Goal: Task Accomplishment & Management: Manage account settings

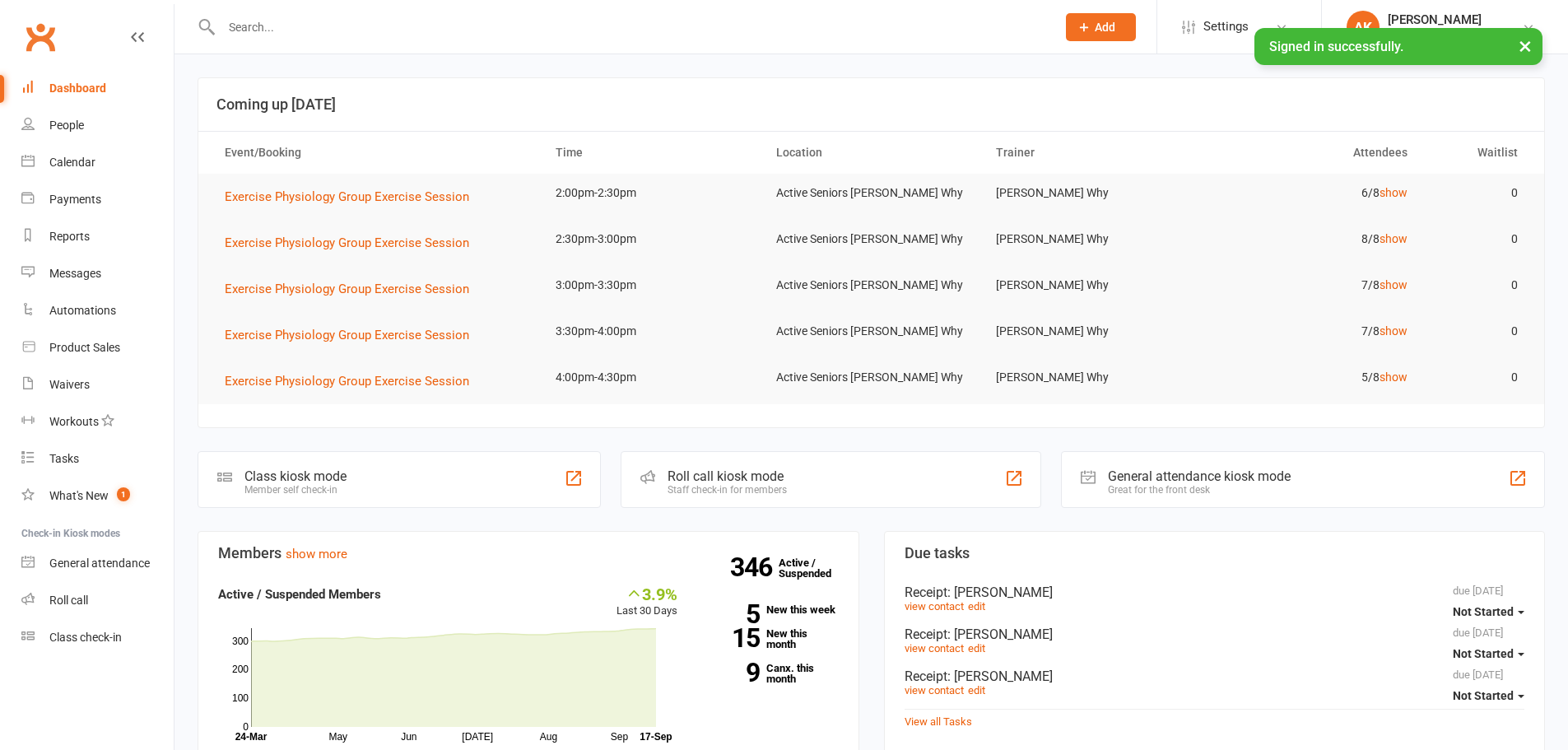
click at [287, 20] on input "text" at bounding box center [631, 26] width 828 height 23
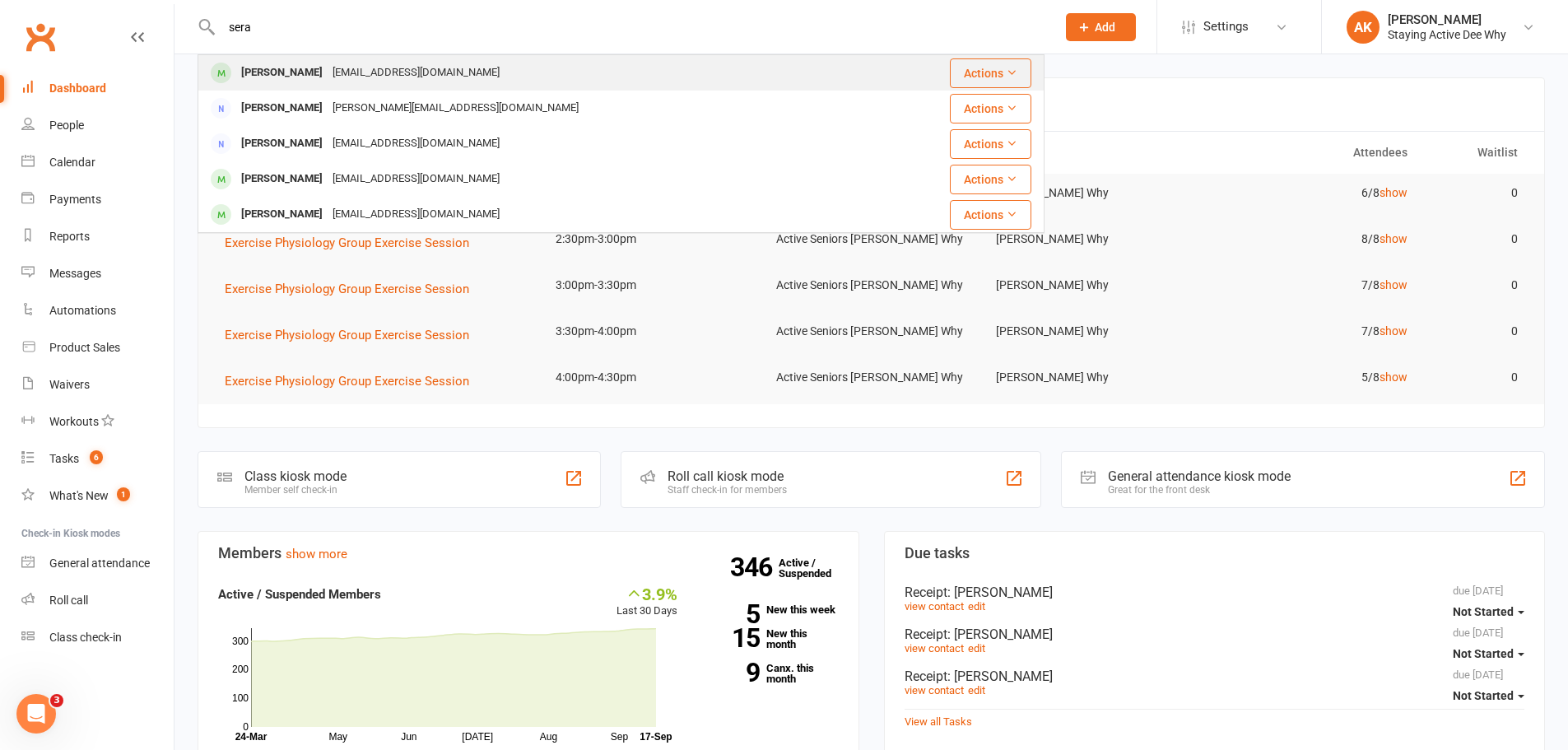
type input "sera"
click at [291, 65] on div "Serafina Caminiti" at bounding box center [281, 73] width 91 height 24
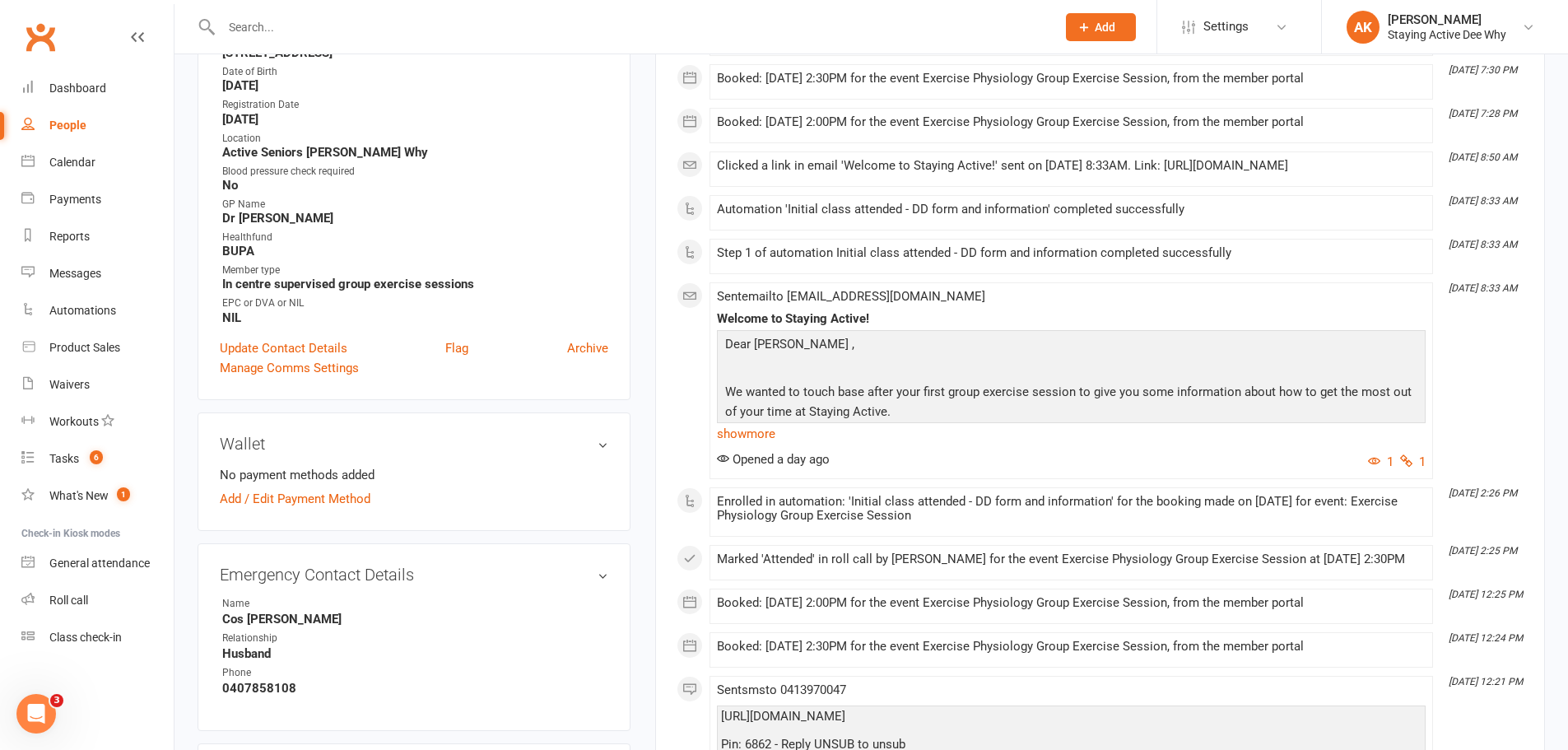
scroll to position [494, 0]
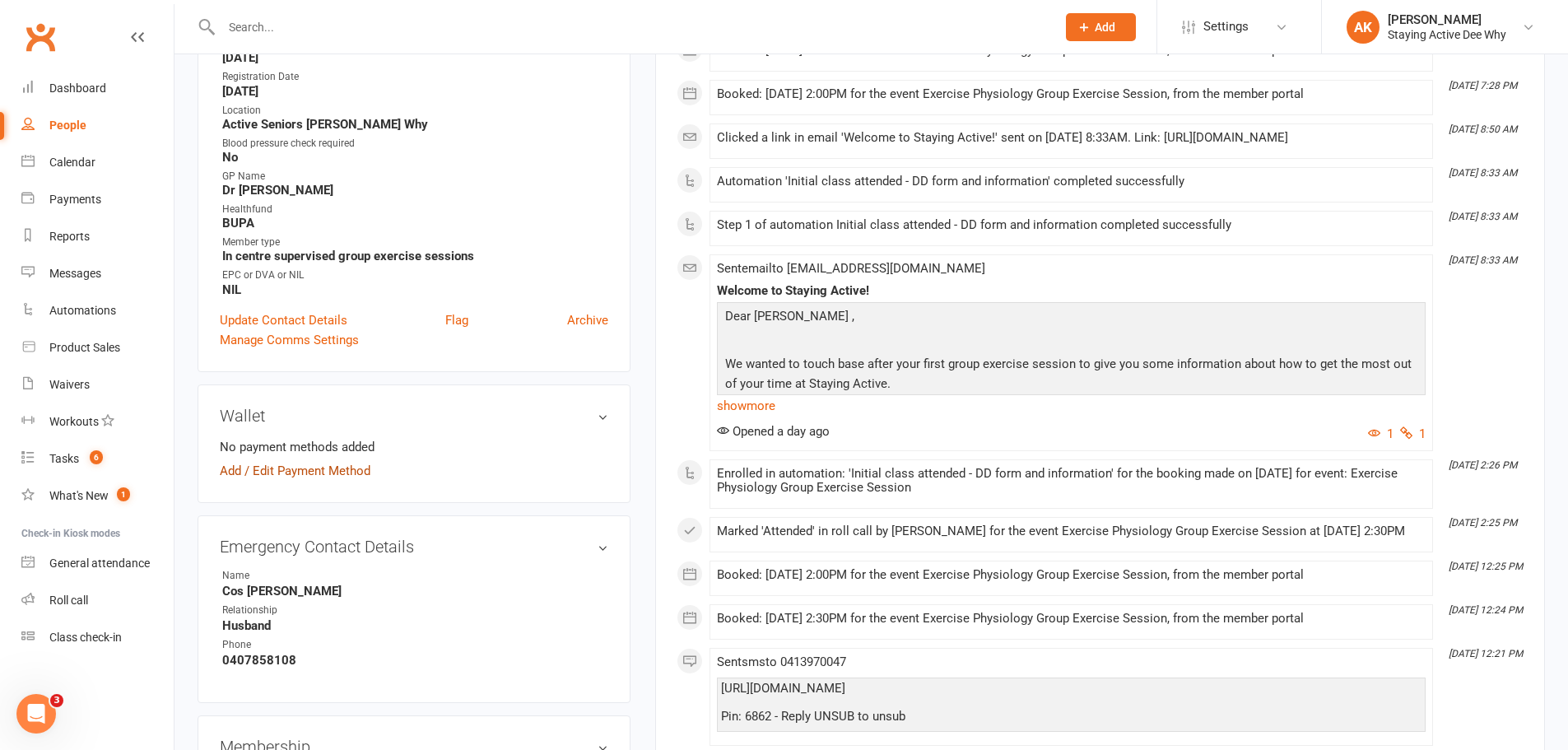
click at [293, 474] on link "Add / Edit Payment Method" at bounding box center [294, 470] width 151 height 20
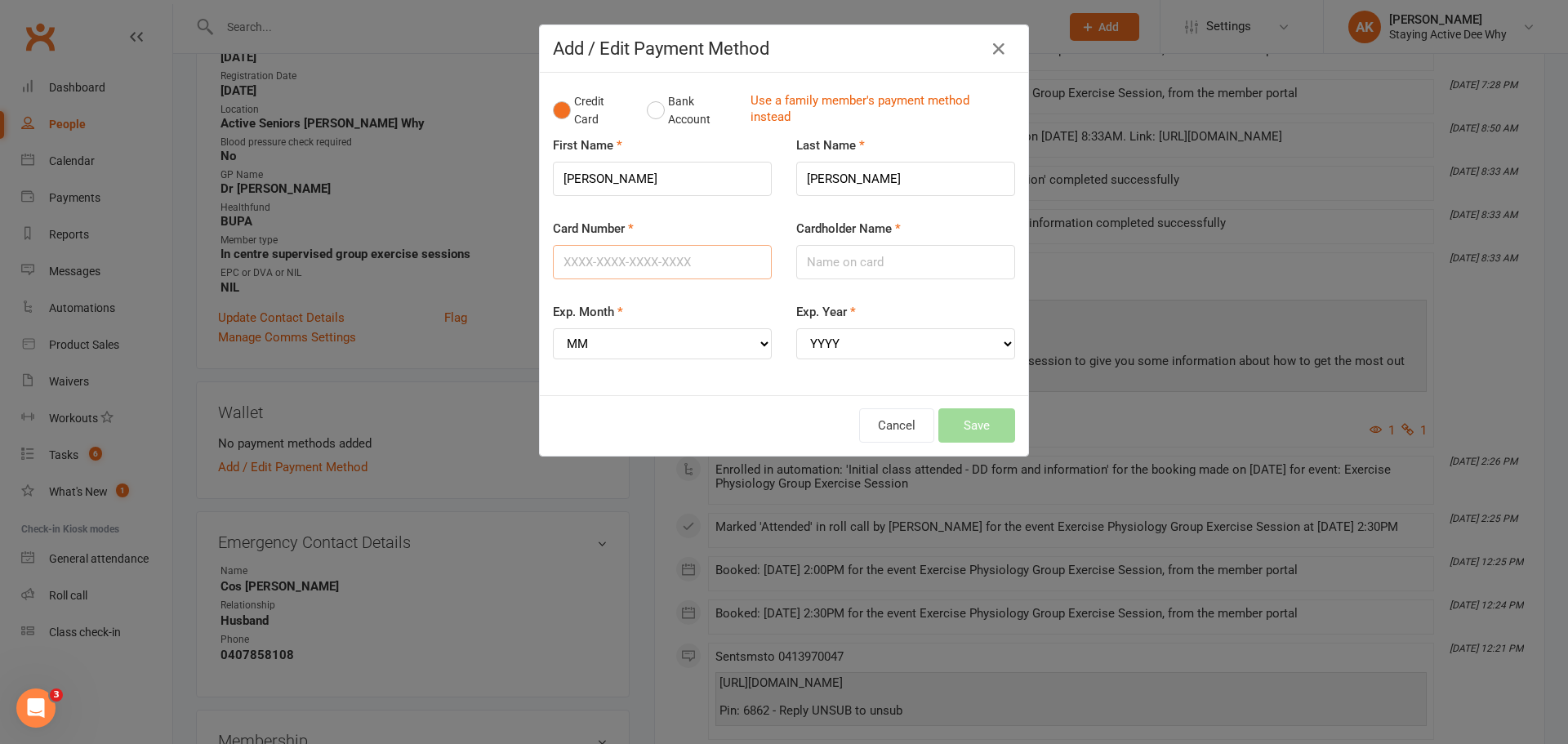
click at [608, 273] on input "Card Number" at bounding box center [661, 261] width 218 height 35
type input "5163230005421412"
click at [845, 263] on input "Cardholder Name" at bounding box center [905, 261] width 218 height 35
type input "Serafina Caminiti"
click at [642, 348] on select "MM 01 02 03 04 05 06 07 08 09 10 11 12" at bounding box center [661, 343] width 218 height 31
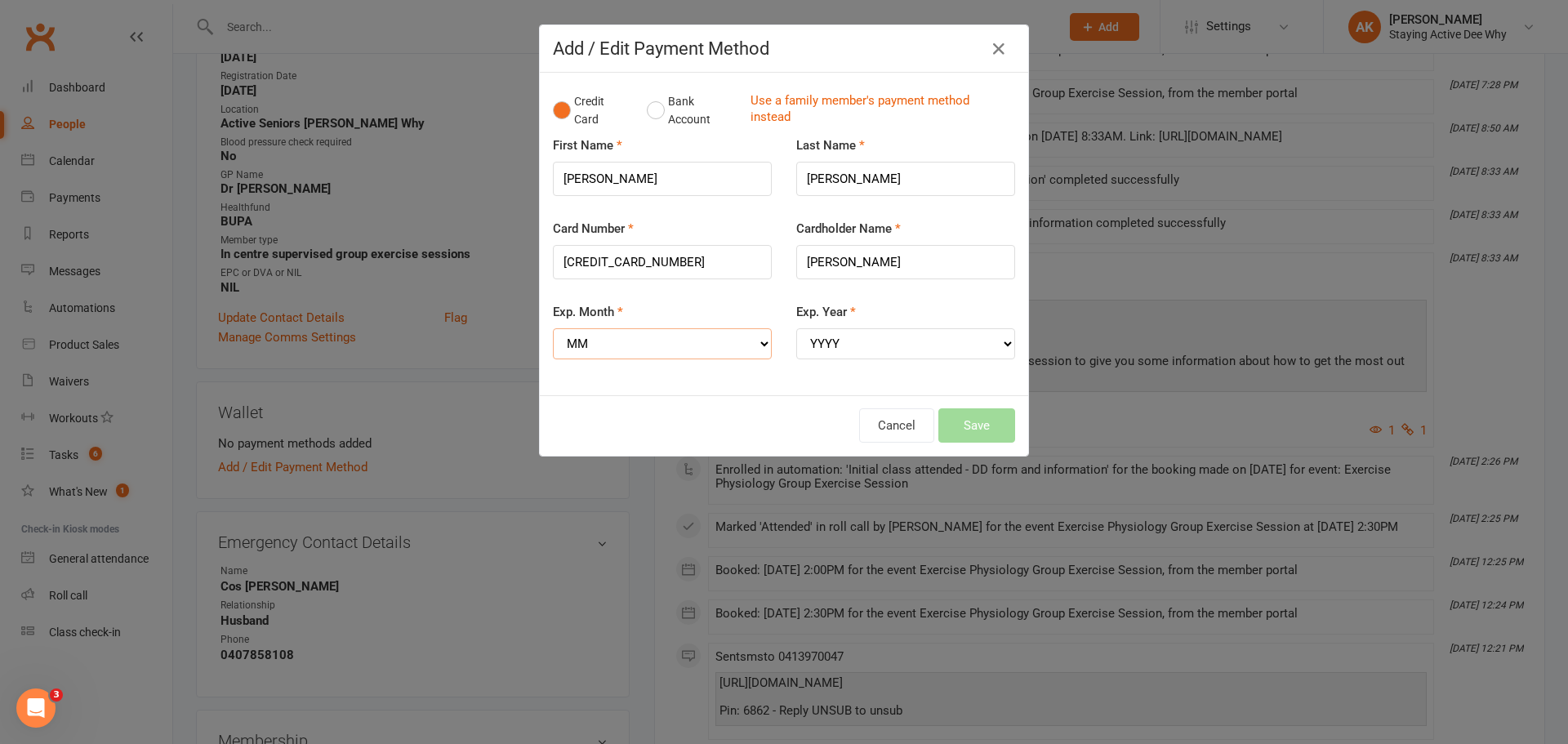
select select "06"
click at [552, 328] on select "MM 01 02 03 04 05 06 07 08 09 10 11 12" at bounding box center [661, 343] width 218 height 31
click at [832, 332] on select "YYYY 2025 2026 2027 2028 2029 2030 2031 2032 2033 2034" at bounding box center [905, 343] width 218 height 31
select select "2028"
click at [796, 328] on select "YYYY 2025 2026 2027 2028 2029 2030 2031 2032 2033 2034" at bounding box center [905, 343] width 218 height 31
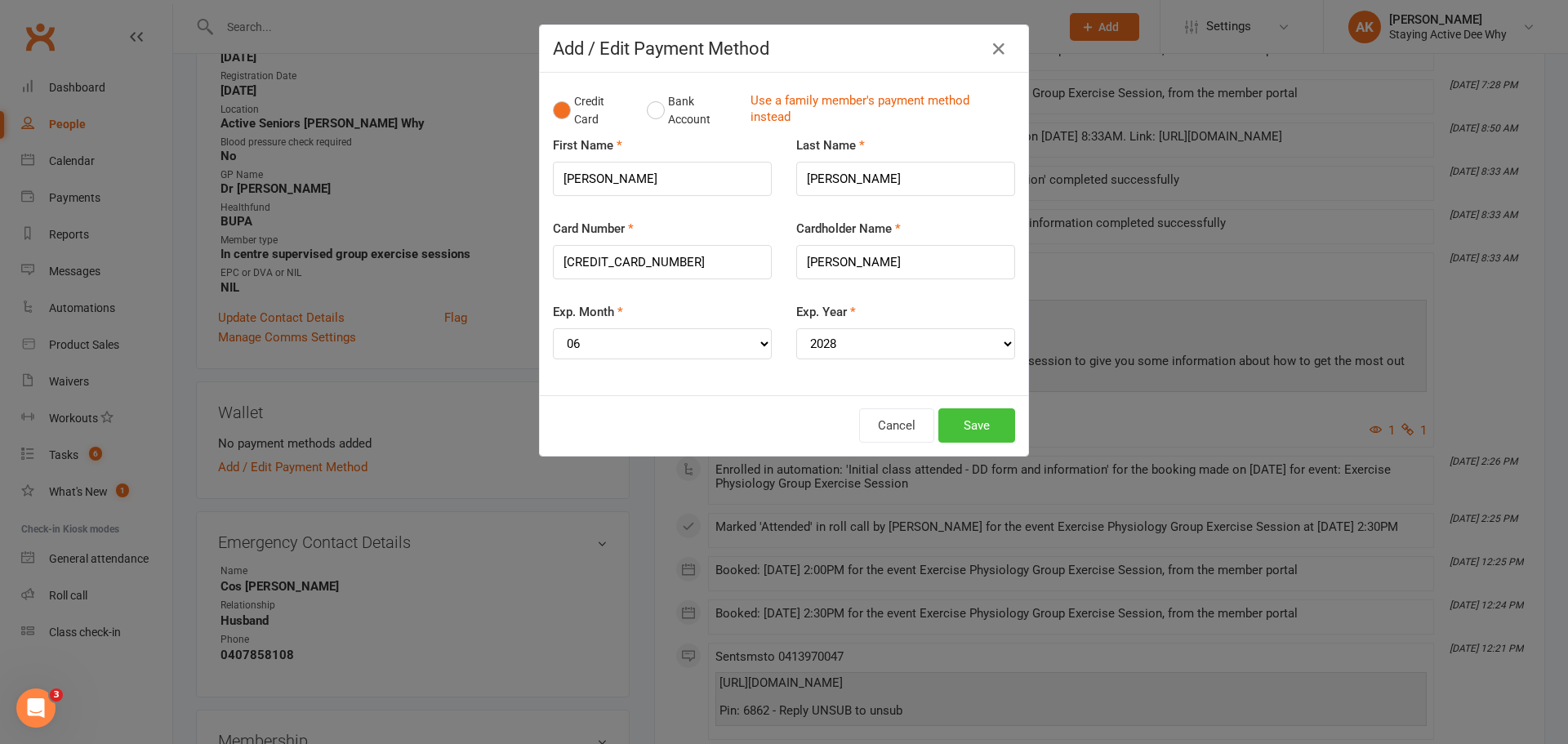
click at [981, 417] on button "Save" at bounding box center [976, 425] width 77 height 35
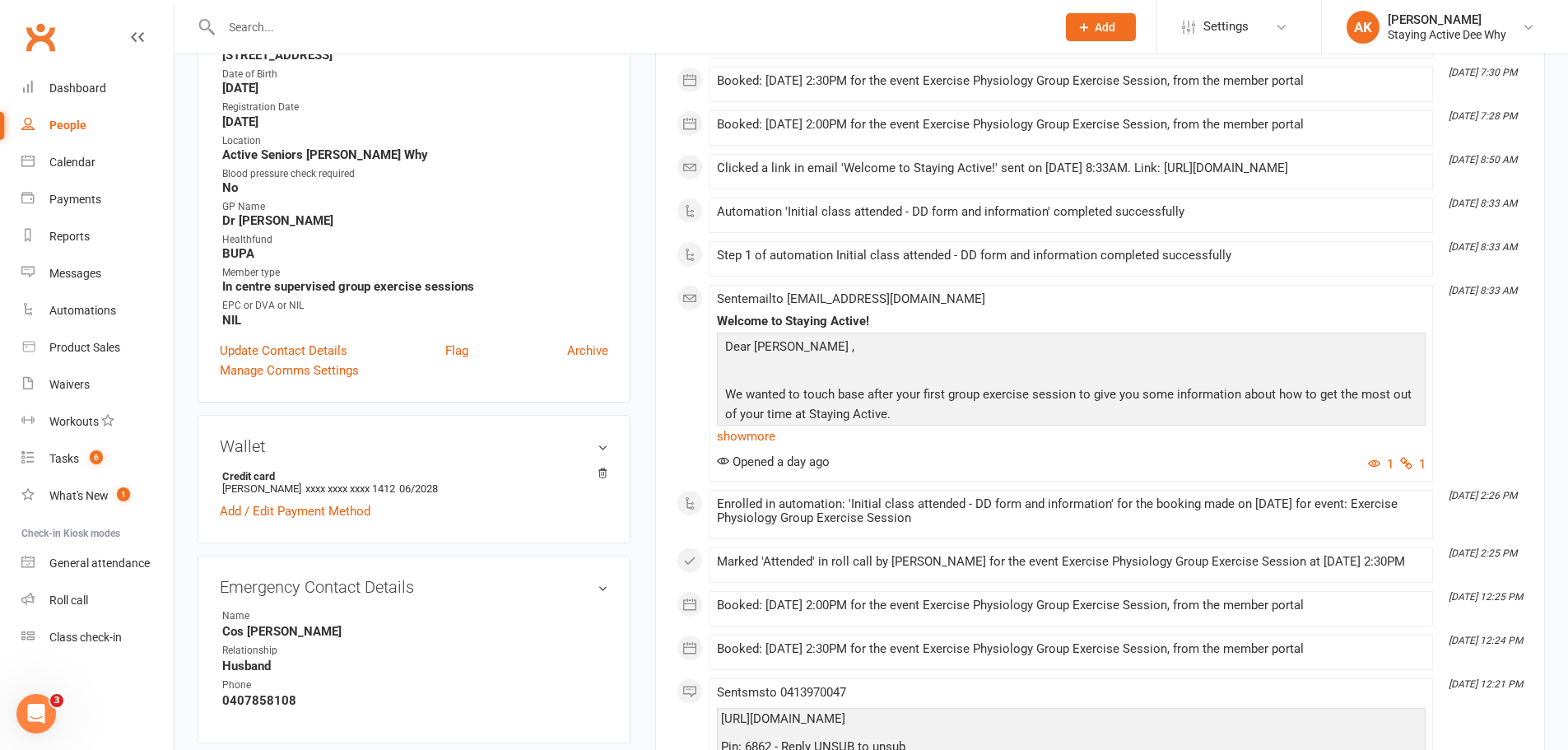
scroll to position [0, 0]
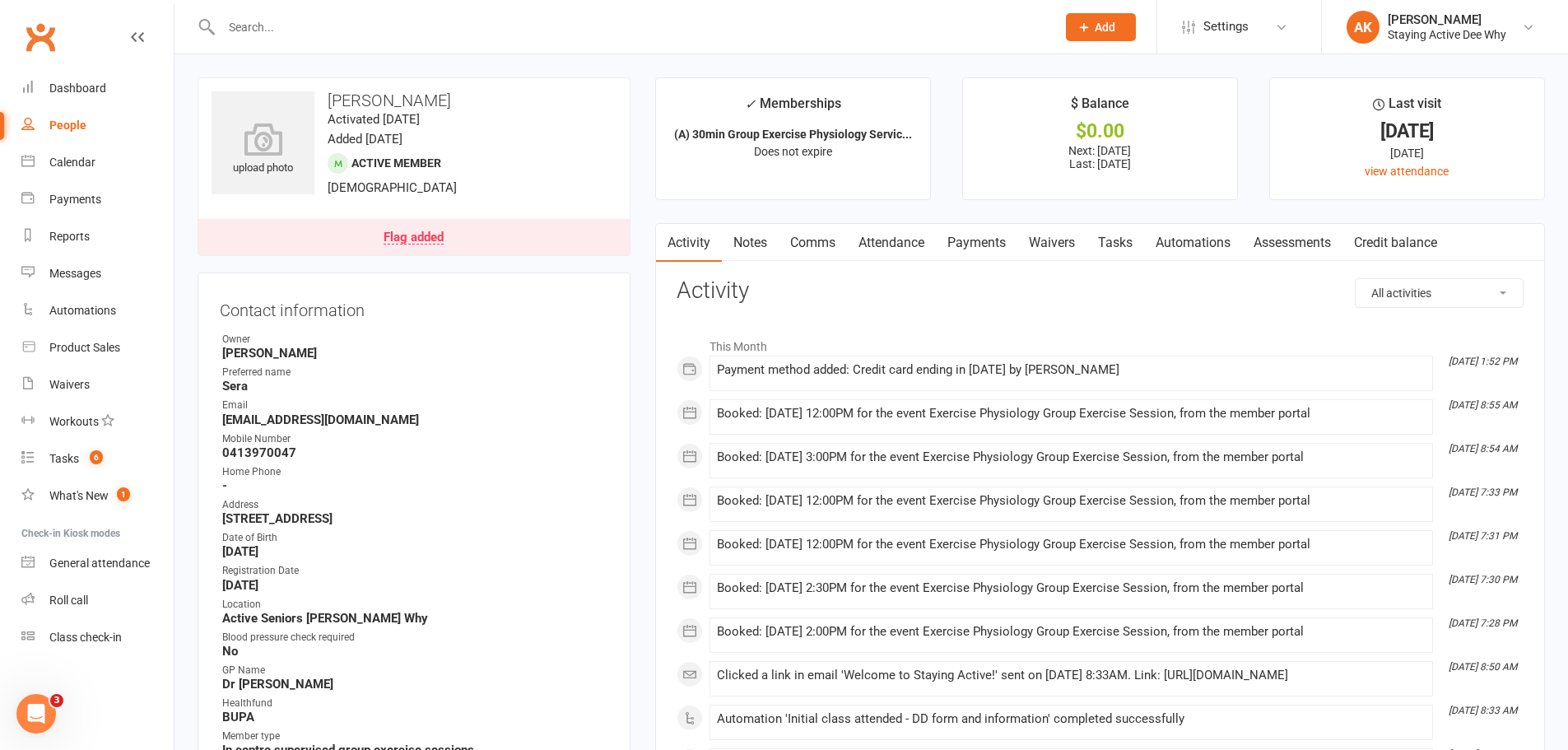
click at [981, 238] on link "Payments" at bounding box center [977, 242] width 82 height 38
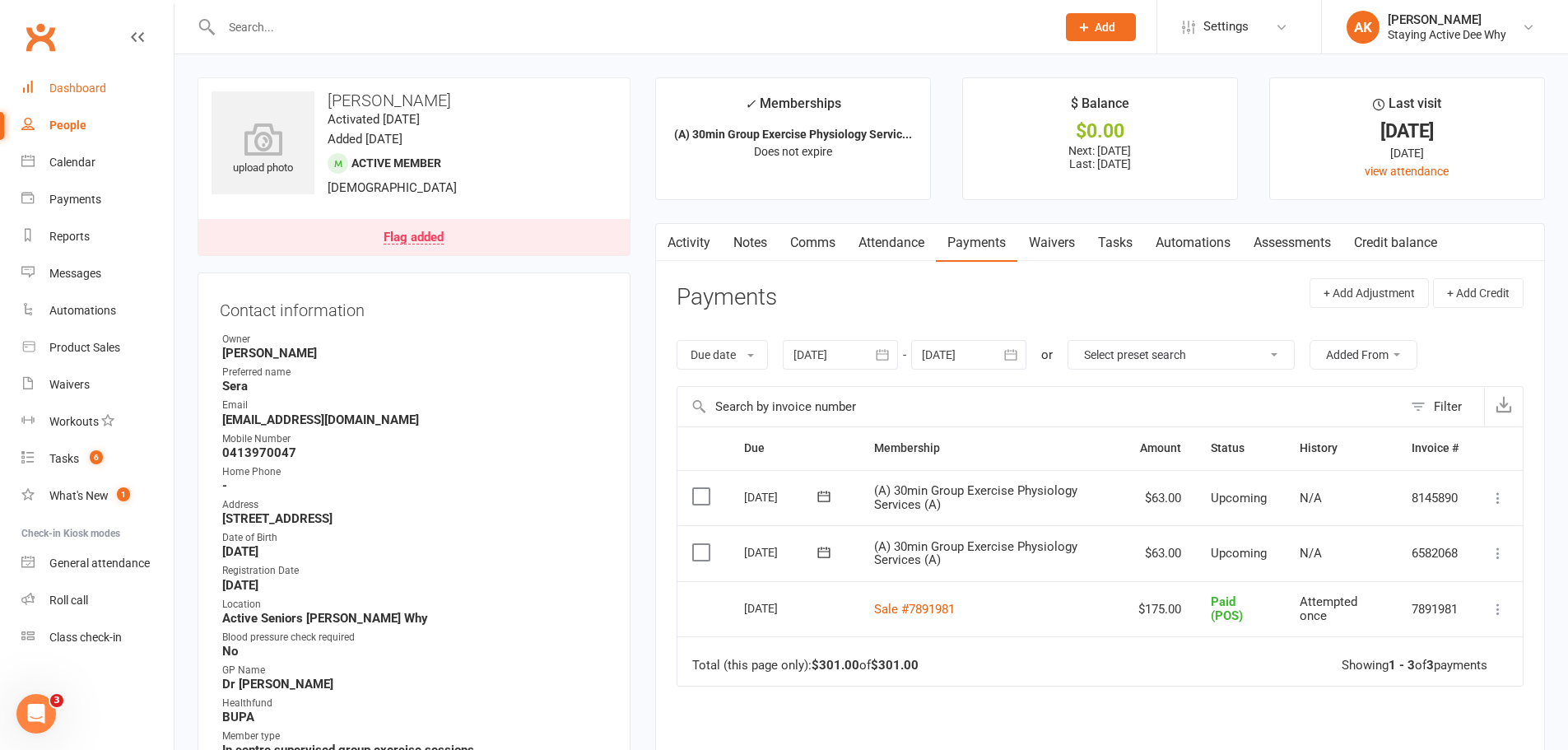
click at [105, 90] on div "Dashboard" at bounding box center [77, 88] width 57 height 13
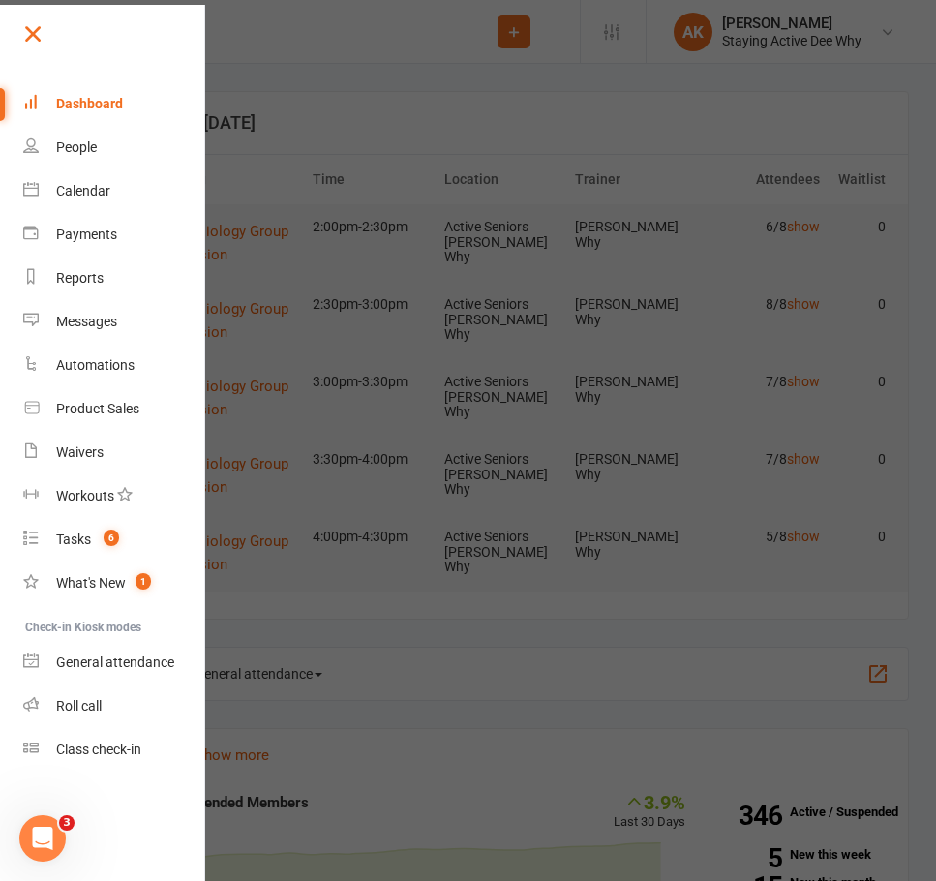
click at [68, 26] on link at bounding box center [112, 41] width 187 height 44
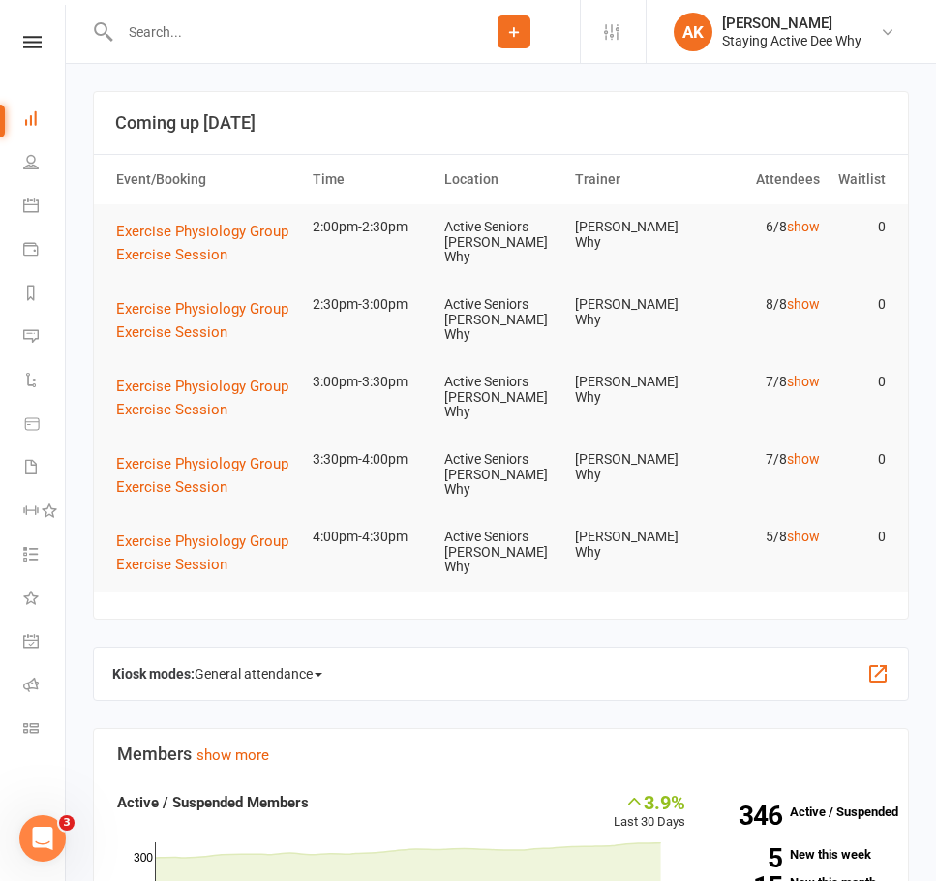
click at [173, 28] on input "text" at bounding box center [281, 31] width 334 height 27
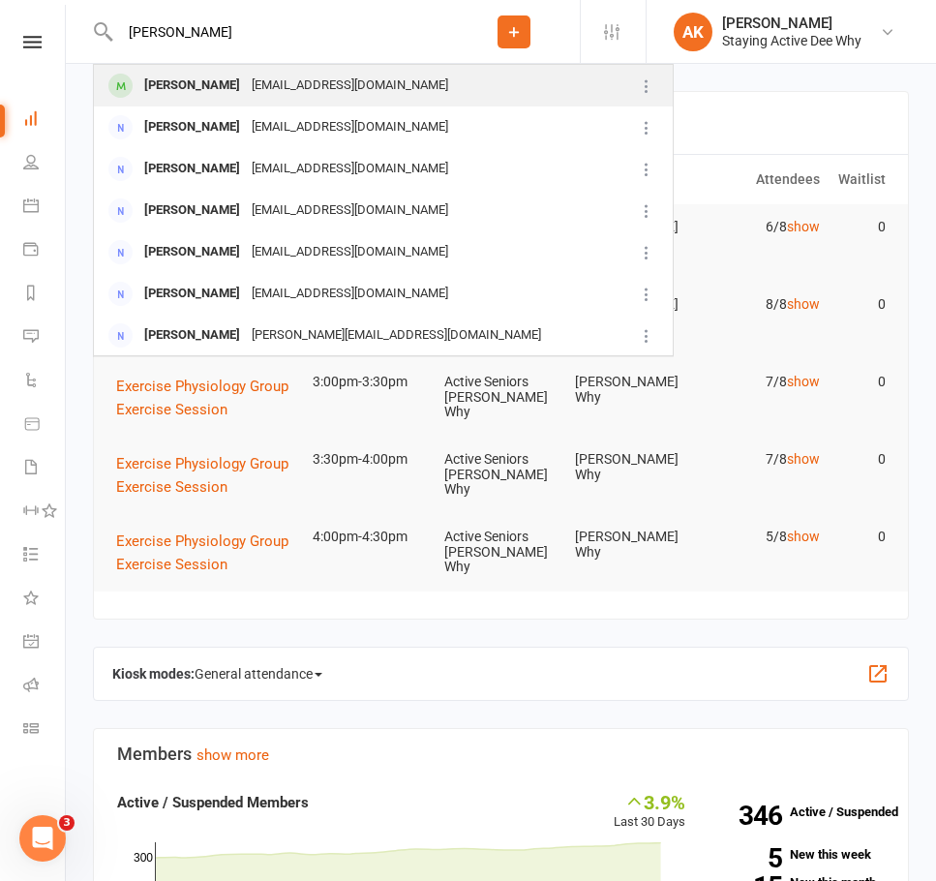
type input "elaine miller"
click at [185, 90] on div "Elaine Miller" at bounding box center [191, 86] width 107 height 28
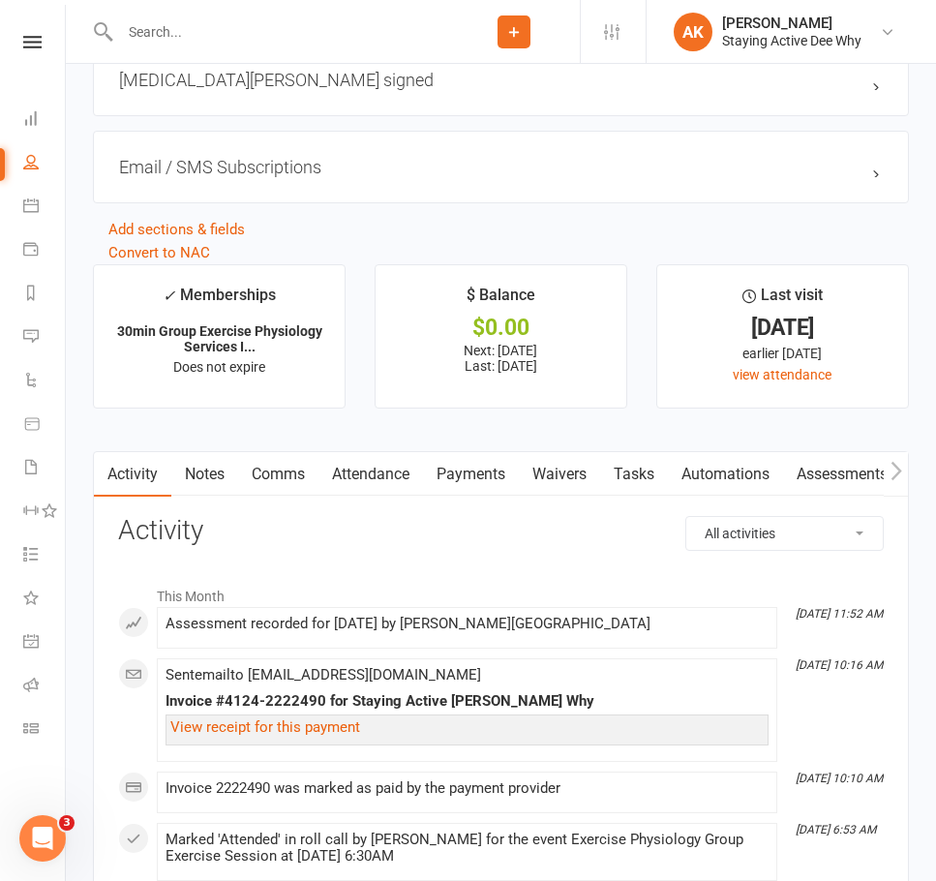
scroll to position [2227, 0]
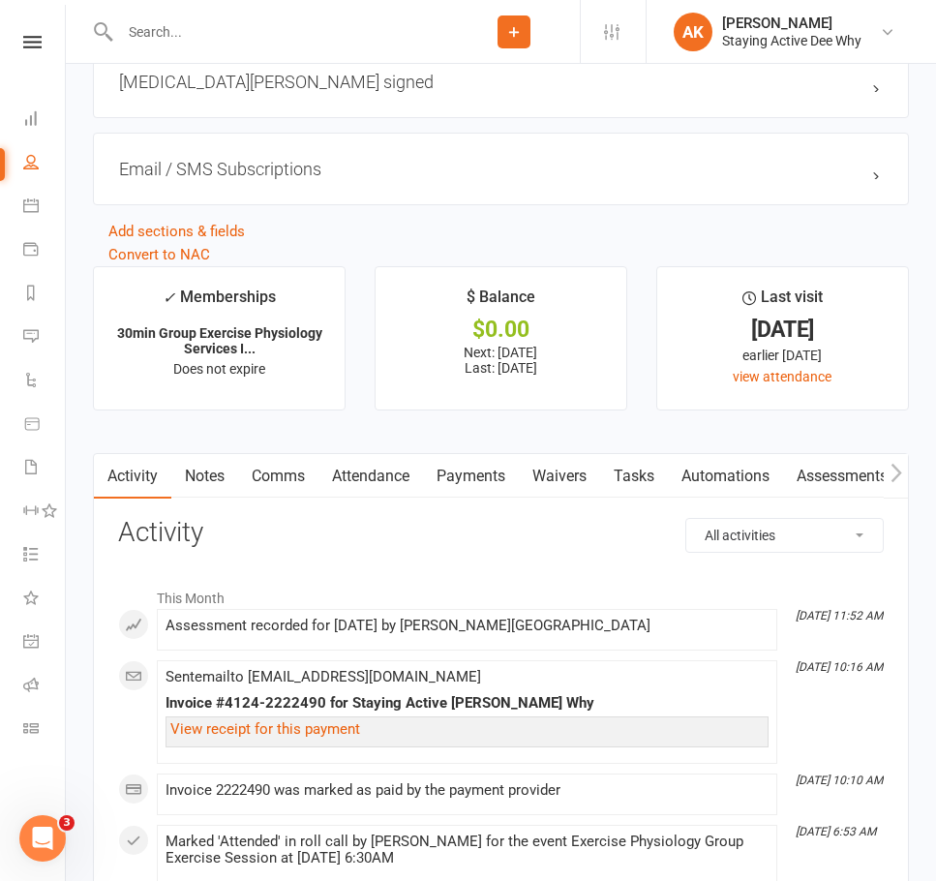
click at [848, 480] on link "Assessments" at bounding box center [842, 476] width 118 height 45
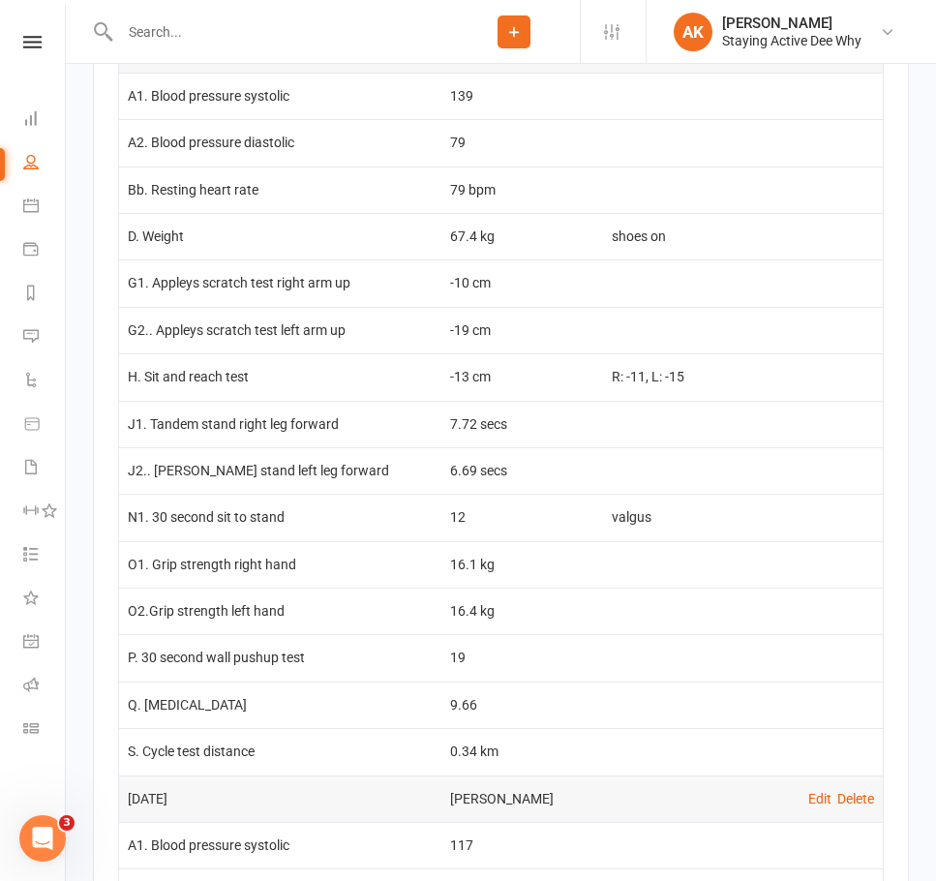
scroll to position [2904, 0]
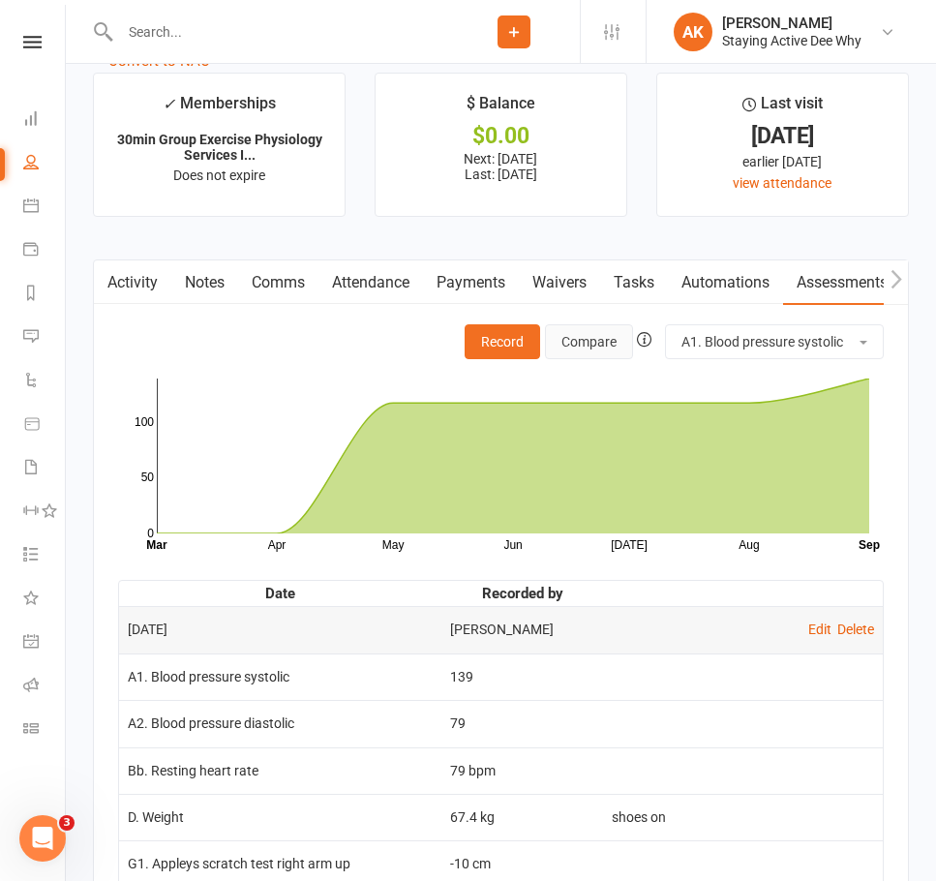
click at [595, 358] on button "Compare" at bounding box center [589, 341] width 88 height 35
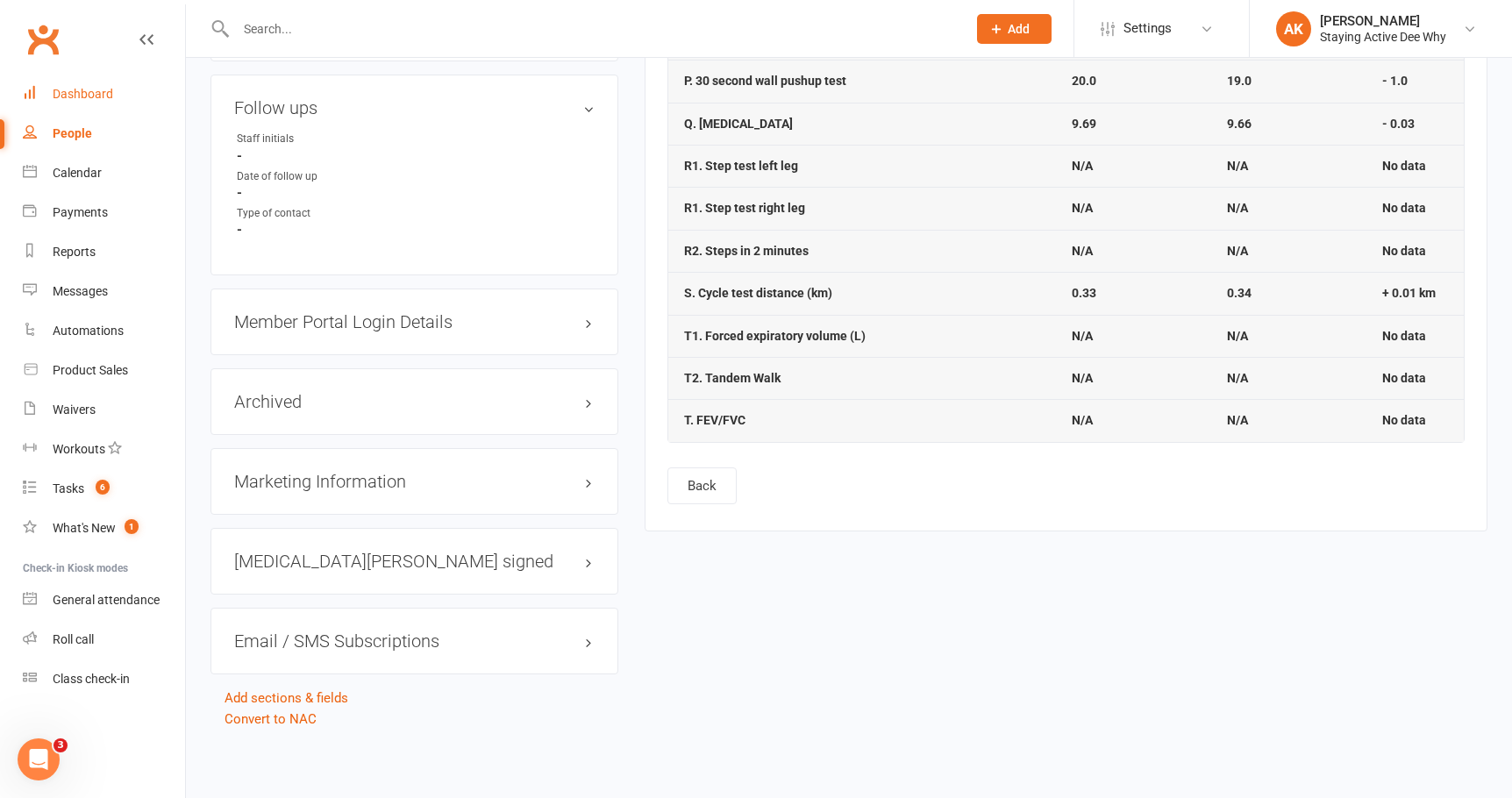
scroll to position [1462, 0]
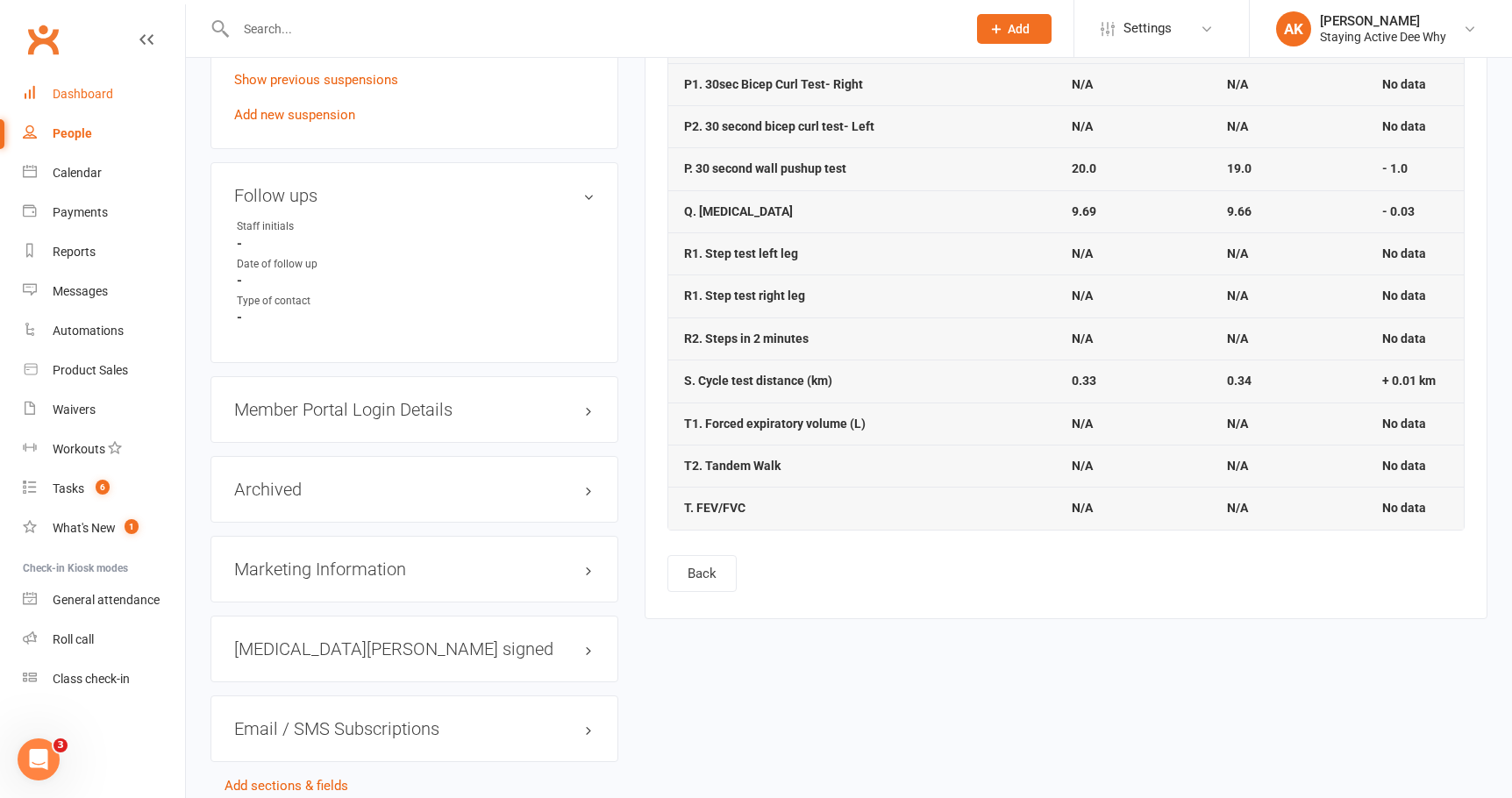
drag, startPoint x: 98, startPoint y: 100, endPoint x: 108, endPoint y: 97, distance: 10.4
click at [98, 100] on div "Dashboard" at bounding box center [82, 93] width 61 height 14
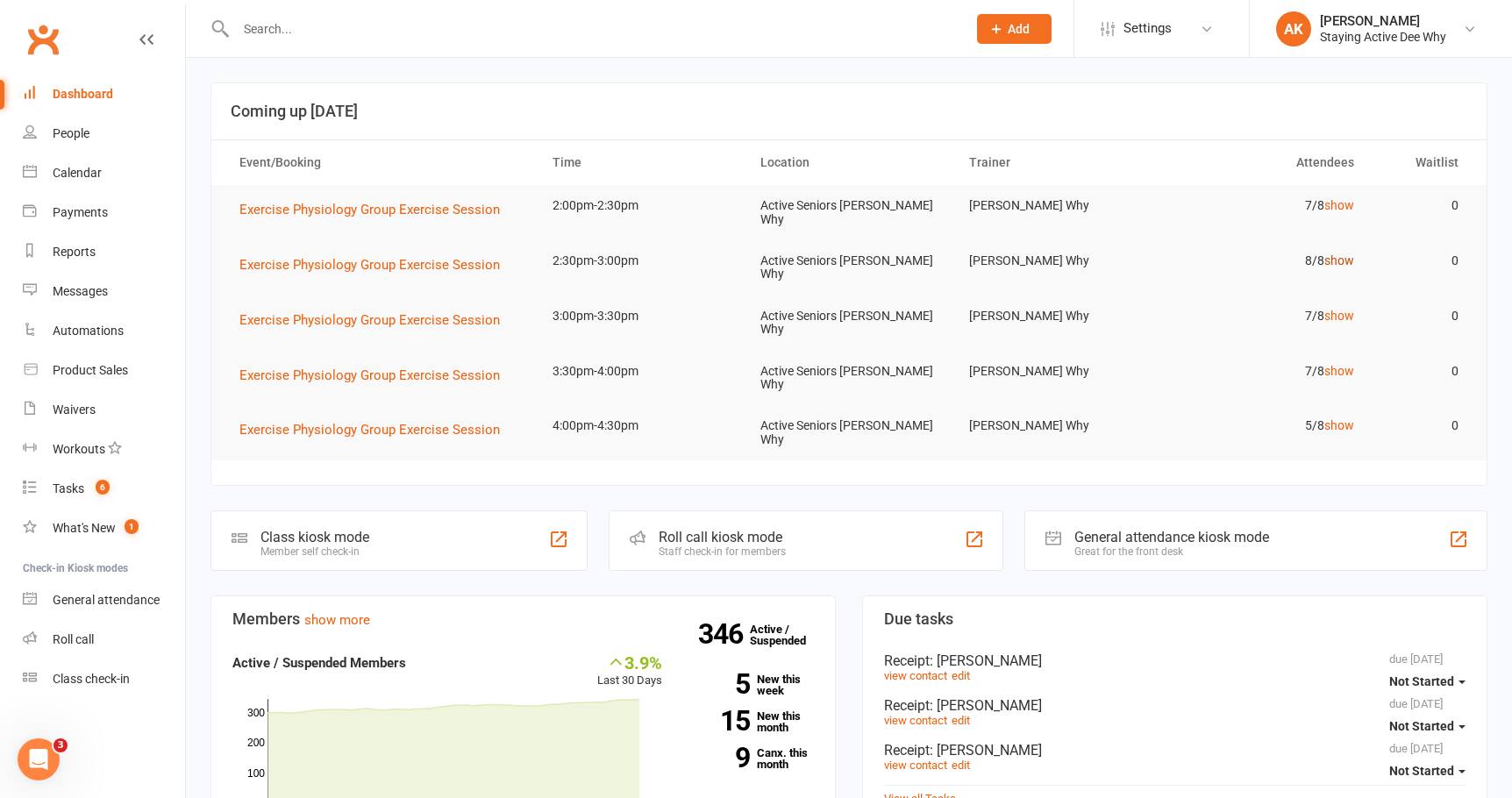
click at [1340, 254] on link "show" at bounding box center [1339, 260] width 30 height 14
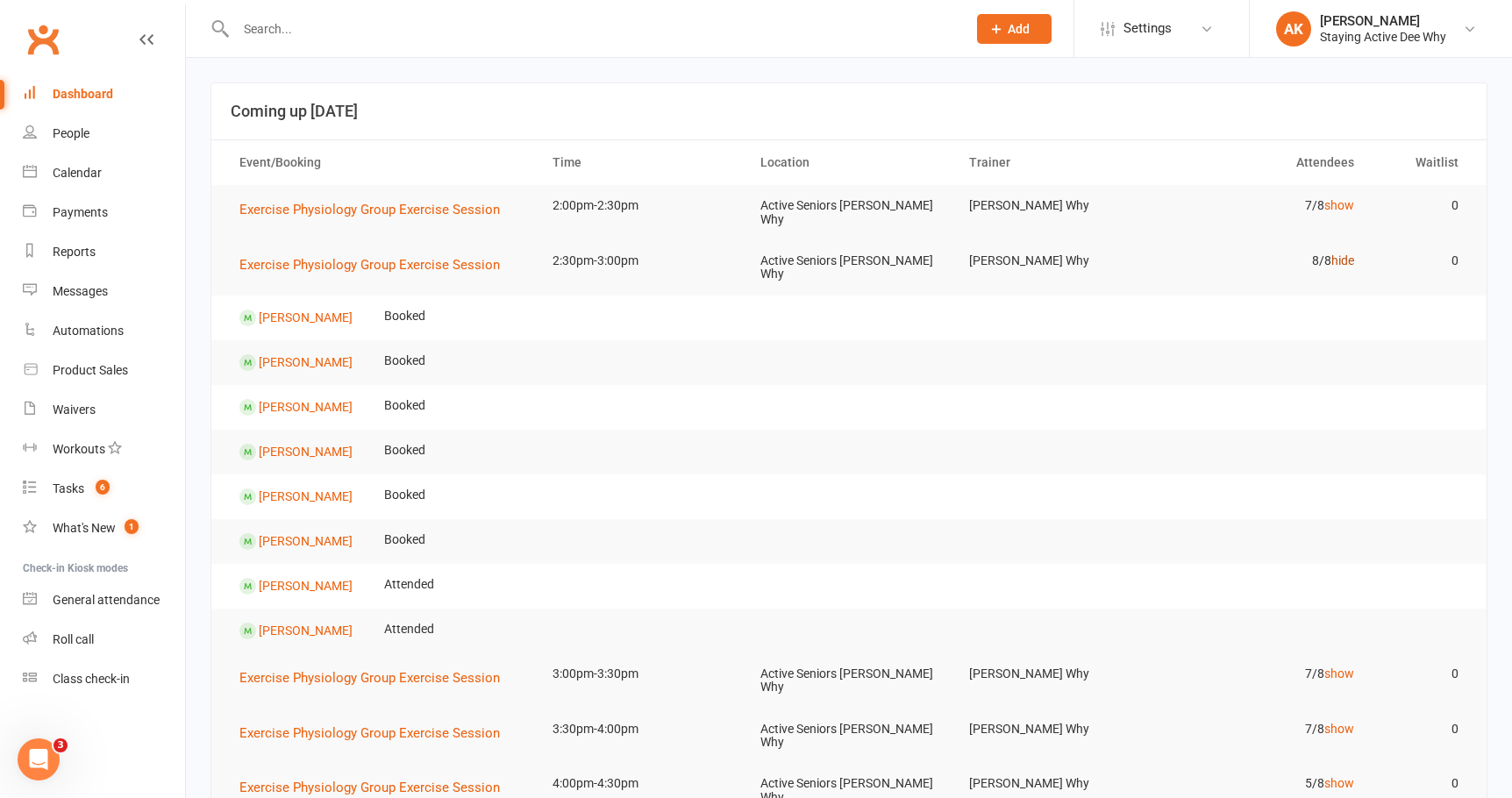
click at [1340, 254] on link "hide" at bounding box center [1343, 260] width 23 height 14
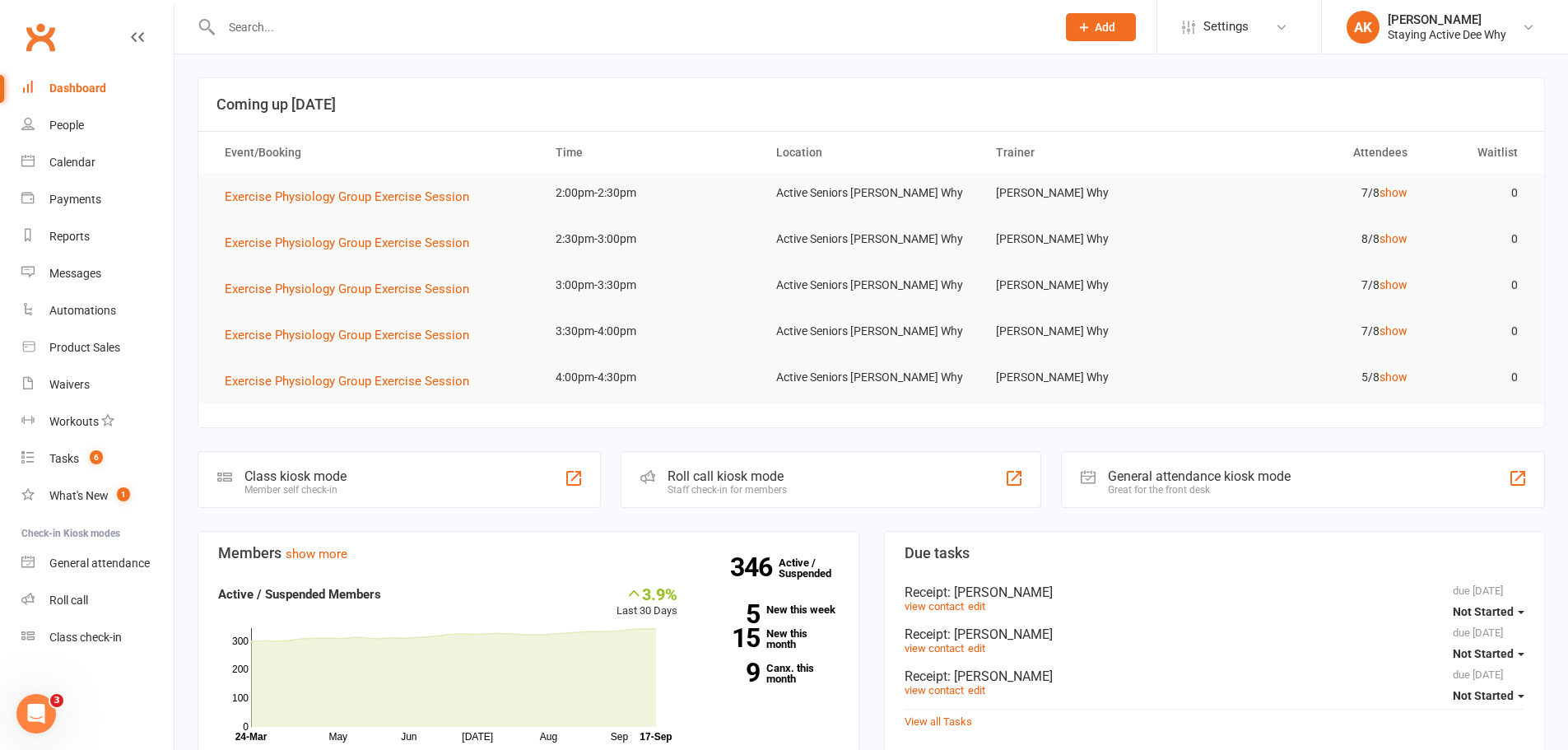
click at [839, 477] on div "Roll call kiosk mode Staff check-in for members" at bounding box center [831, 479] width 421 height 57
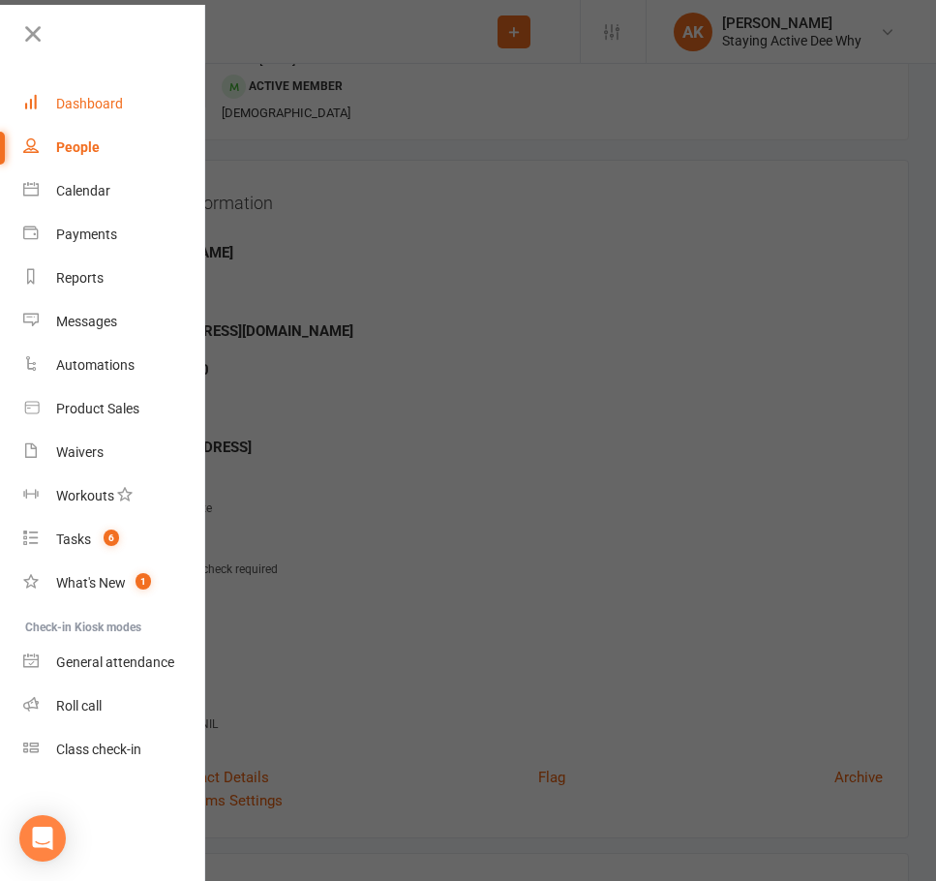
click at [76, 101] on div "Dashboard" at bounding box center [89, 103] width 67 height 15
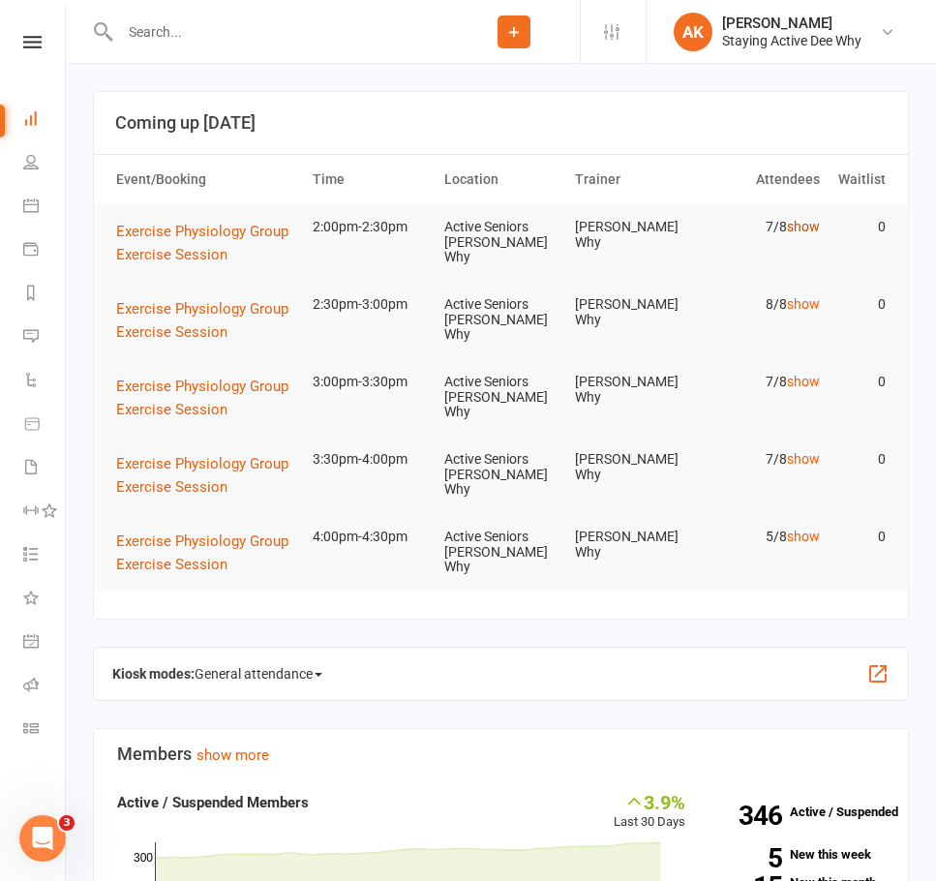
click at [796, 229] on link "show" at bounding box center [803, 226] width 33 height 15
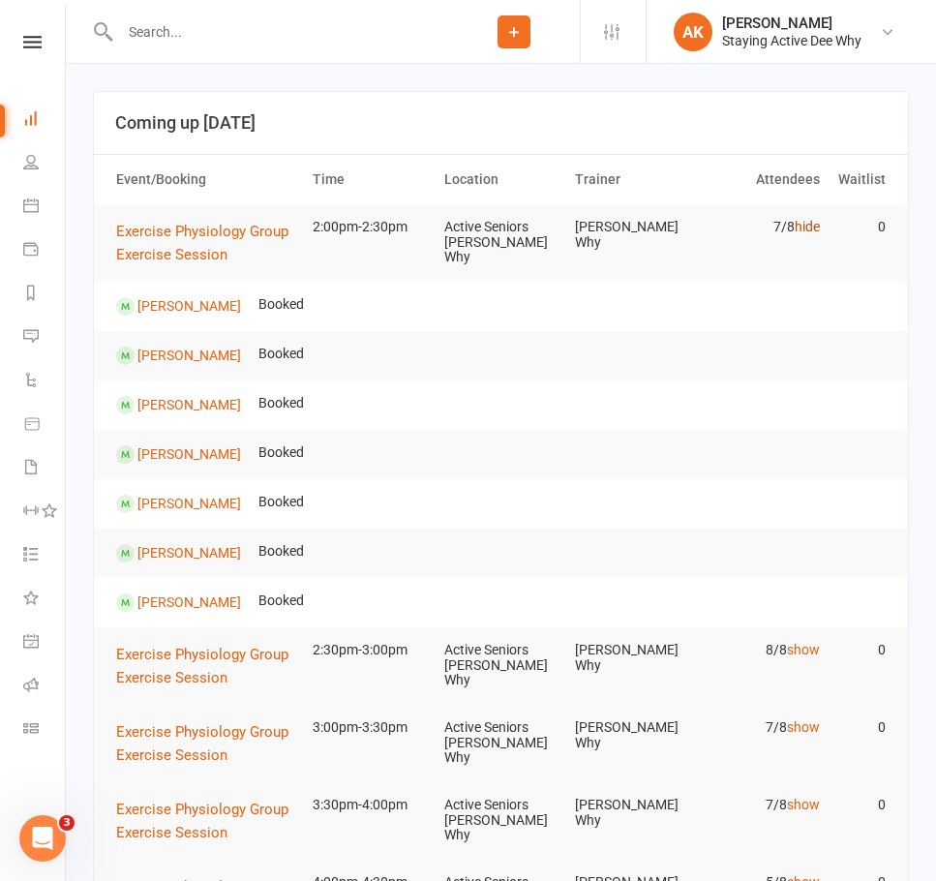
click at [796, 229] on link "hide" at bounding box center [807, 226] width 25 height 15
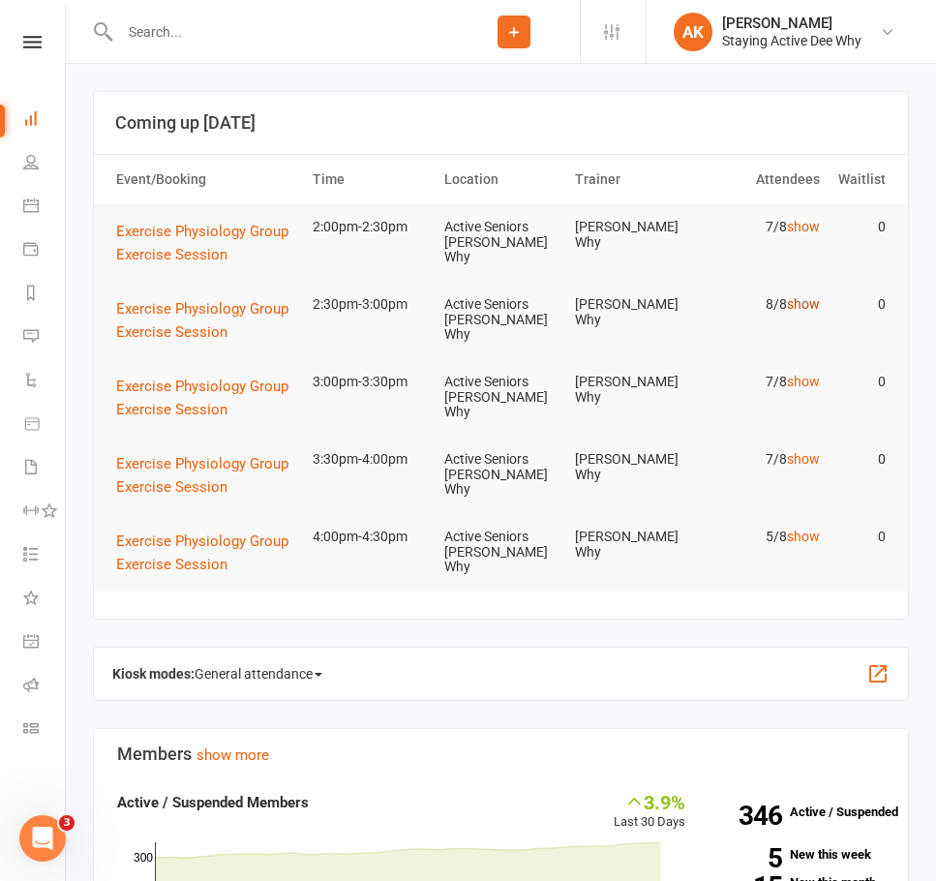
click at [800, 308] on link "show" at bounding box center [803, 303] width 33 height 15
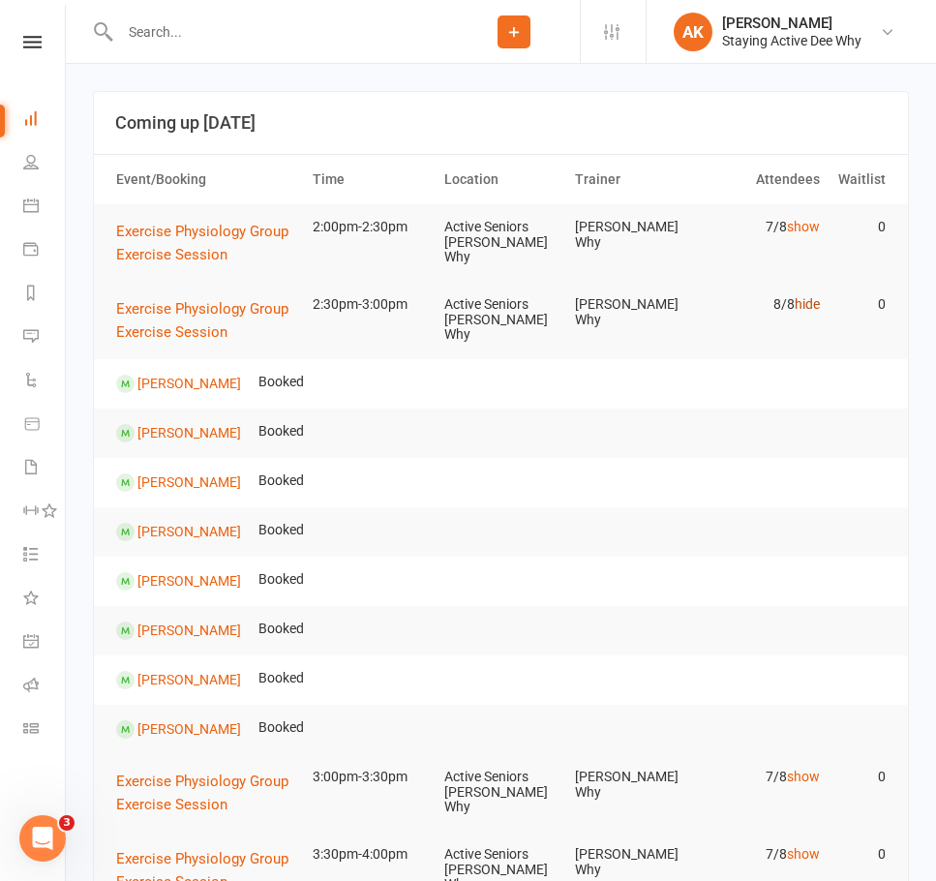
click at [800, 308] on link "hide" at bounding box center [807, 303] width 25 height 15
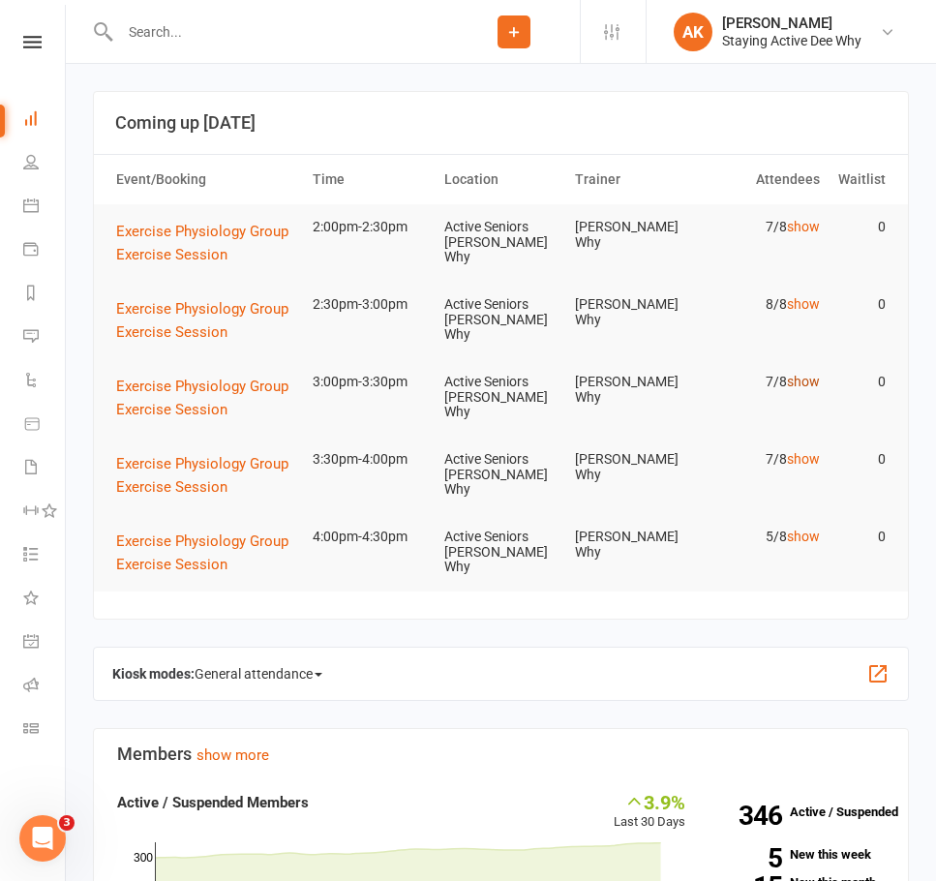
click at [798, 386] on link "show" at bounding box center [803, 381] width 33 height 15
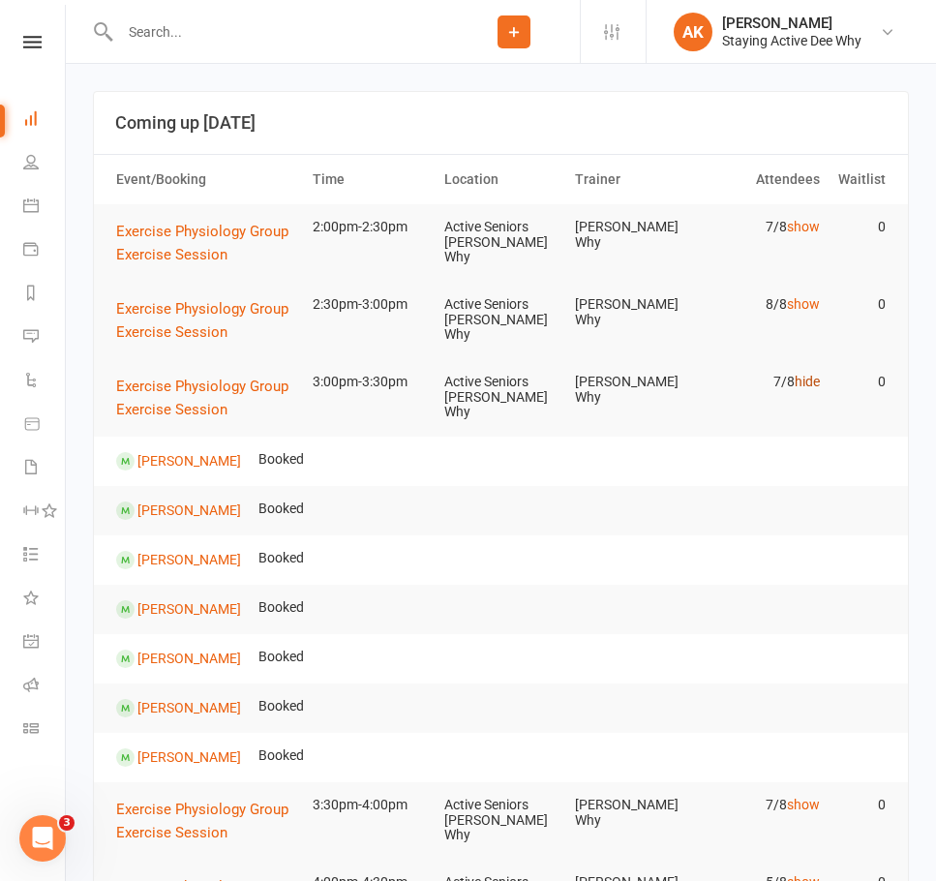
click at [798, 386] on link "hide" at bounding box center [807, 381] width 25 height 15
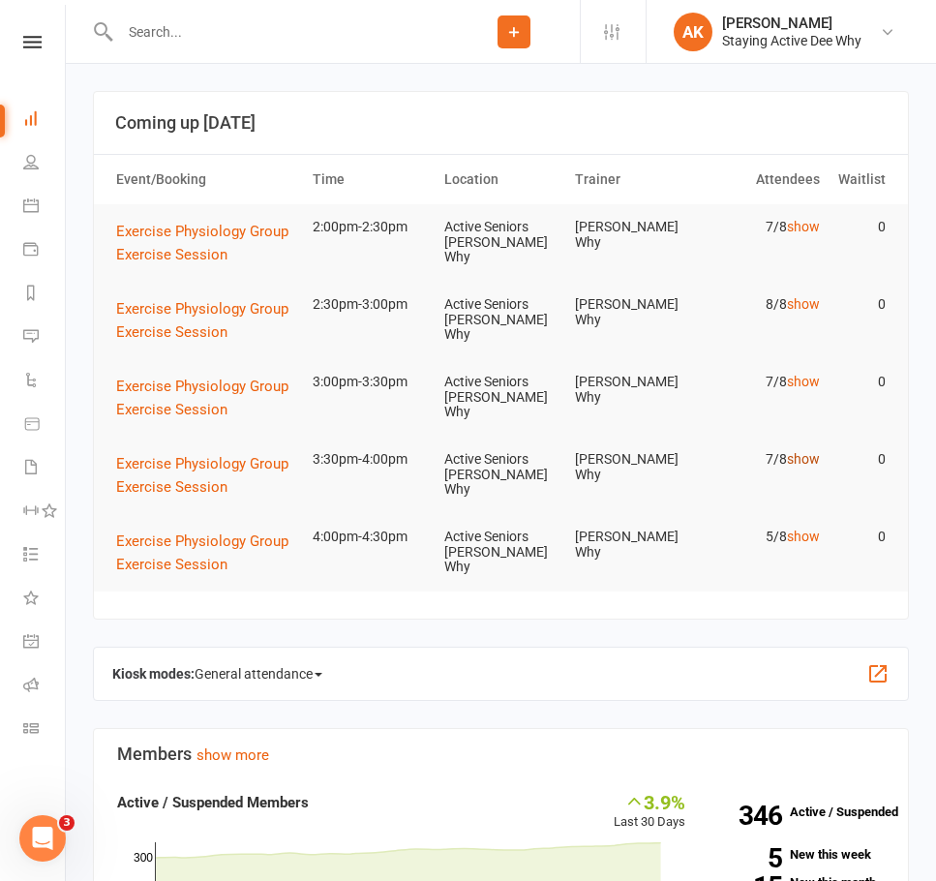
click at [799, 460] on link "show" at bounding box center [803, 458] width 33 height 15
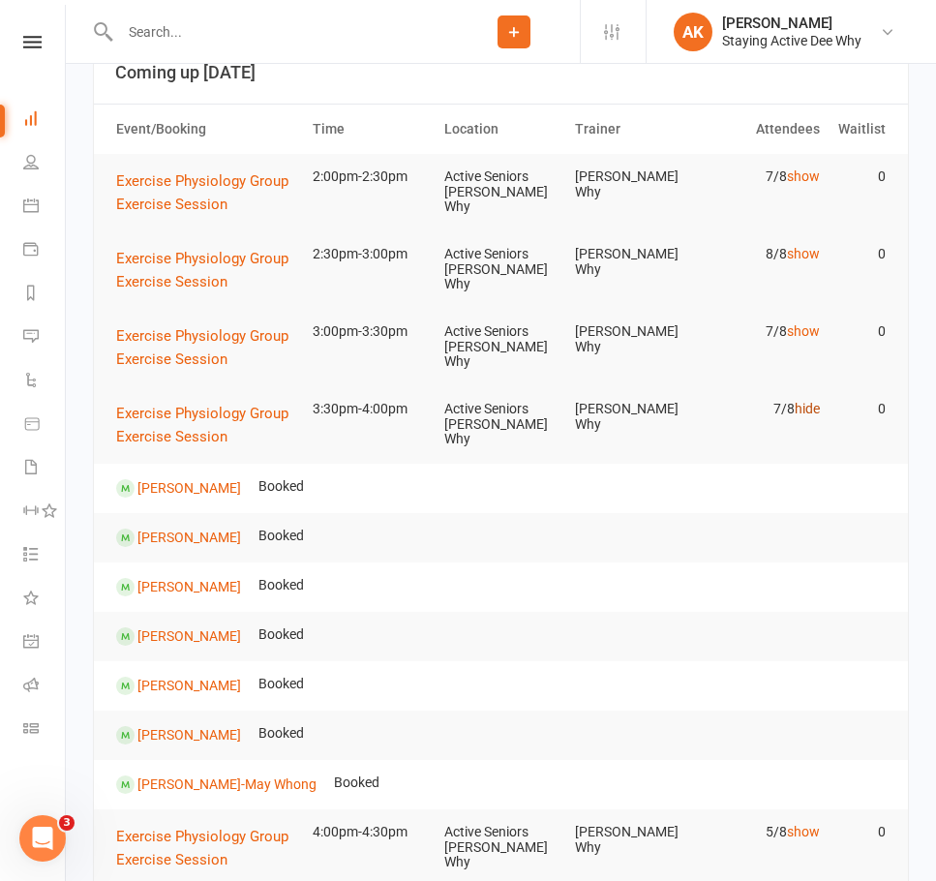
scroll to position [97, 0]
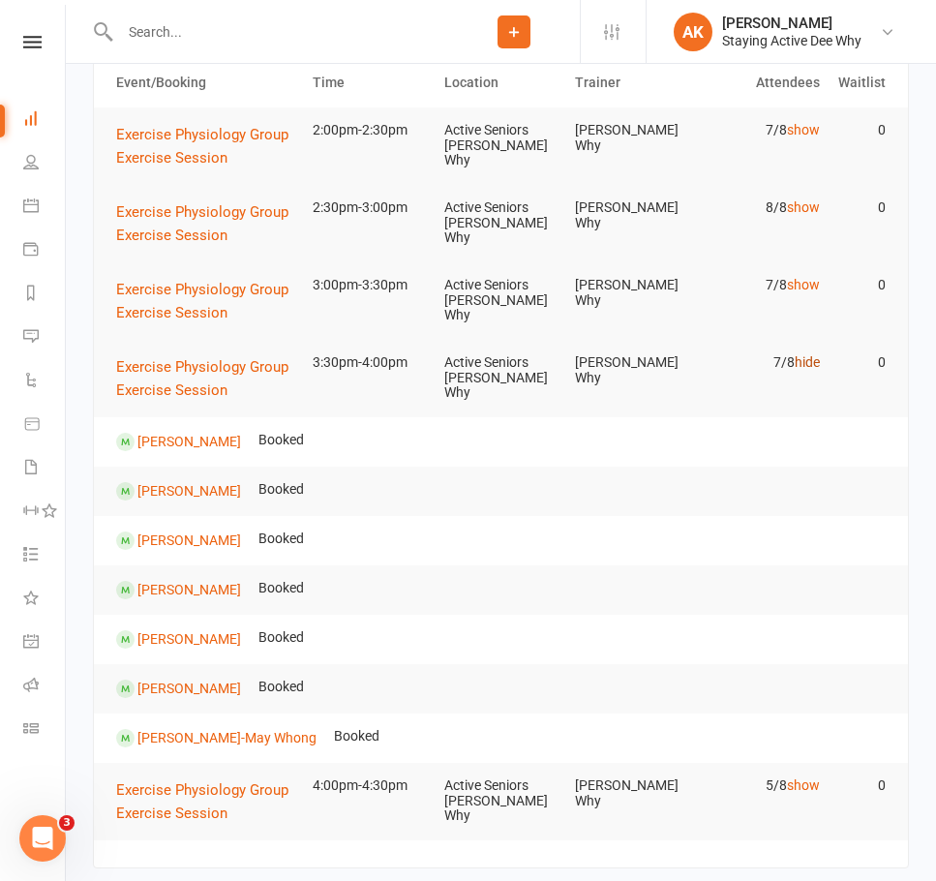
click at [810, 355] on link "hide" at bounding box center [807, 361] width 25 height 15
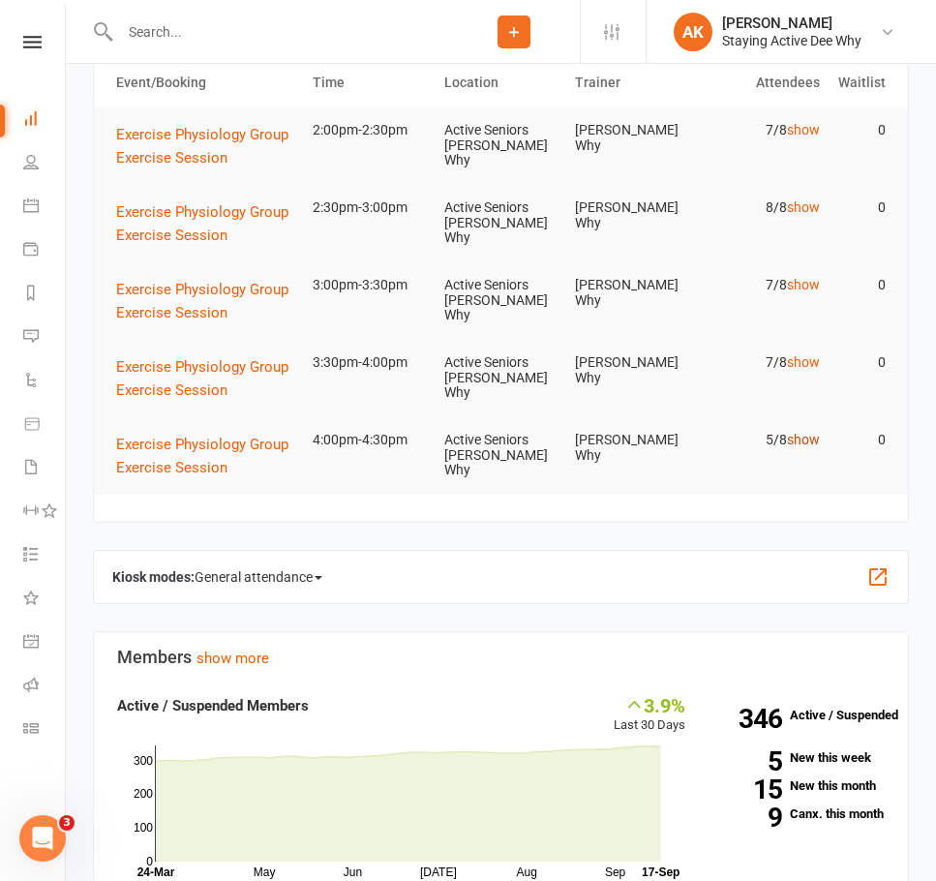
click at [805, 443] on link "show" at bounding box center [803, 439] width 33 height 15
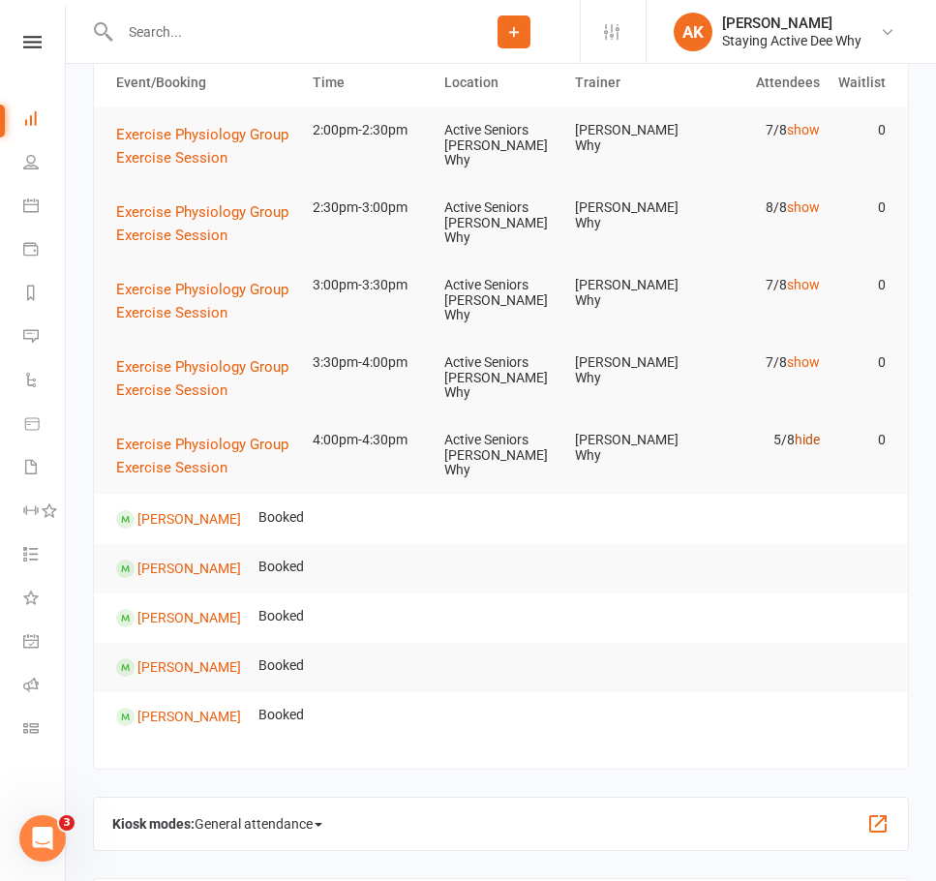
click at [805, 443] on link "hide" at bounding box center [807, 439] width 25 height 15
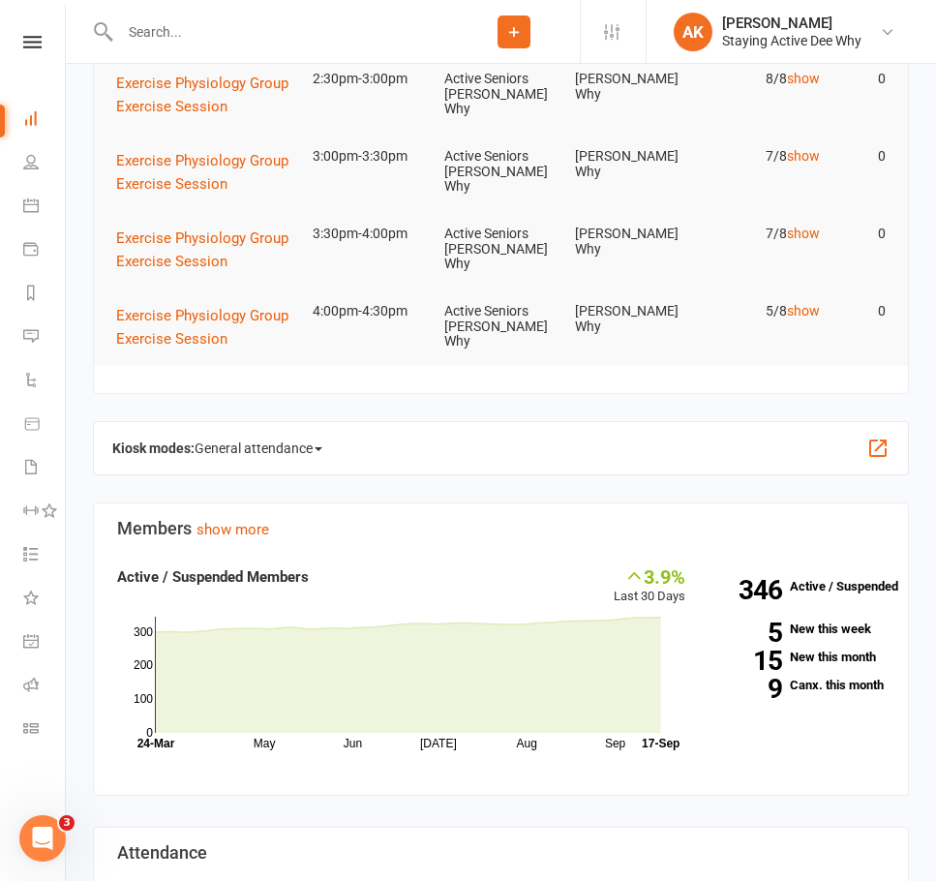
scroll to position [0, 0]
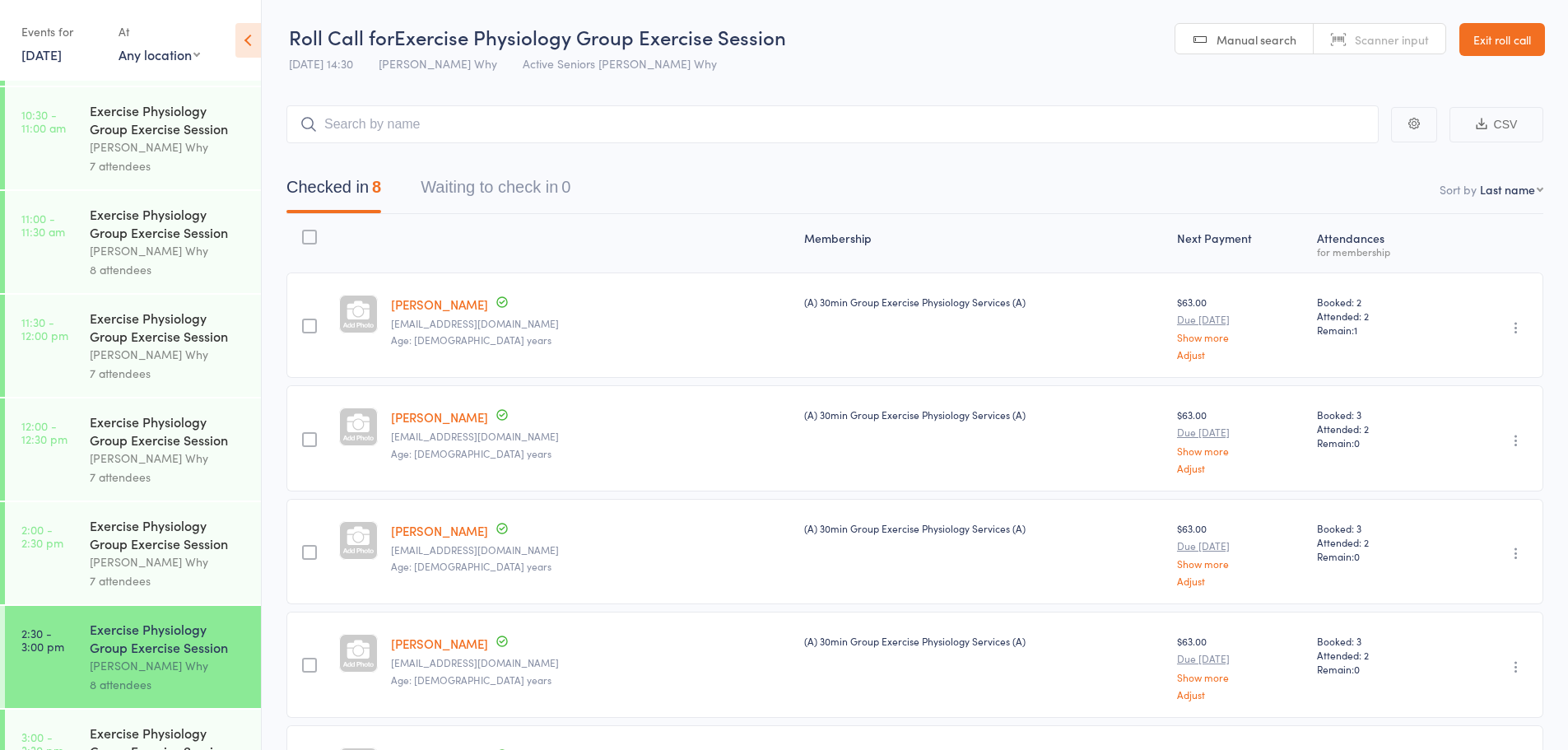
scroll to position [1094, 0]
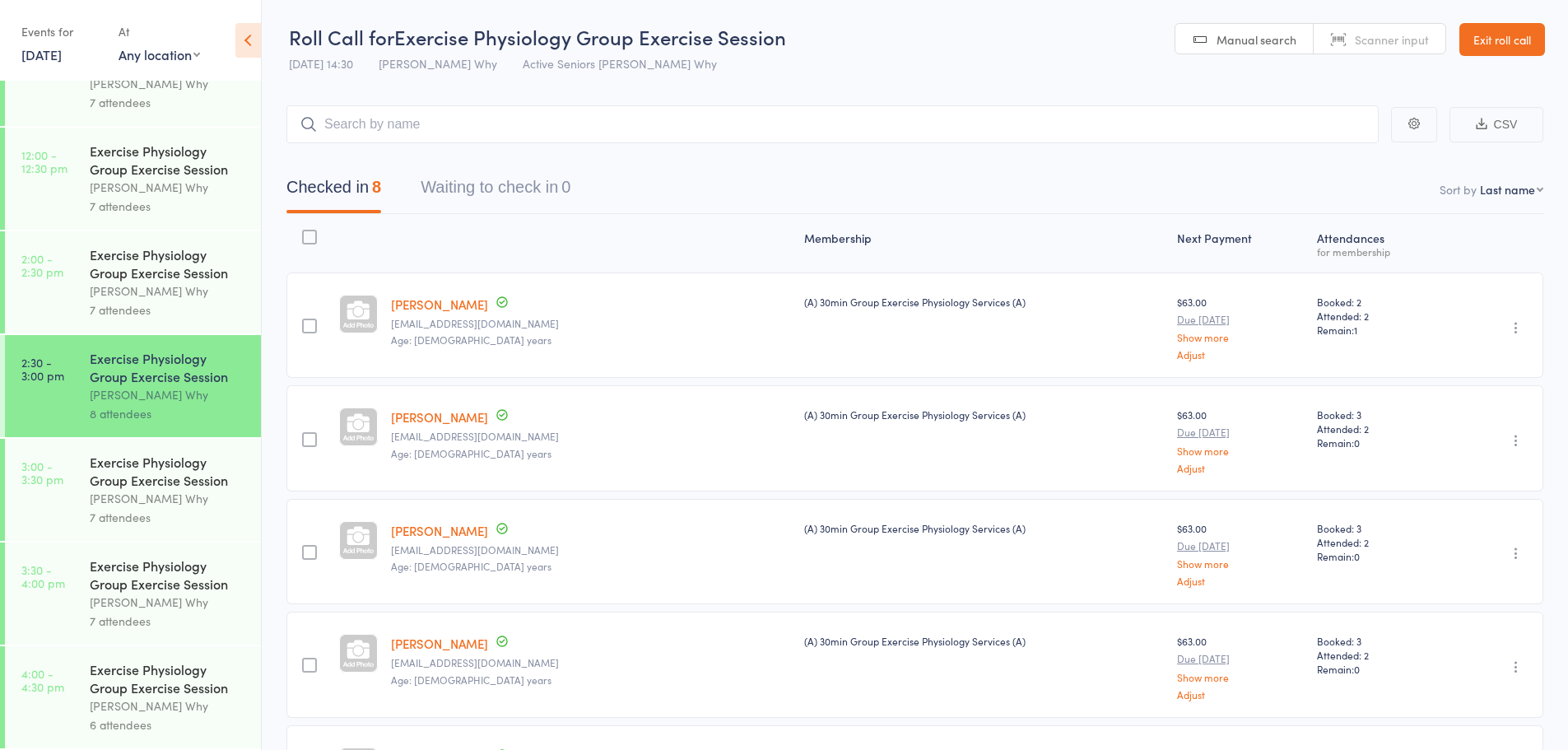
click at [116, 604] on div "[PERSON_NAME] Why" at bounding box center [168, 602] width 157 height 19
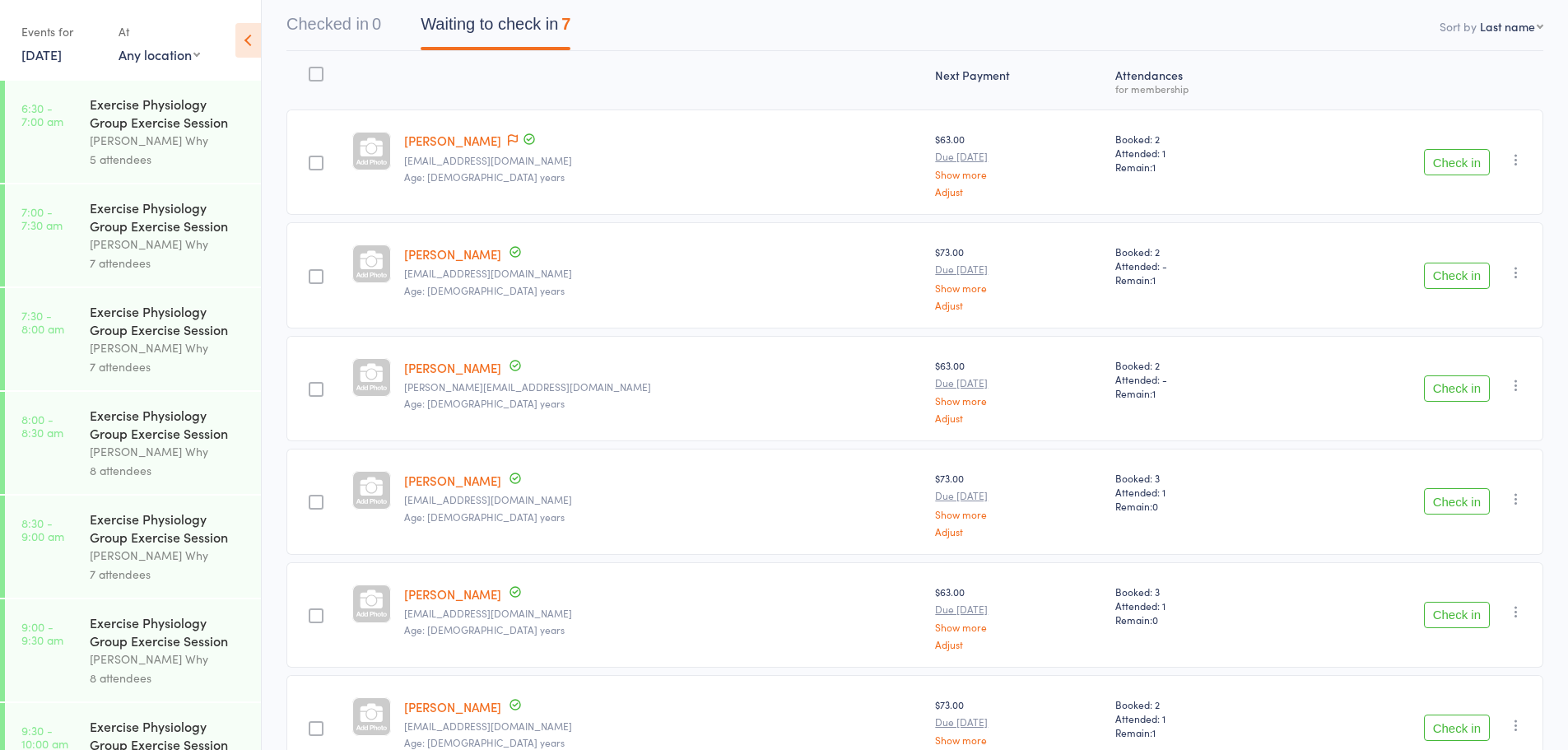
scroll to position [134, 0]
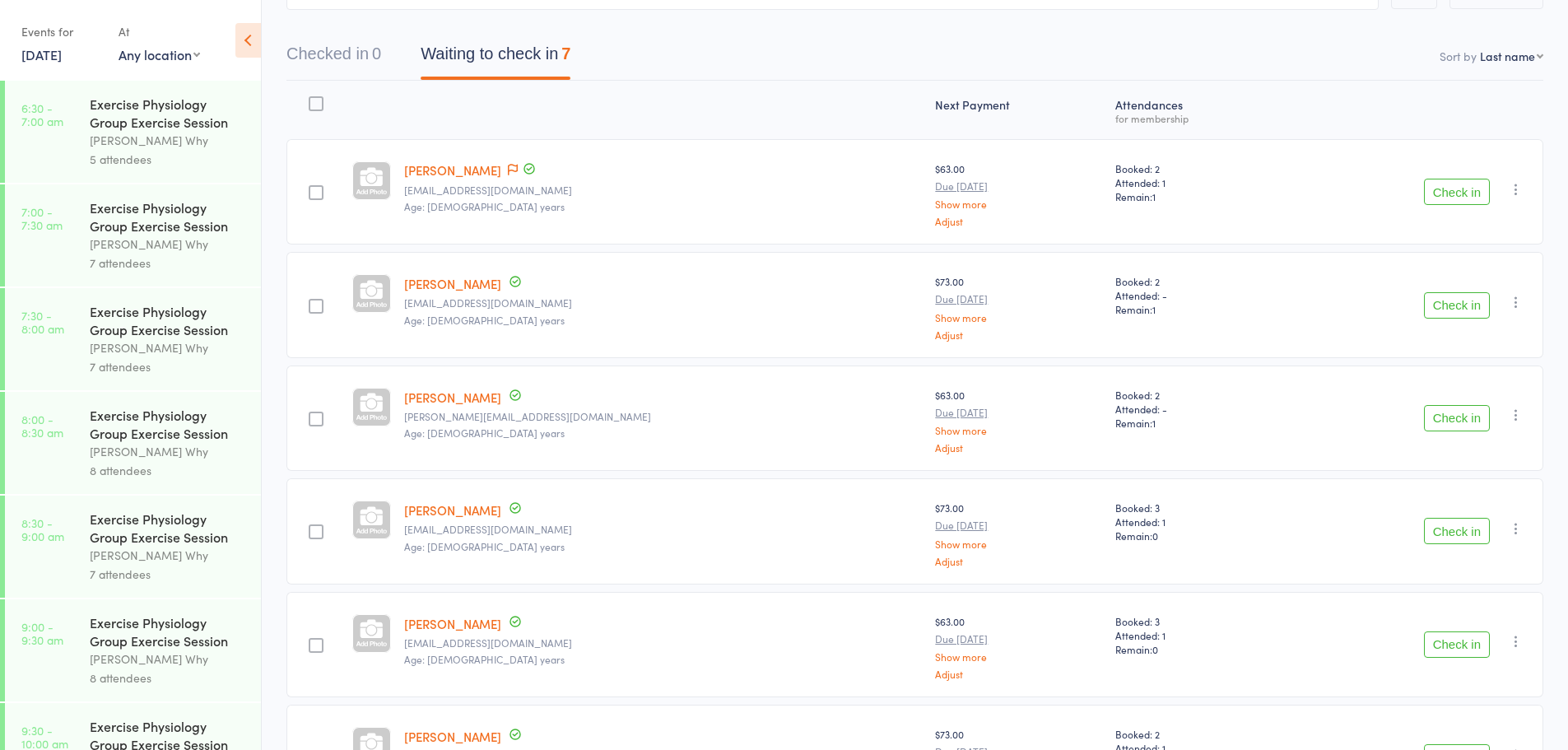
click at [1515, 408] on icon "button" at bounding box center [1515, 414] width 16 height 16
click at [1436, 555] on li "Remove" at bounding box center [1457, 558] width 136 height 22
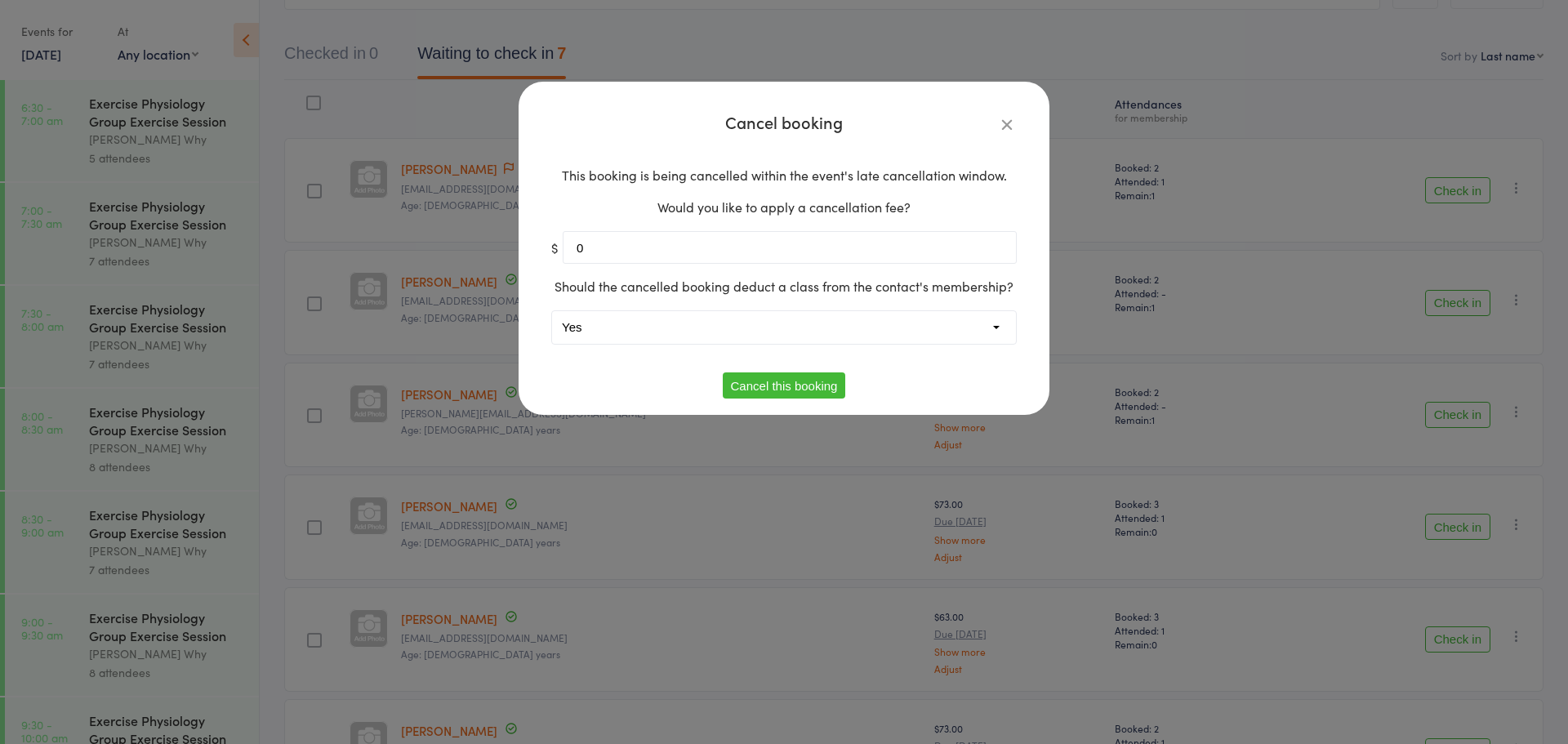
drag, startPoint x: 605, startPoint y: 322, endPoint x: 601, endPoint y: 337, distance: 15.5
click at [605, 322] on select "Yes No" at bounding box center [784, 327] width 464 height 33
select select "1"
click at [552, 311] on select "Yes No" at bounding box center [784, 327] width 464 height 33
click at [764, 385] on button "Cancel this booking" at bounding box center [784, 385] width 123 height 26
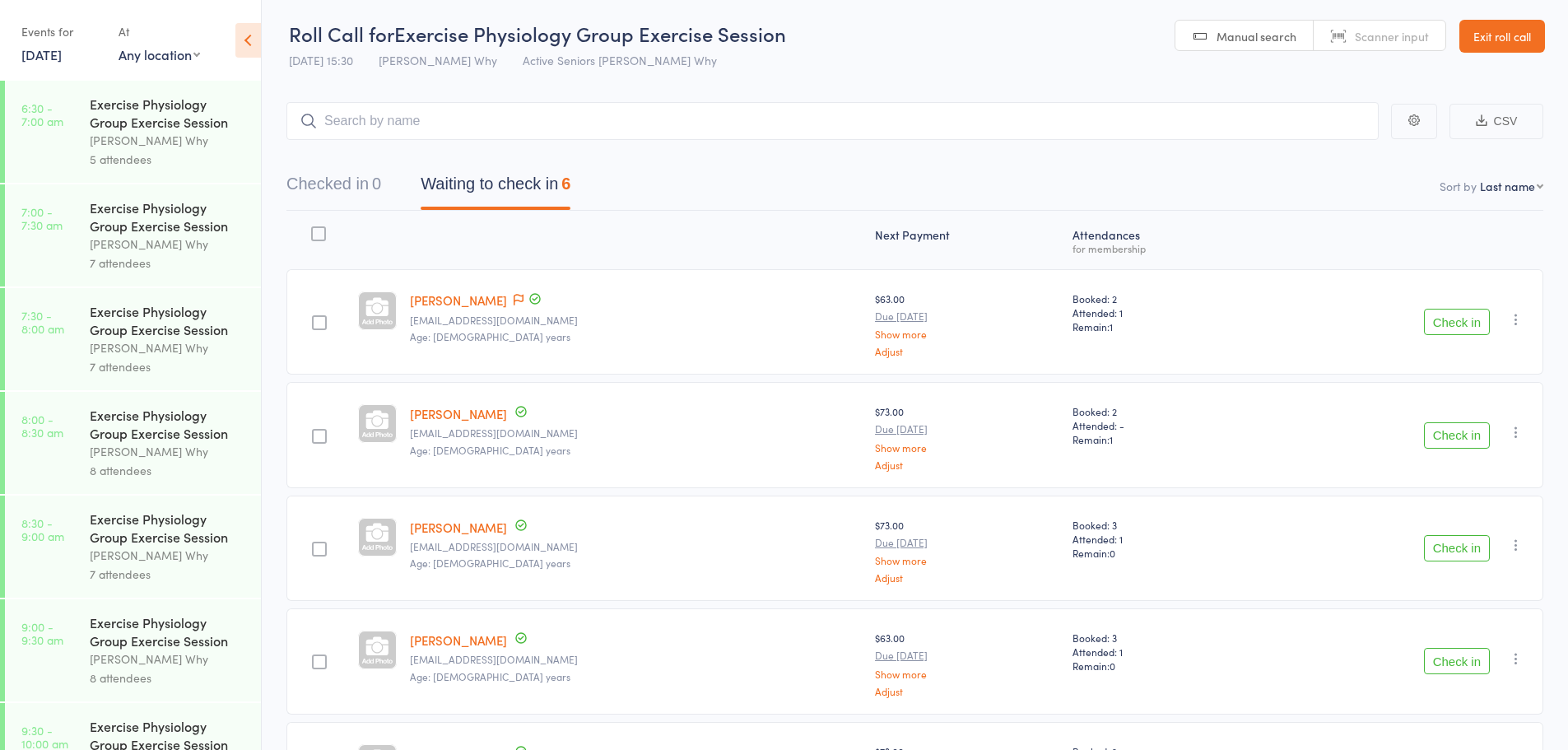
scroll to position [0, 0]
click at [1503, 43] on link "Exit roll call" at bounding box center [1502, 39] width 86 height 33
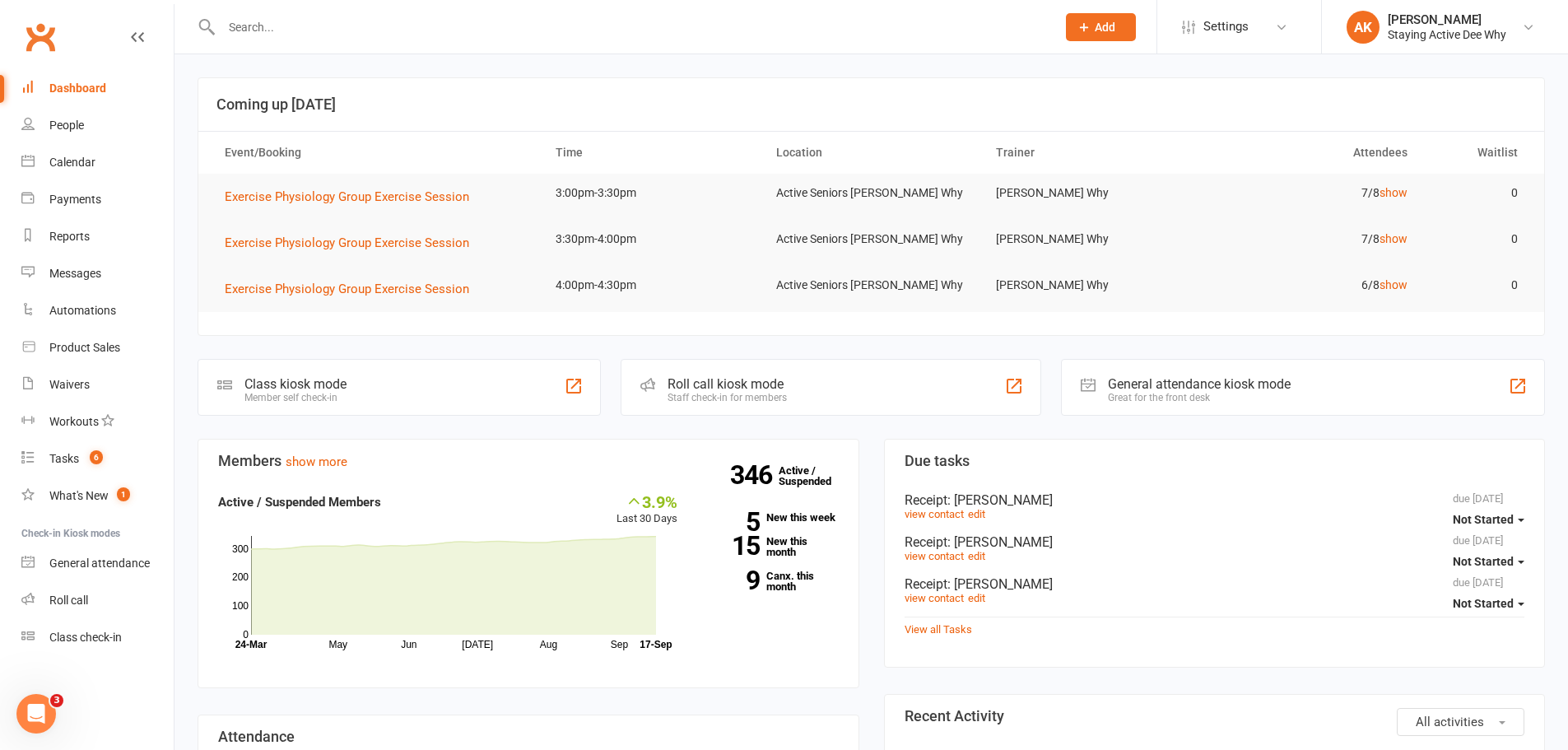
click at [244, 21] on input "text" at bounding box center [631, 26] width 828 height 23
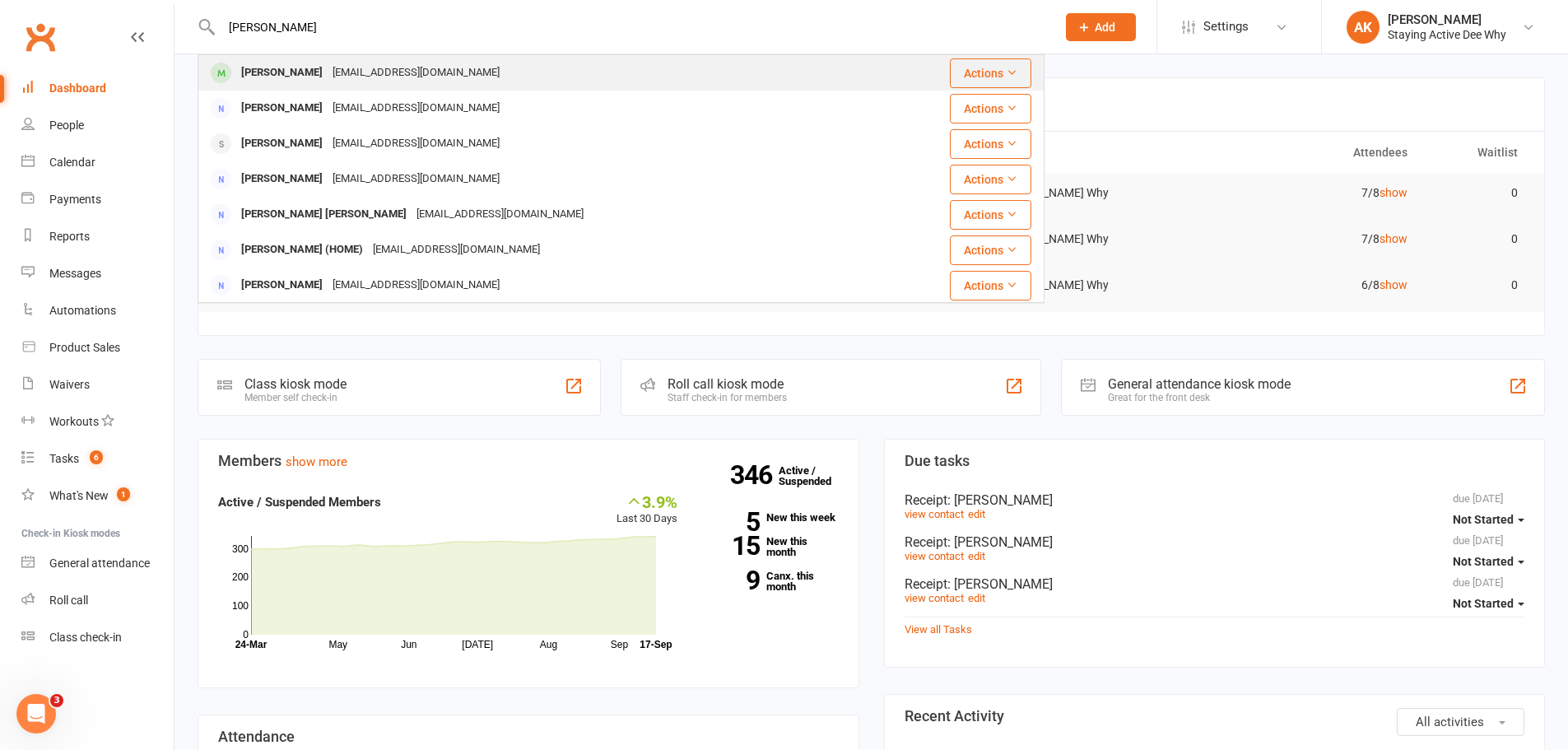
type input "[PERSON_NAME]"
click at [329, 65] on div "[EMAIL_ADDRESS][DOMAIN_NAME]" at bounding box center [416, 73] width 177 height 24
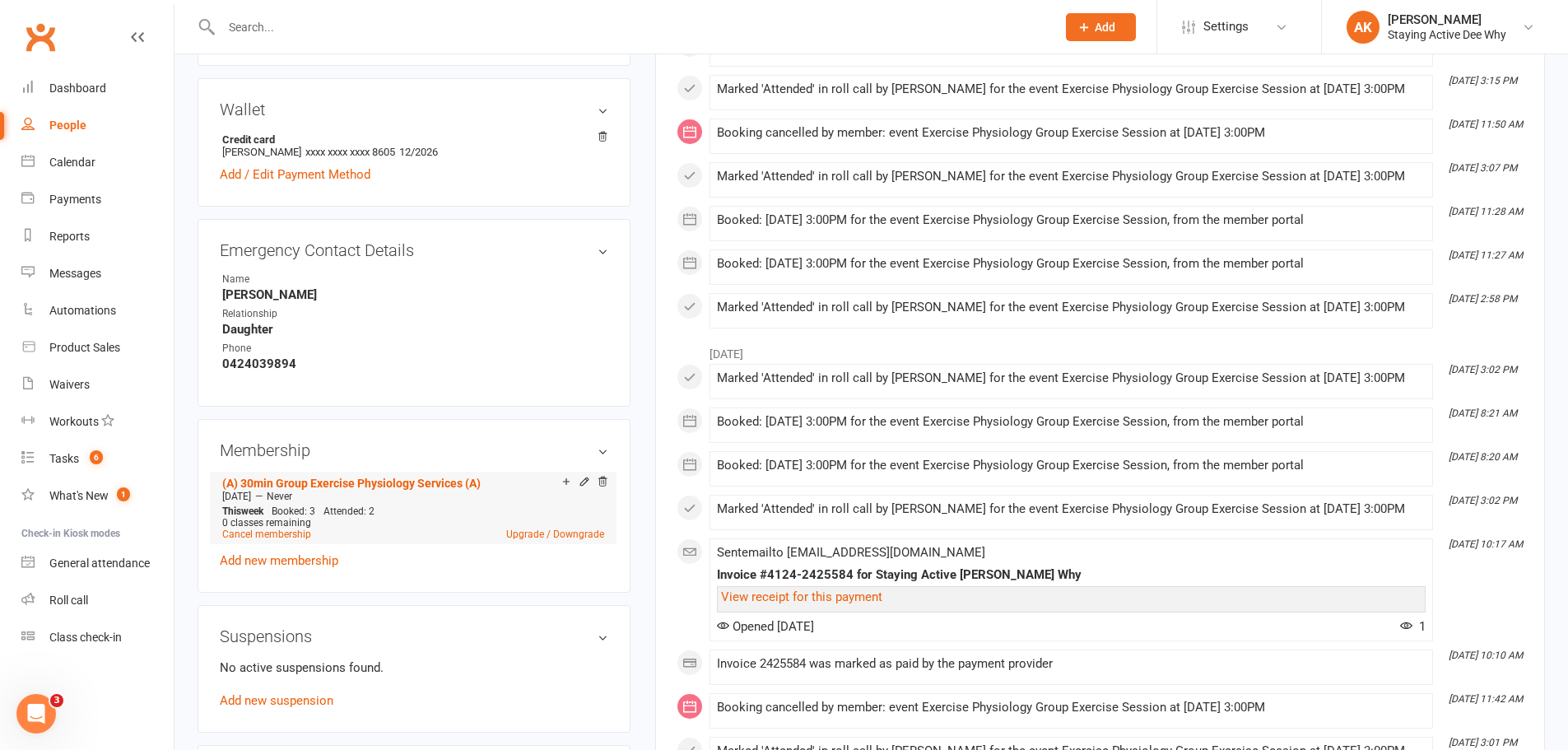
scroll to position [988, 0]
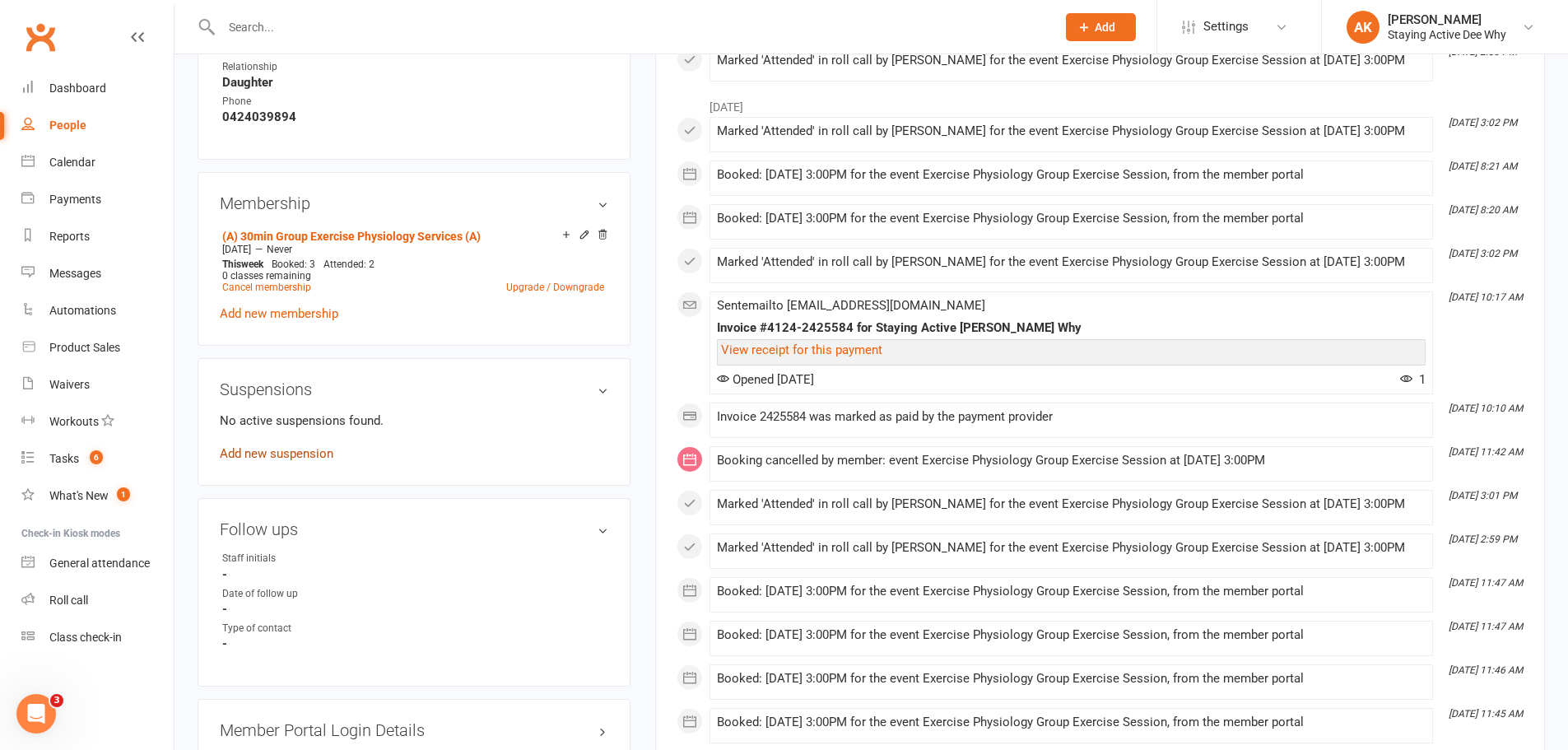
click at [322, 461] on link "Add new suspension" at bounding box center [276, 453] width 114 height 14
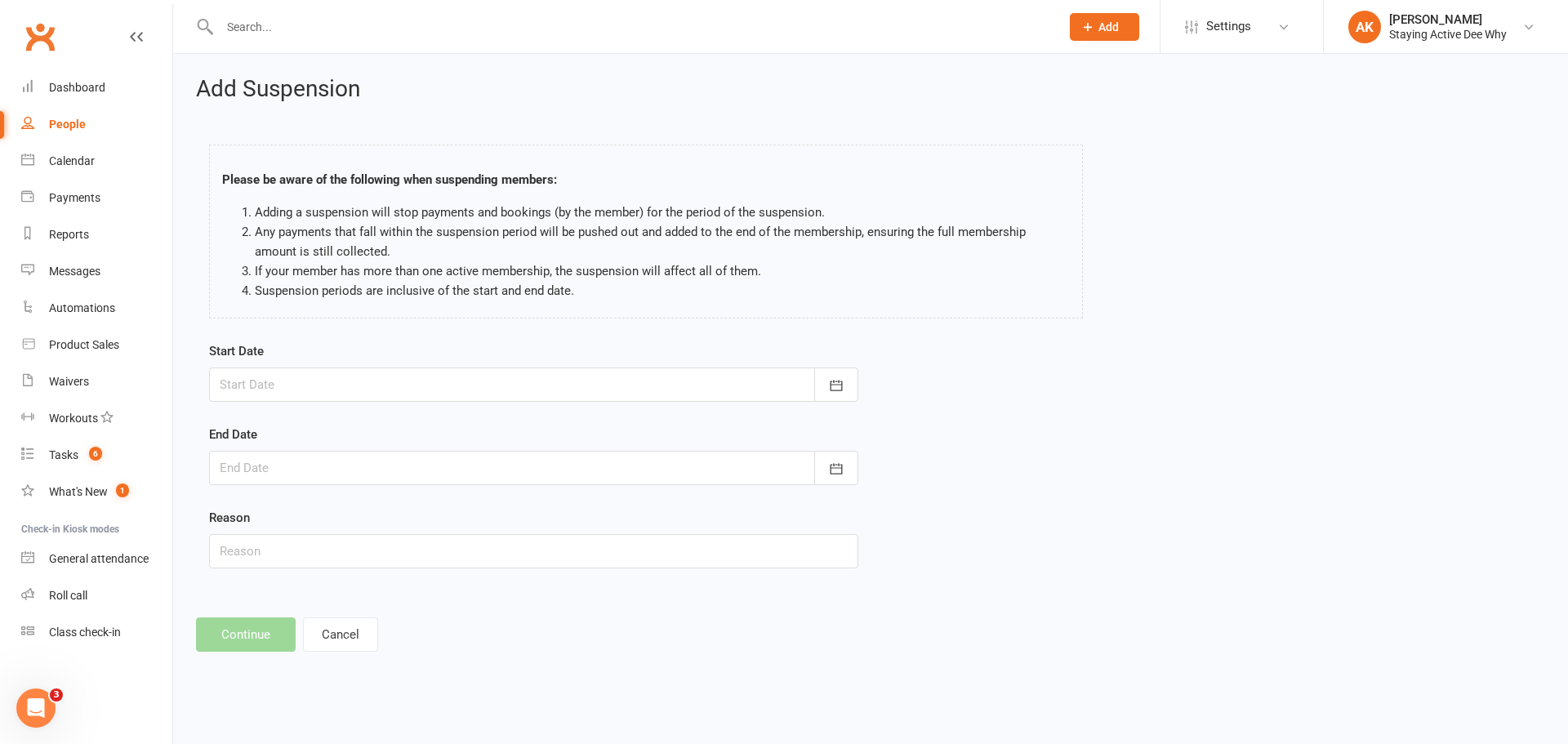
click at [279, 397] on div at bounding box center [534, 385] width 649 height 35
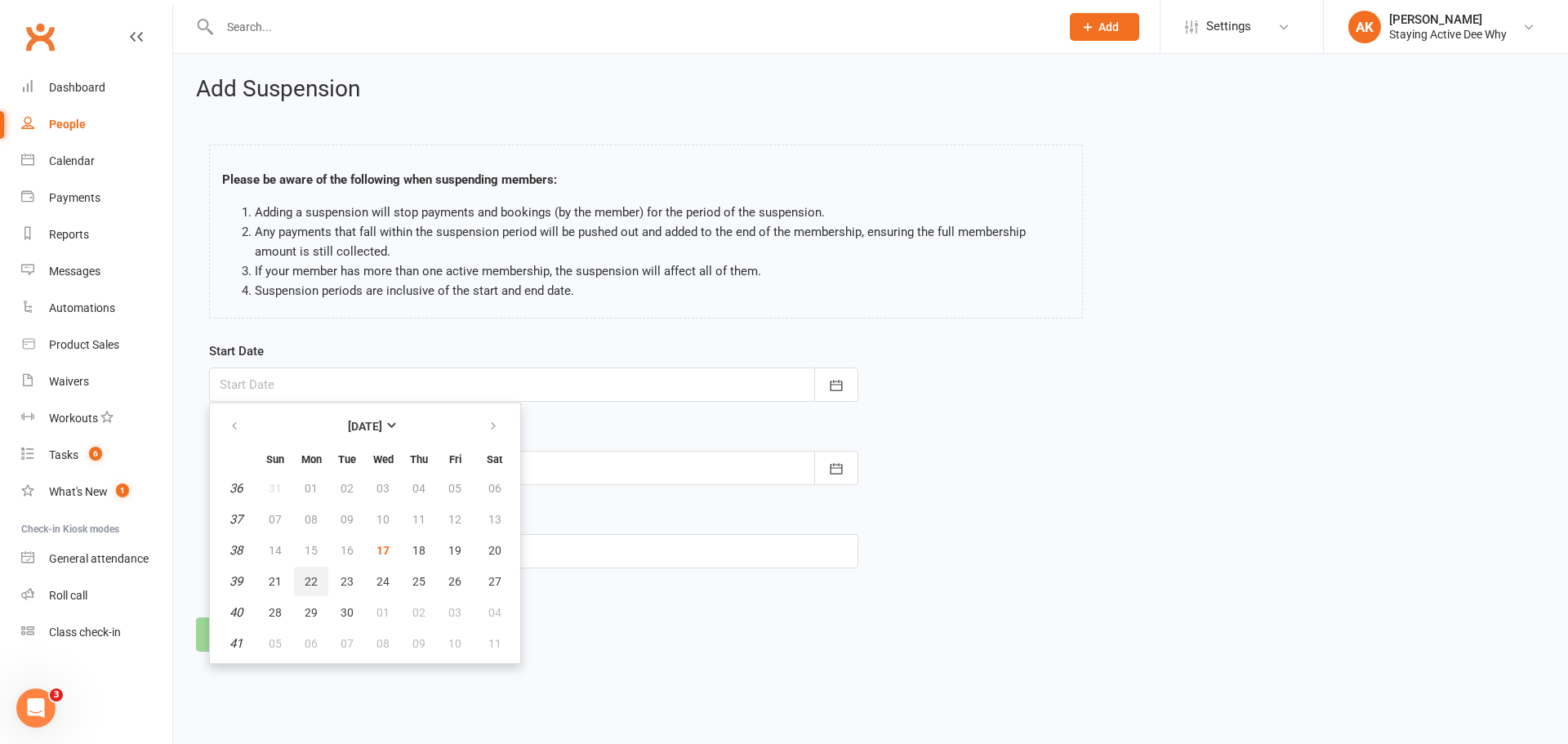
click at [310, 588] on button "22" at bounding box center [310, 581] width 35 height 30
type input "22 Sep 2025"
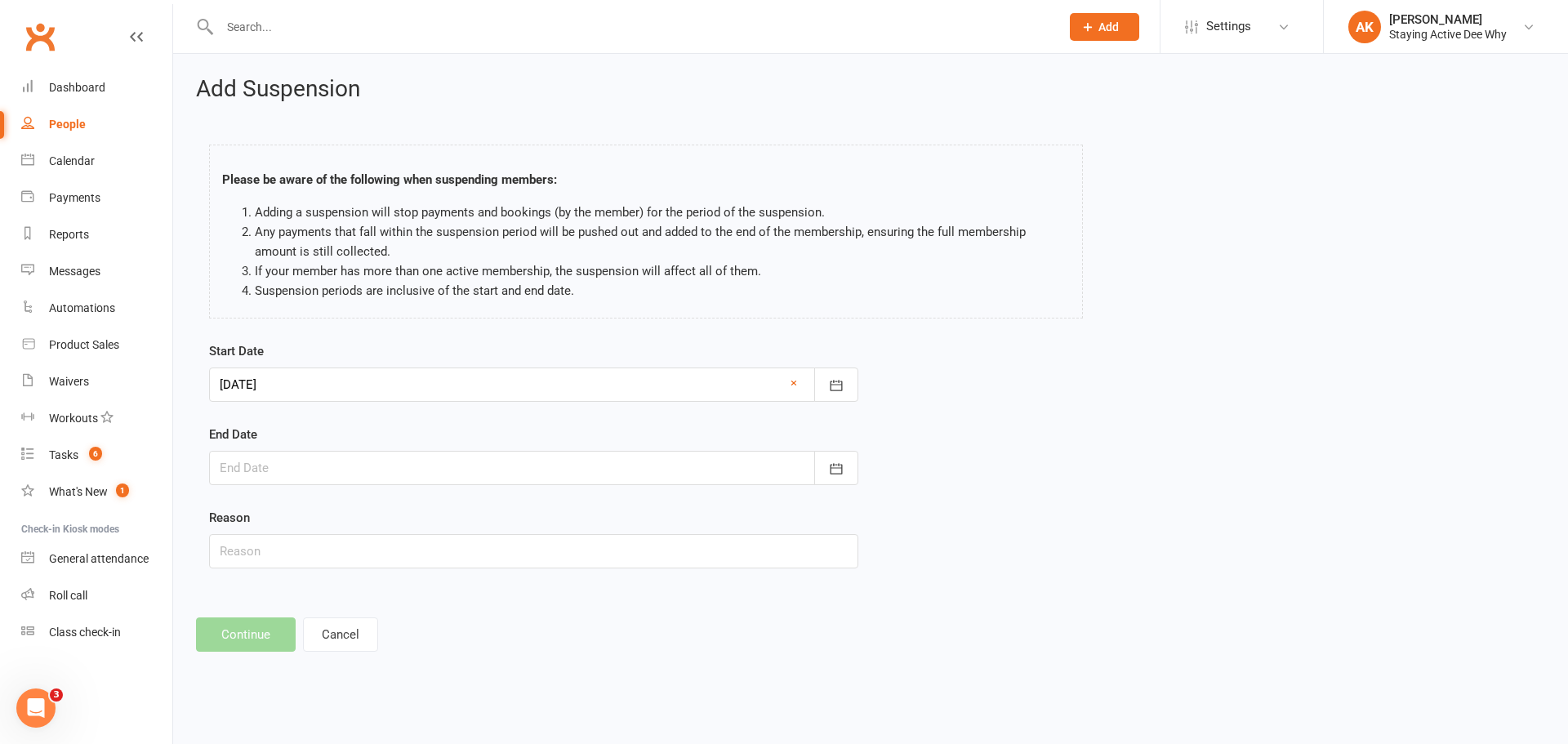
click at [300, 472] on div at bounding box center [534, 467] width 649 height 35
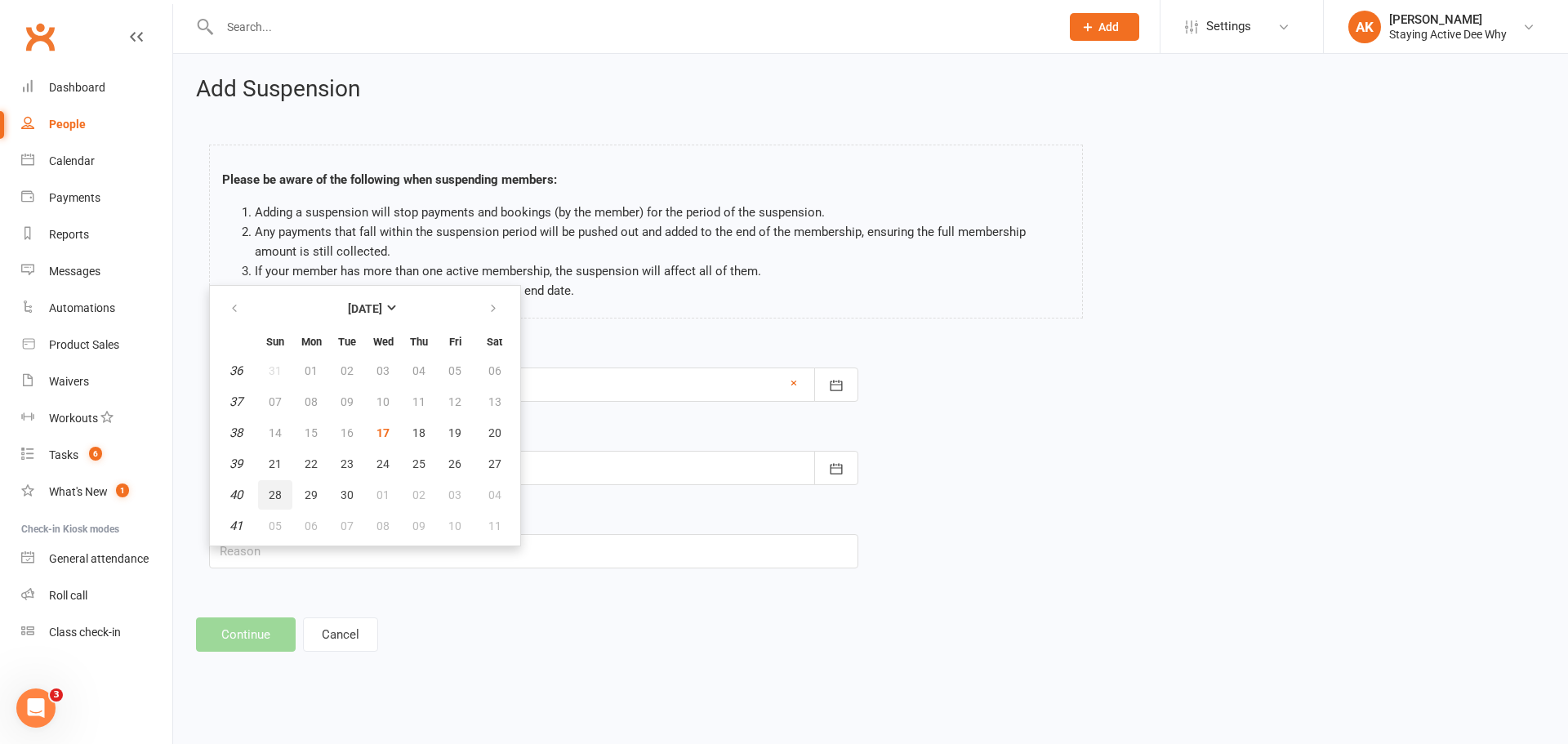
click at [273, 496] on span "28" at bounding box center [274, 494] width 13 height 13
type input "28 Sep 2025"
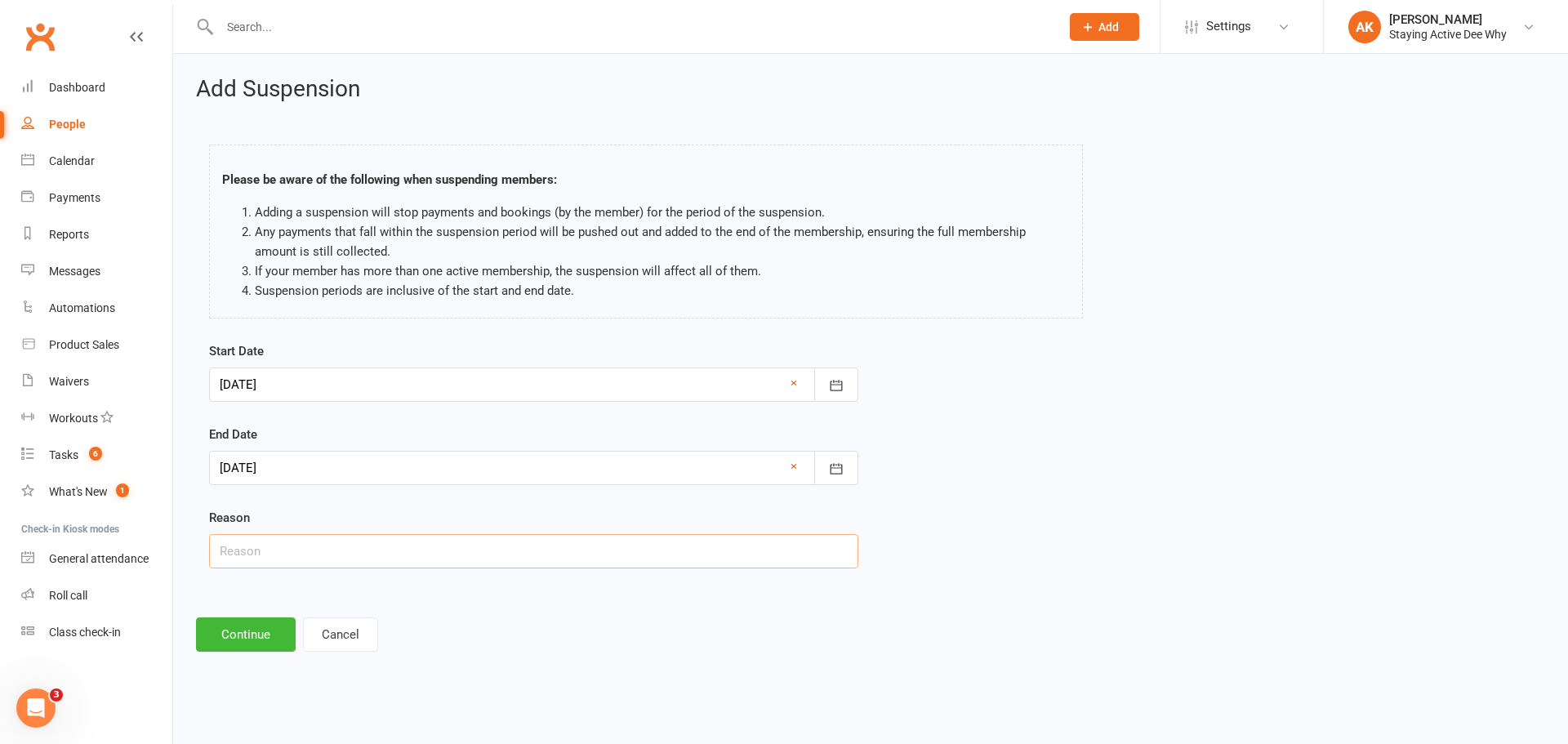
click at [267, 547] on input "text" at bounding box center [534, 551] width 649 height 35
type input "Cortisone in shoulder"
click at [253, 628] on button "Continue" at bounding box center [245, 634] width 100 height 35
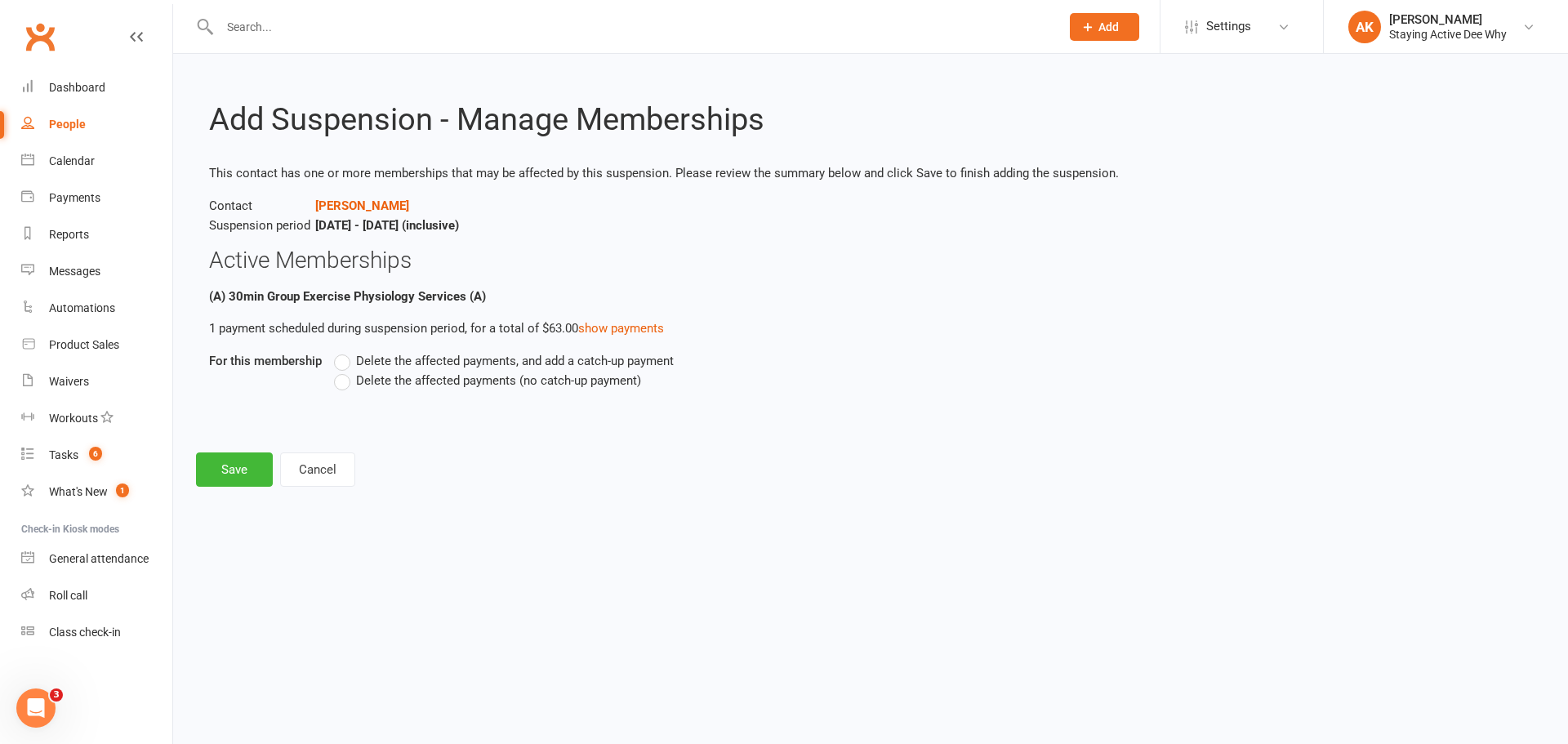
click at [423, 375] on span "Delete the affected payments (no catch-up payment)" at bounding box center [498, 379] width 285 height 17
click at [345, 370] on input "Delete the affected payments (no catch-up payment)" at bounding box center [339, 370] width 11 height 0
click at [224, 472] on button "Save" at bounding box center [234, 469] width 77 height 35
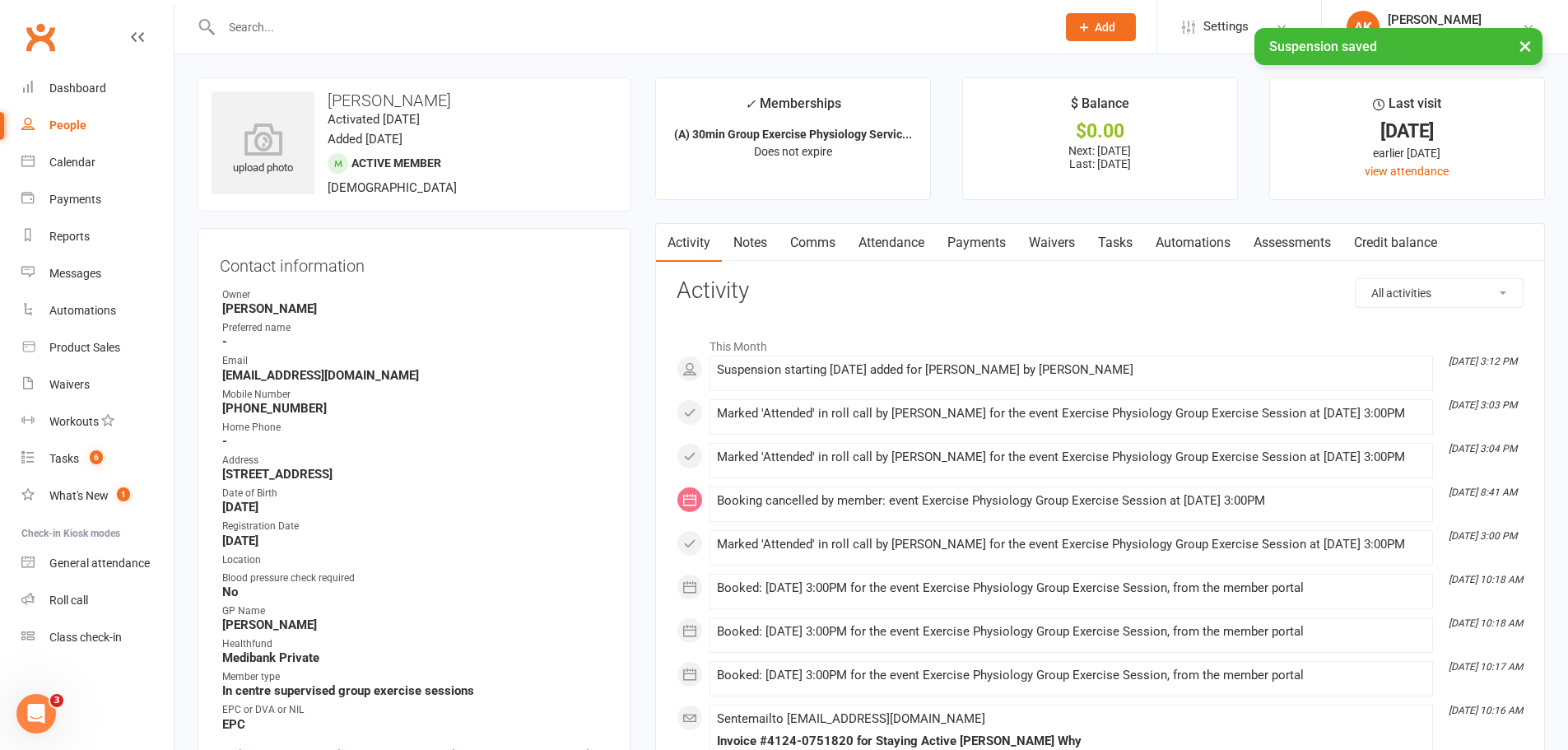
click at [892, 241] on link "Attendance" at bounding box center [891, 242] width 89 height 38
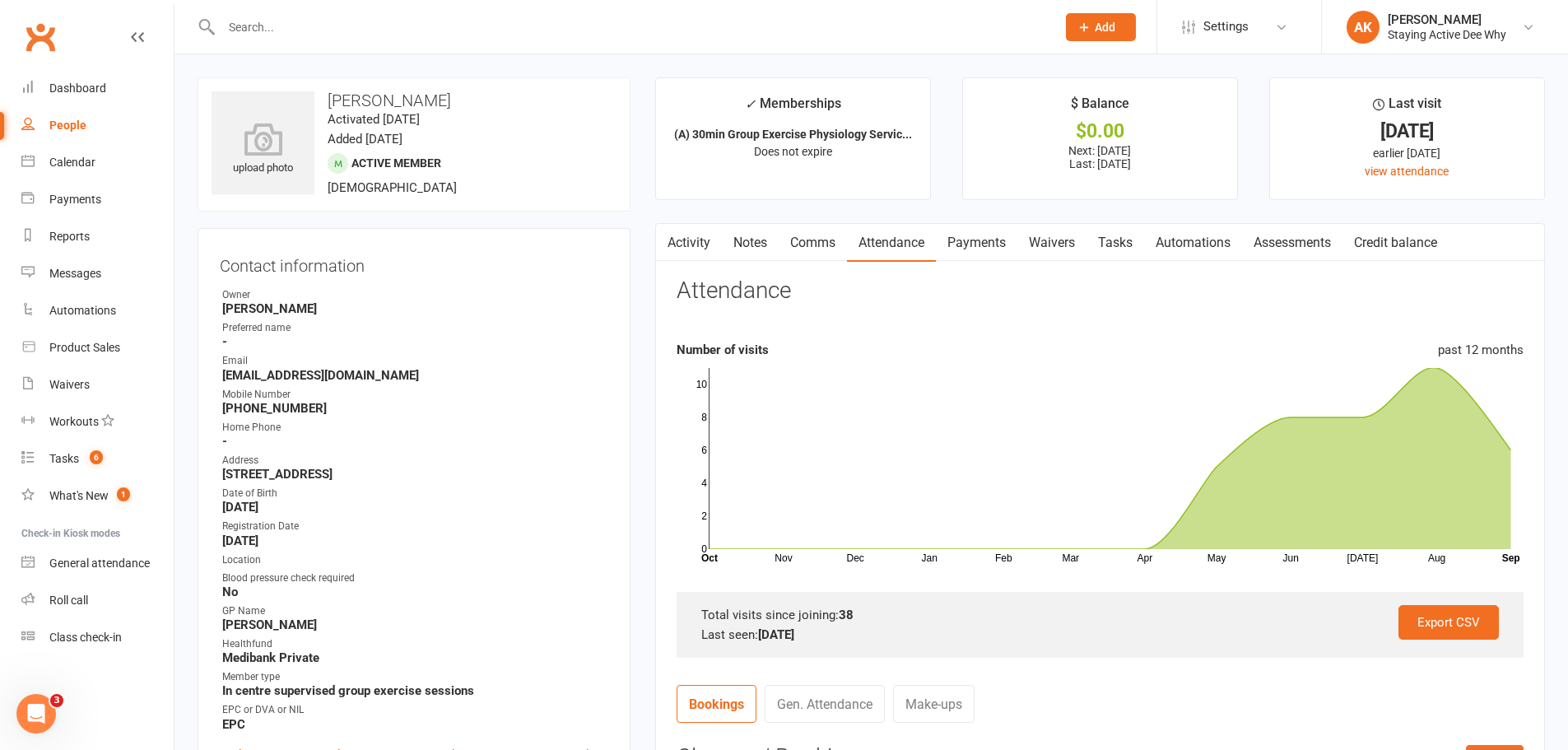
drag, startPoint x: 572, startPoint y: 4, endPoint x: 553, endPoint y: 19, distance: 24.2
click at [570, 8] on div at bounding box center [621, 26] width 847 height 54
click at [553, 19] on input "text" at bounding box center [631, 26] width 828 height 23
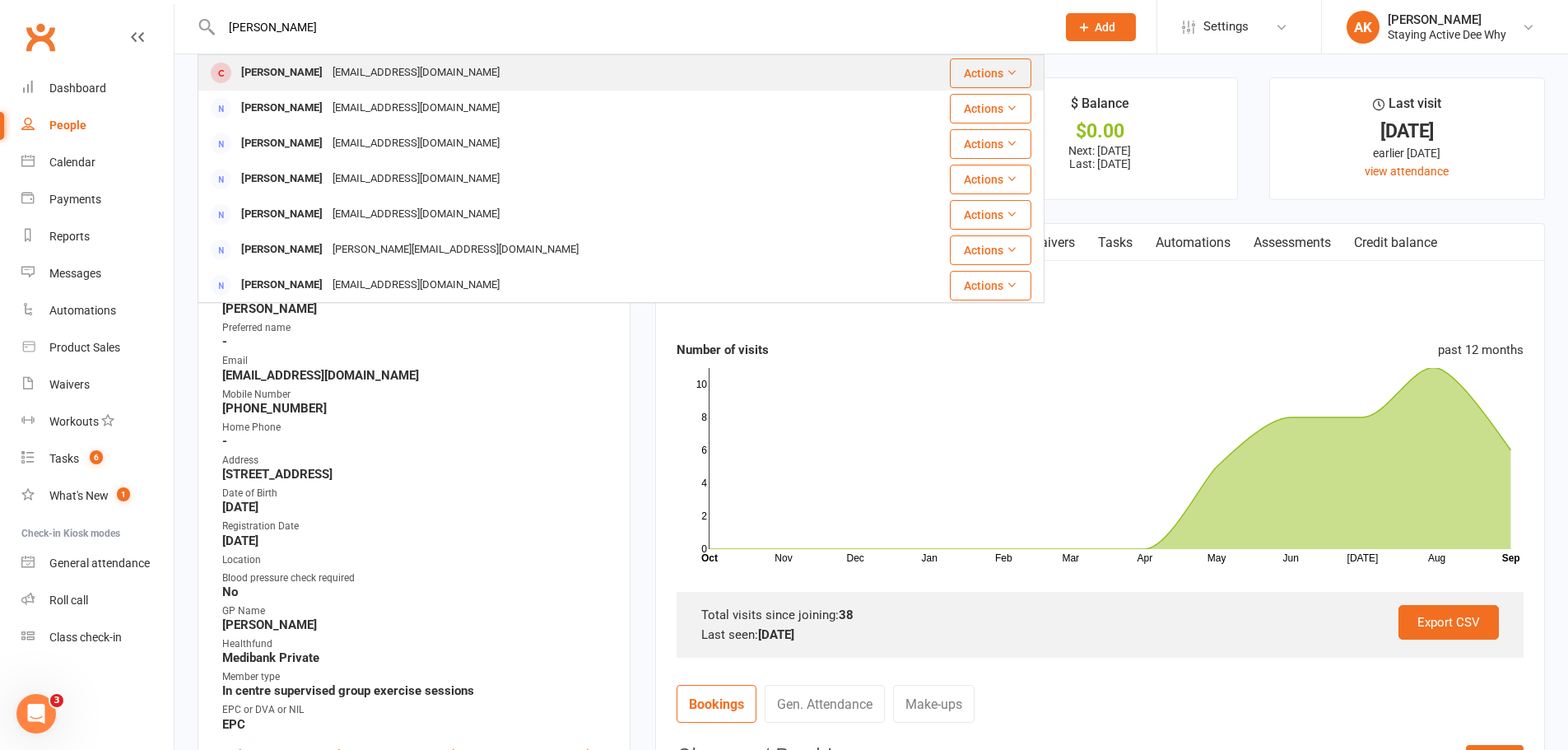
type input "Parisi"
click at [528, 62] on div "Rosaria Parisi deewhy@activeseniors.net.au" at bounding box center [538, 73] width 679 height 34
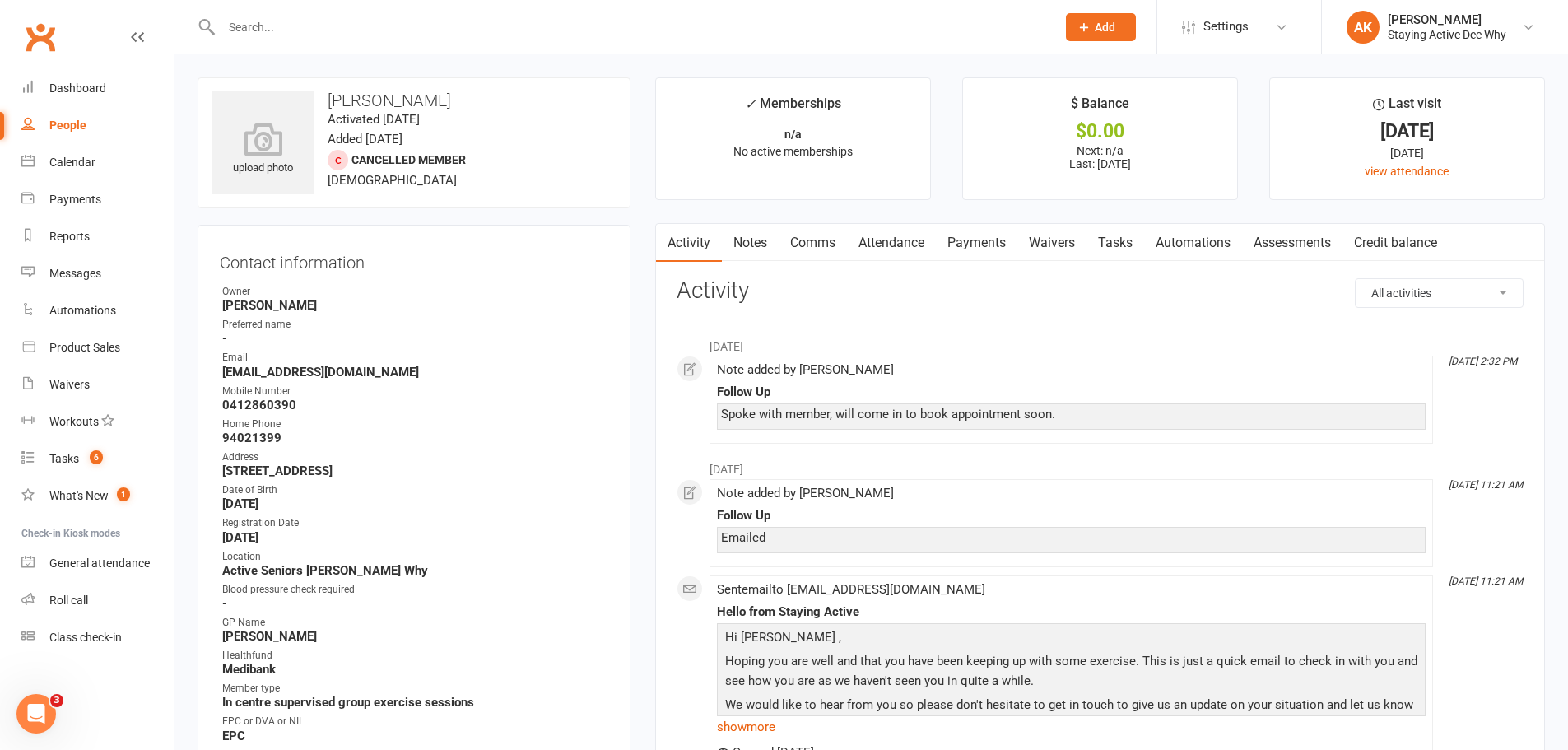
click at [760, 245] on link "Notes" at bounding box center [750, 242] width 57 height 38
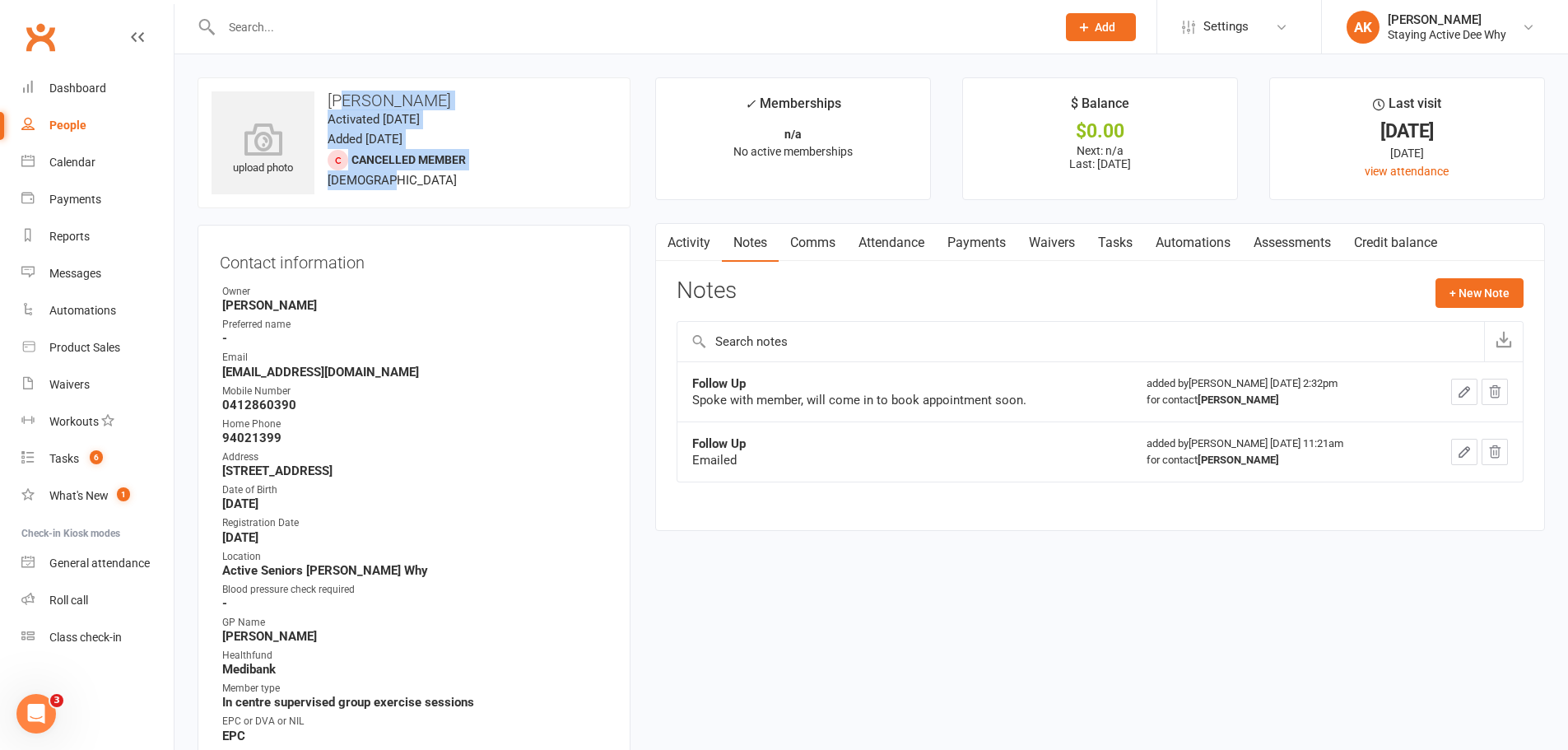
drag, startPoint x: 344, startPoint y: 101, endPoint x: 378, endPoint y: 173, distance: 79.6
click at [378, 173] on div "upload photo Rosaria Parisi Activated 30 September, 2024 Added 23 September, 20…" at bounding box center [413, 143] width 433 height 131
click at [378, 173] on span "80 years old" at bounding box center [392, 179] width 129 height 14
drag, startPoint x: 376, startPoint y: 156, endPoint x: 356, endPoint y: 56, distance: 102.0
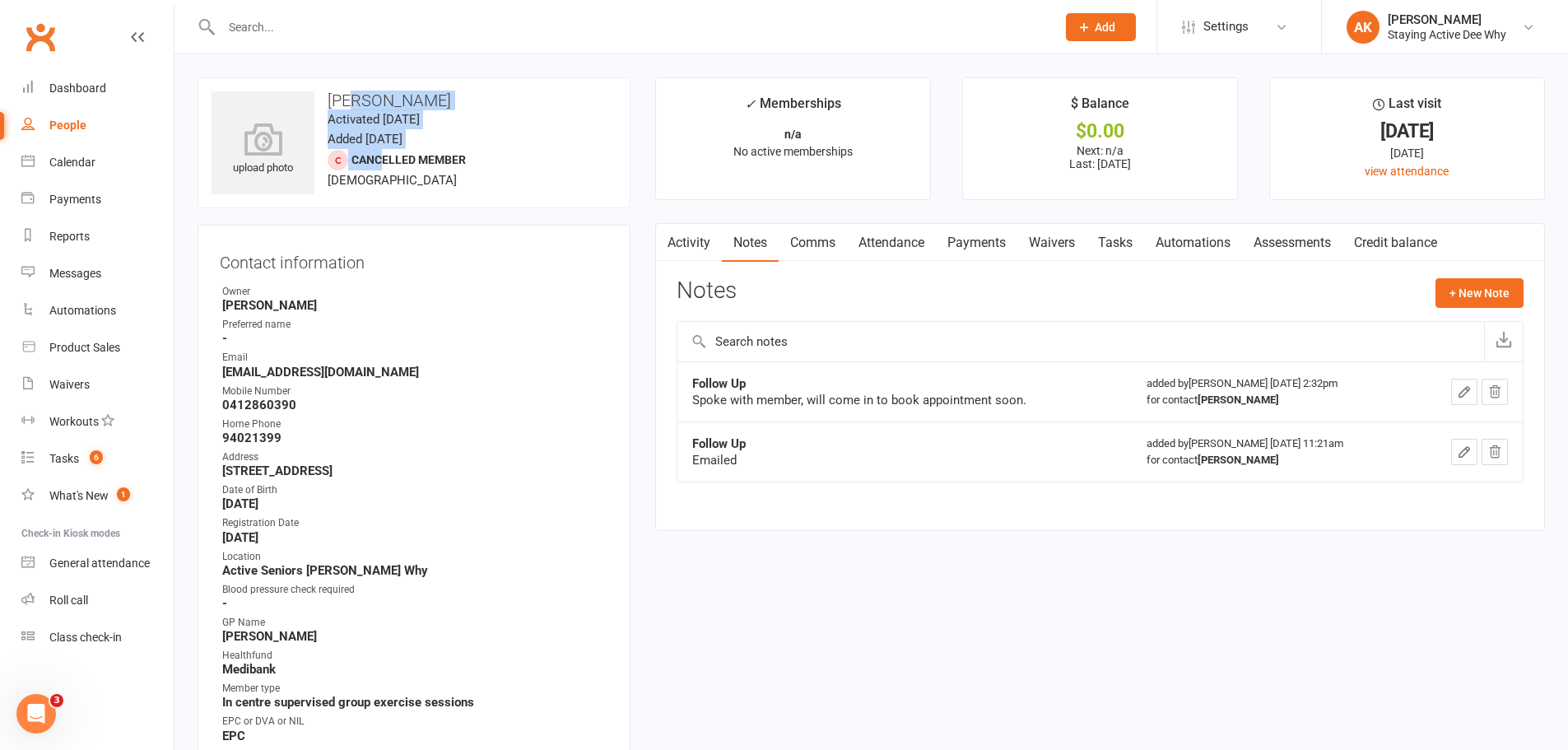
click at [823, 229] on link "Comms" at bounding box center [813, 242] width 68 height 38
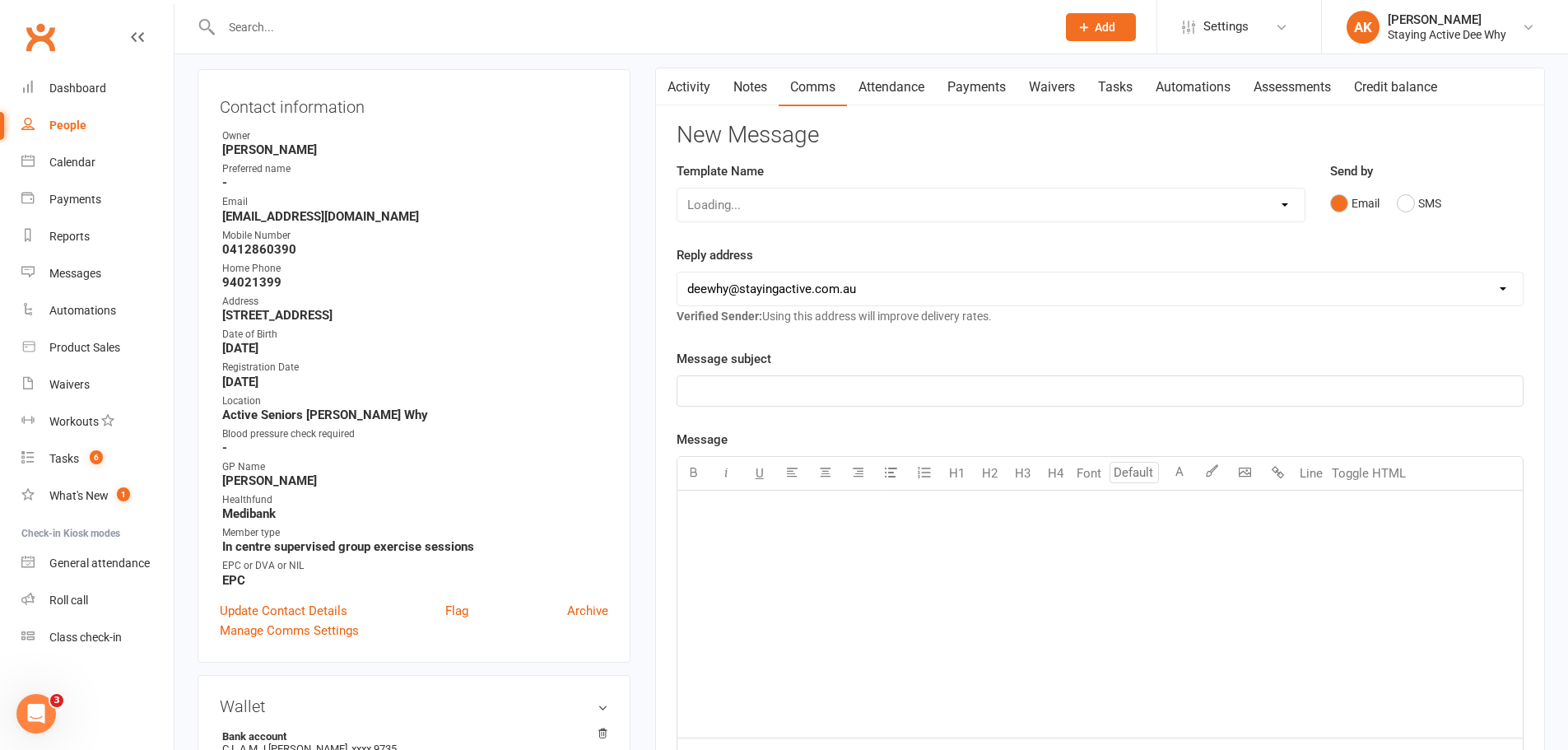
scroll to position [165, 0]
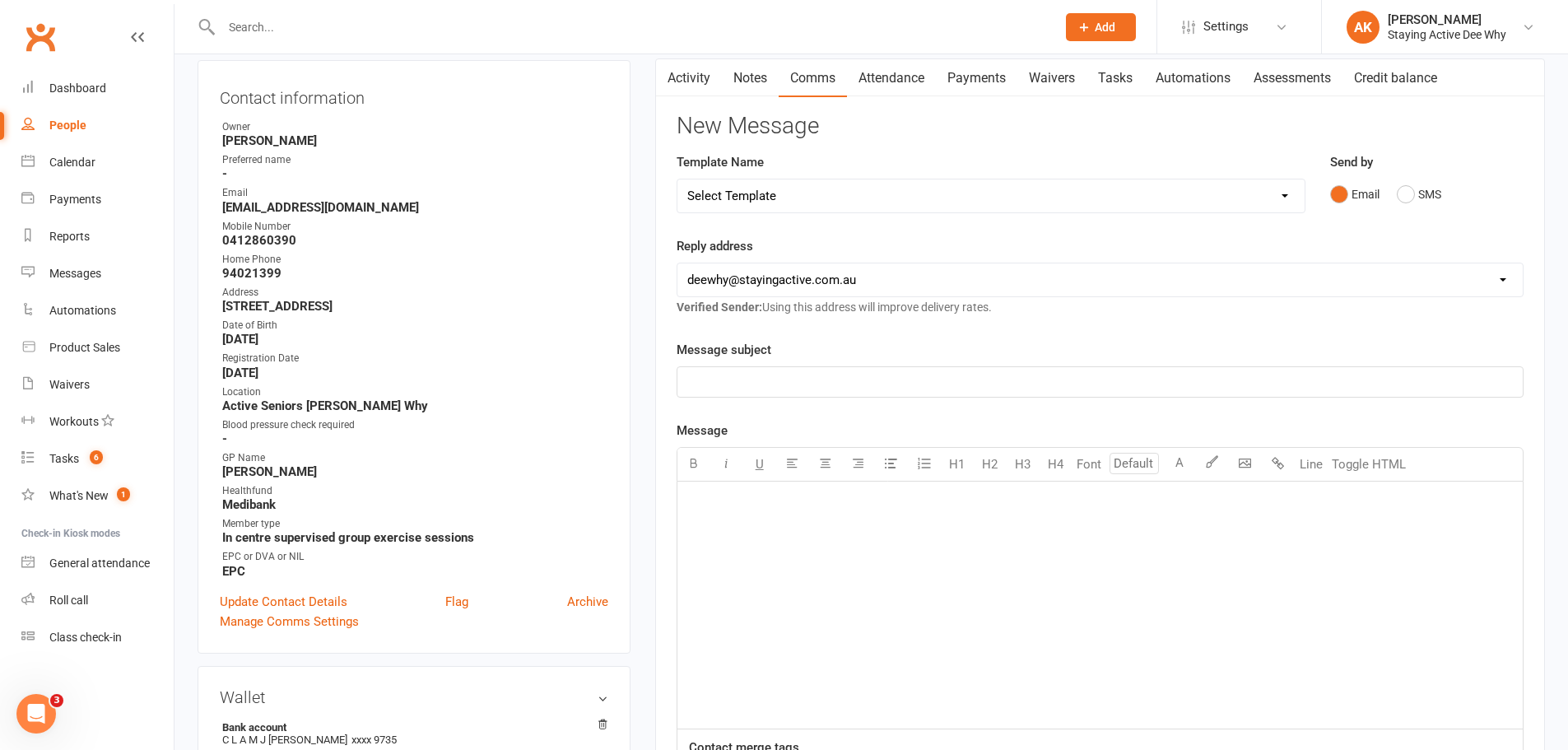
click at [963, 206] on select "Select Template [Email] 12 month follow-up [Email] 12 week health challenge [Em…" at bounding box center [991, 196] width 628 height 33
select select "3"
click at [678, 179] on select "Select Template [Email] 12 month follow-up [Email] 12 week health challenge [Em…" at bounding box center [991, 196] width 628 height 33
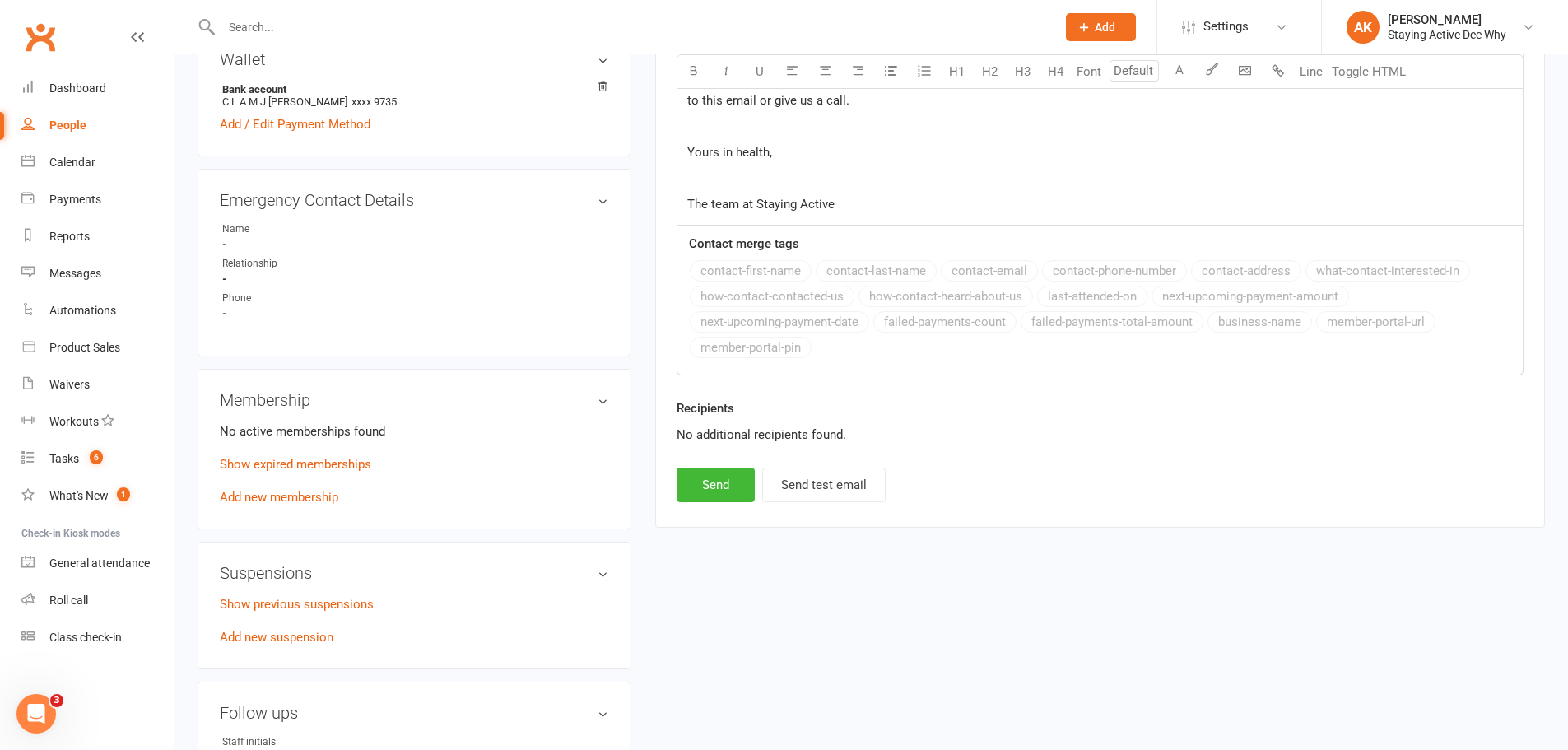
scroll to position [823, 0]
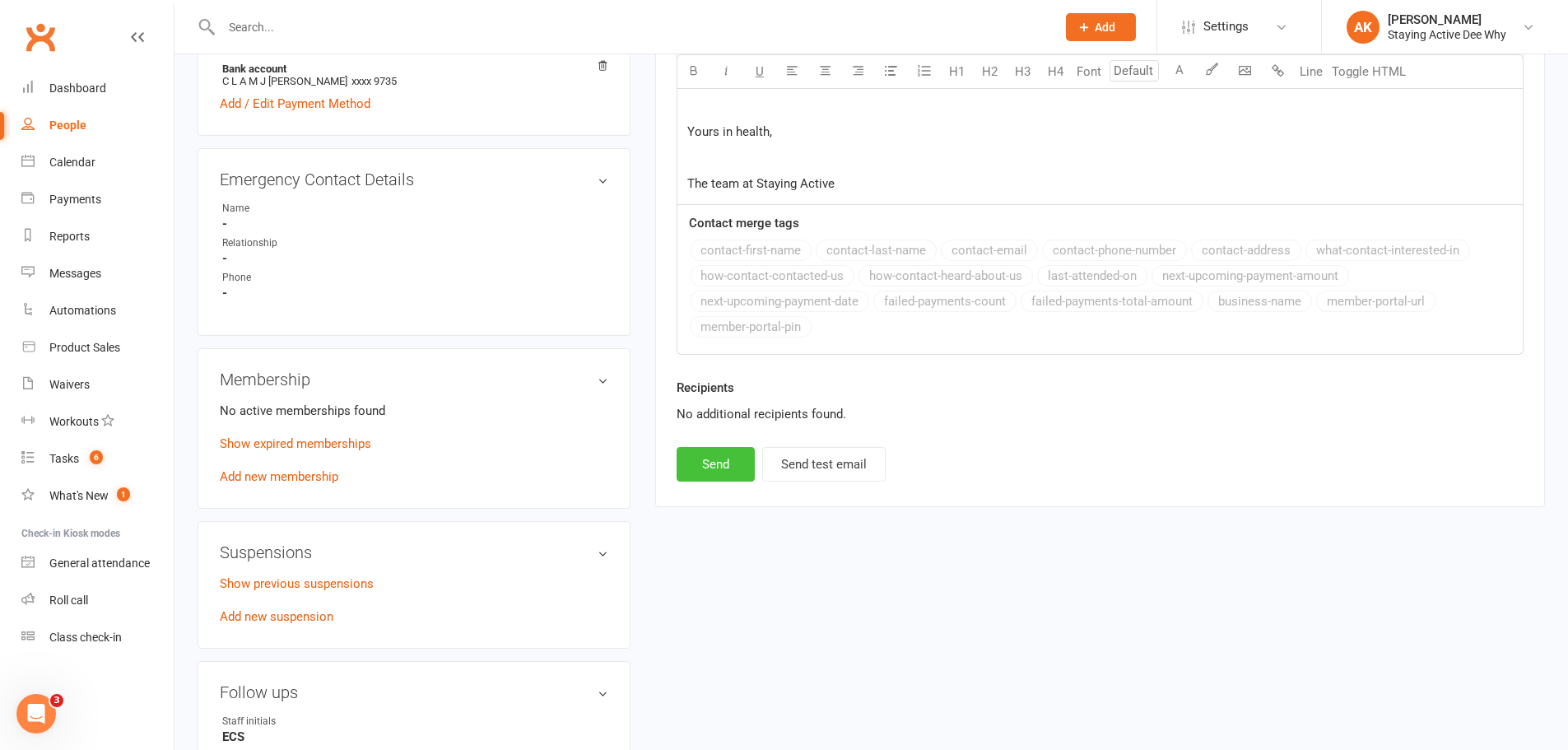
click at [703, 463] on button "Send" at bounding box center [716, 464] width 78 height 35
select select
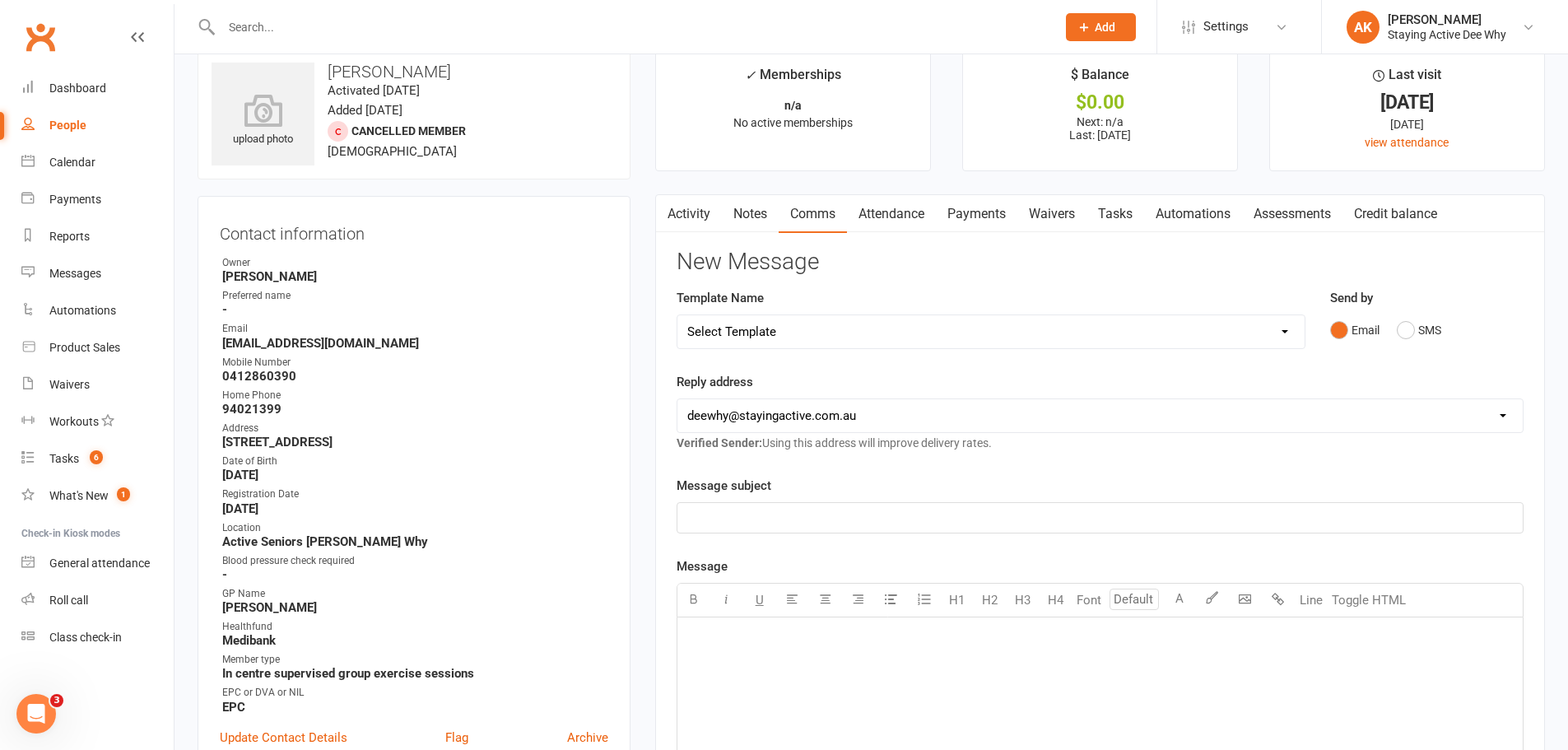
scroll to position [0, 0]
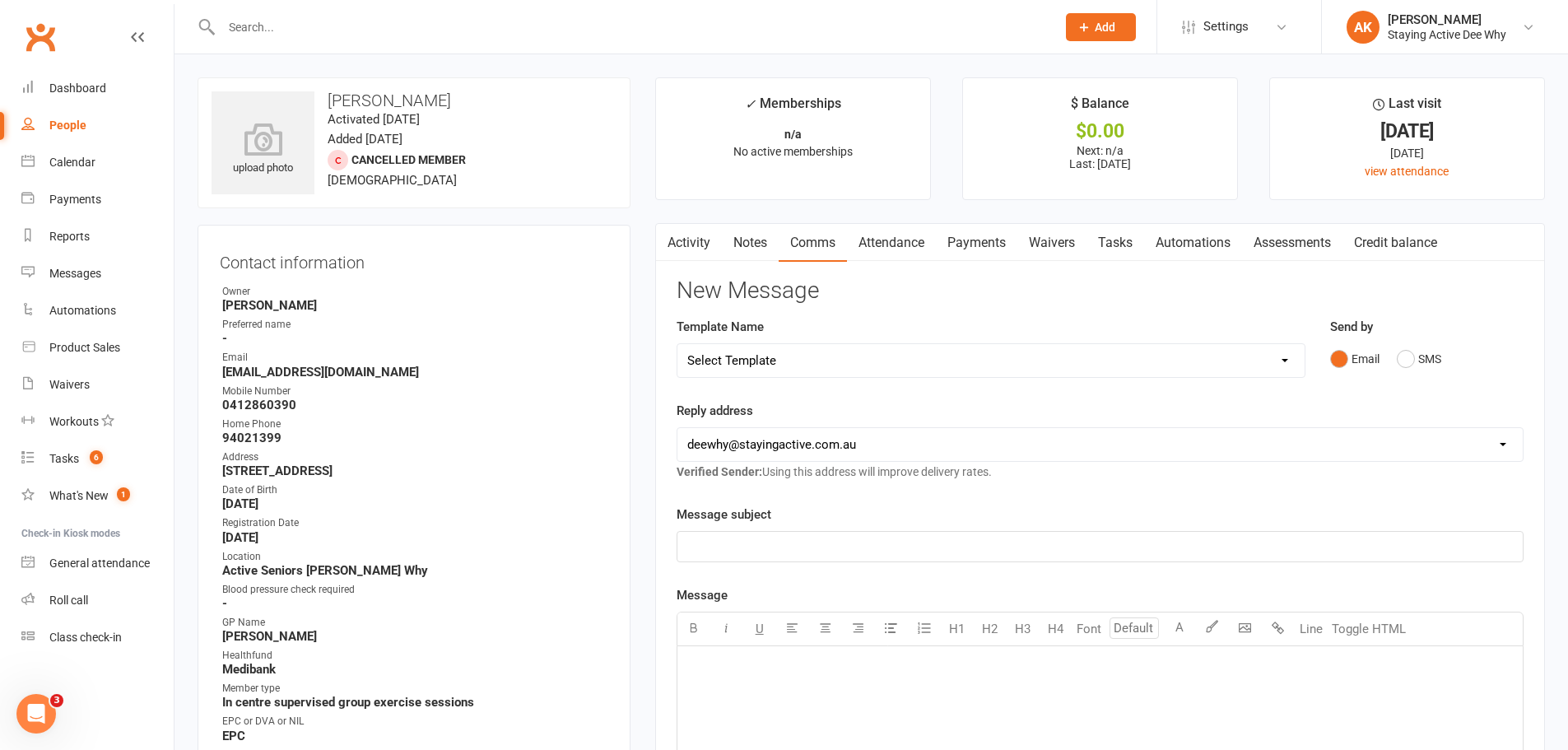
click at [492, 27] on input "text" at bounding box center [631, 26] width 828 height 23
click at [604, 31] on input "text" at bounding box center [631, 26] width 828 height 23
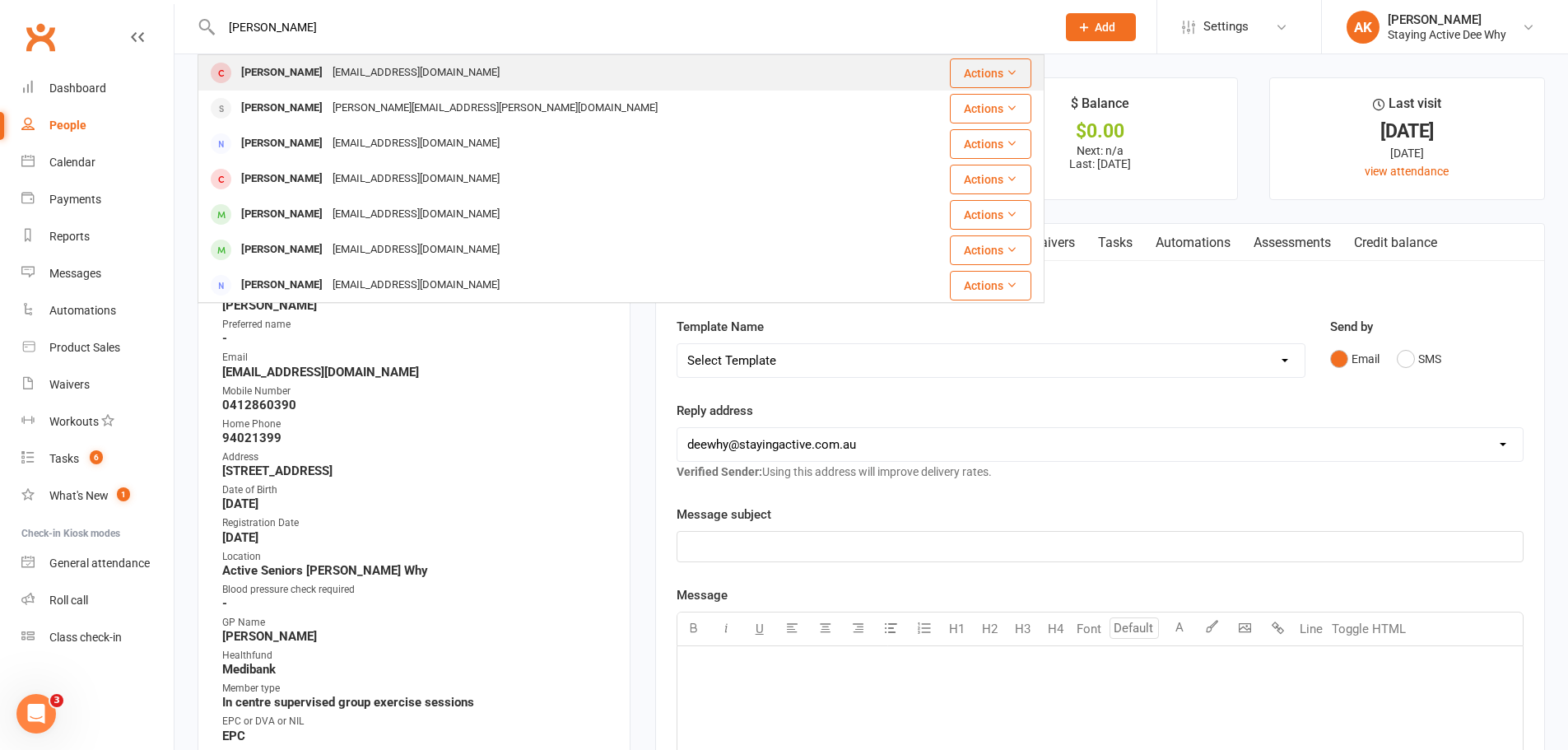
type input "Beaton"
click at [452, 79] on div "nancybeaton99@hotmail.com" at bounding box center [416, 73] width 177 height 24
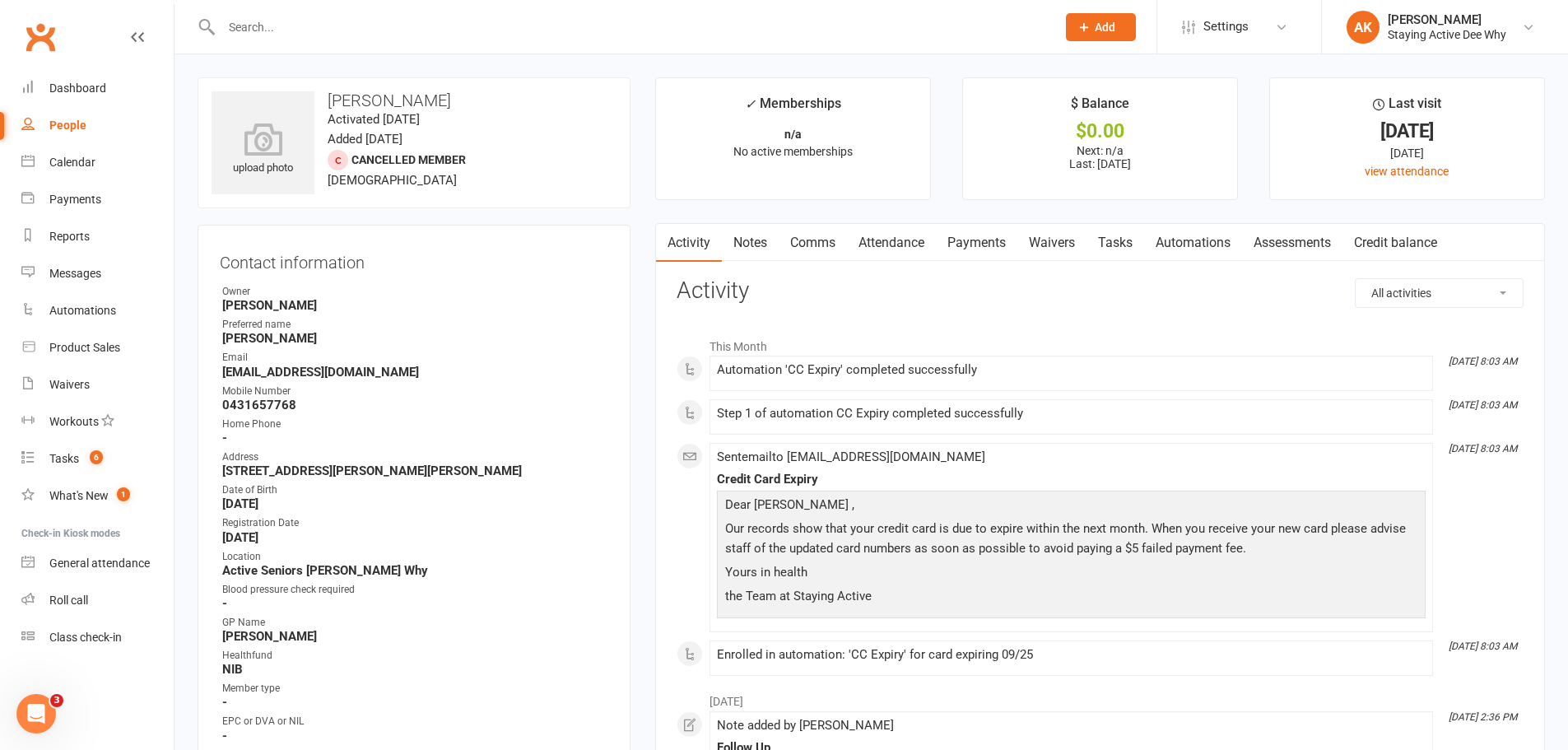
click at [758, 236] on link "Notes" at bounding box center [750, 242] width 57 height 38
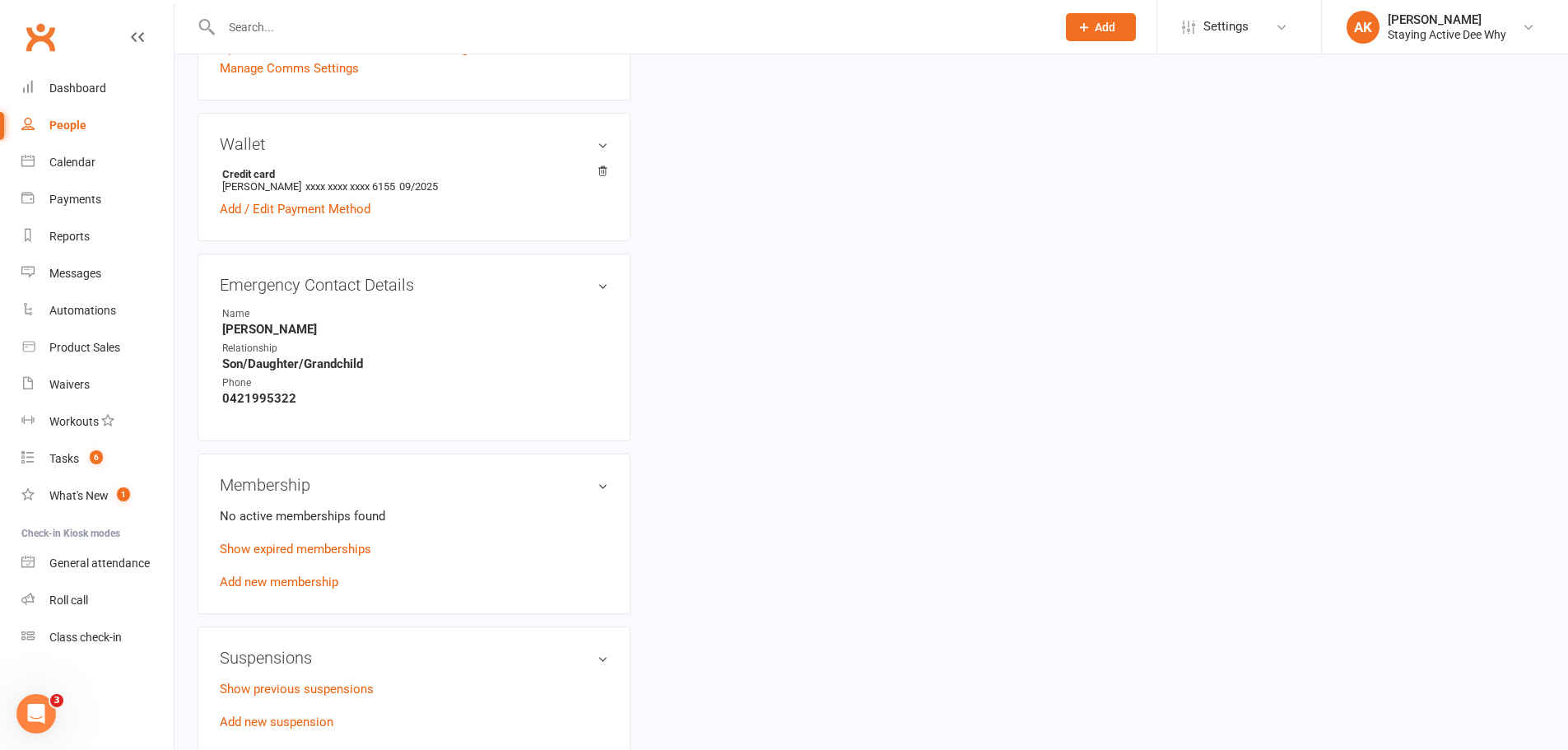
scroll to position [741, 0]
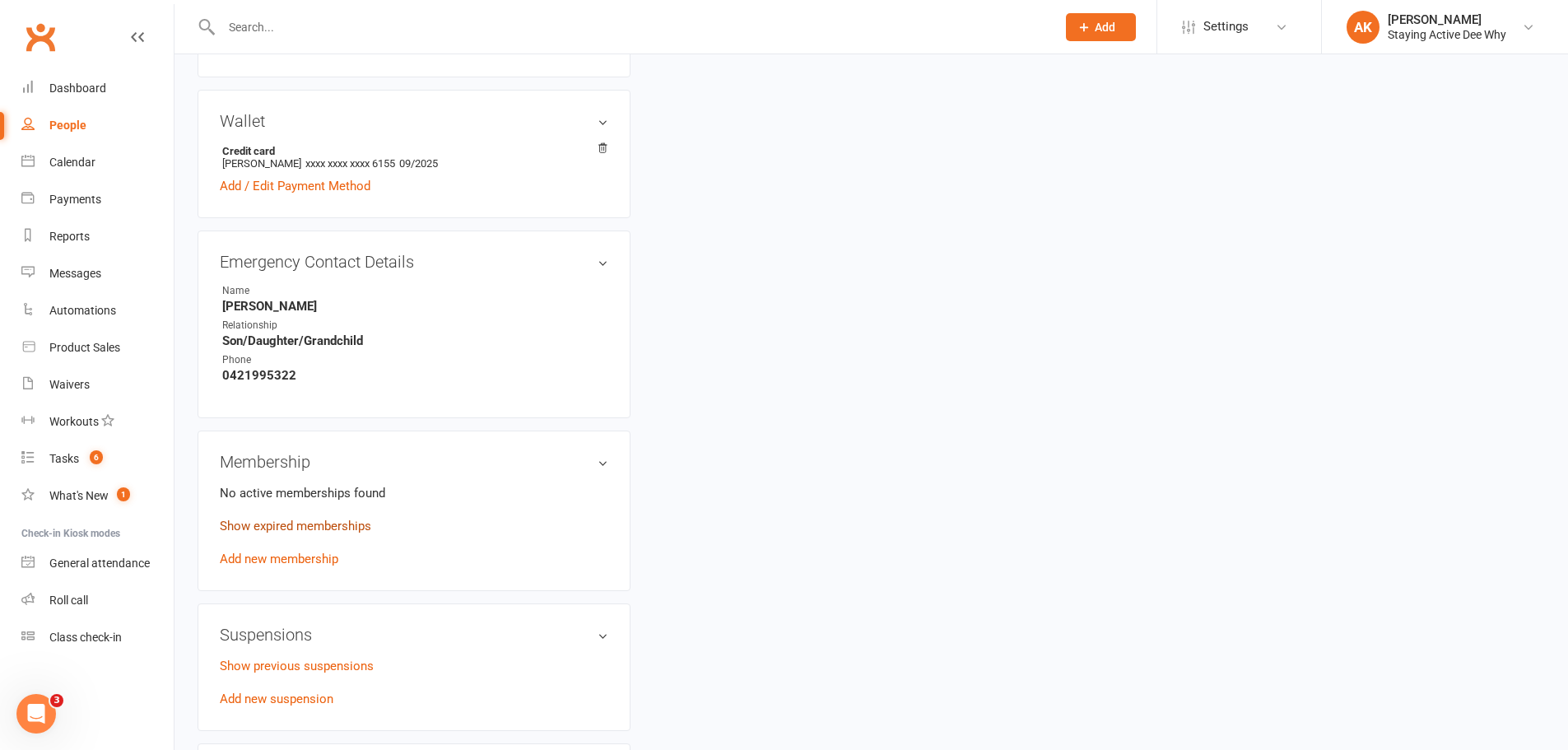
click at [283, 531] on link "Show expired memberships" at bounding box center [295, 526] width 151 height 14
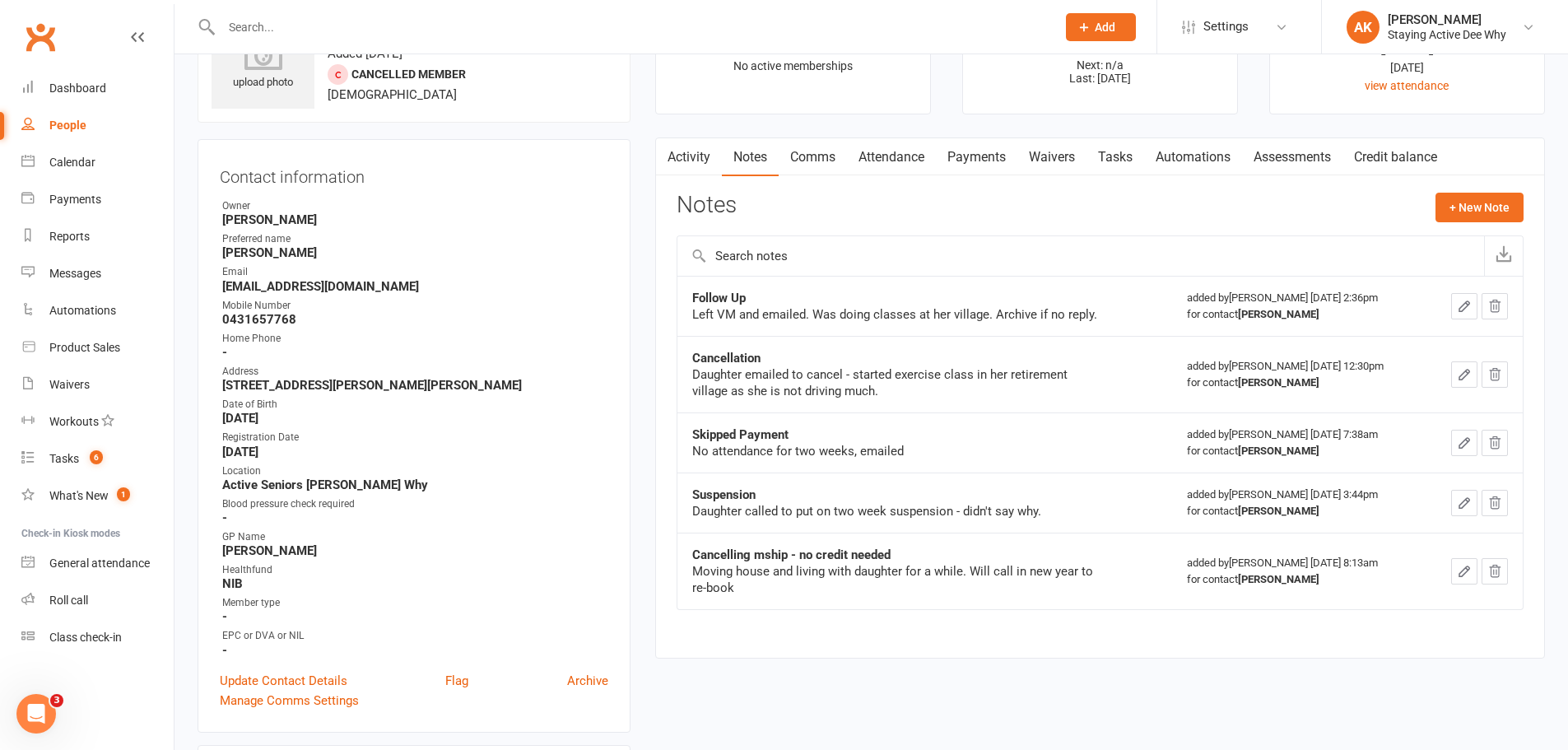
scroll to position [0, 0]
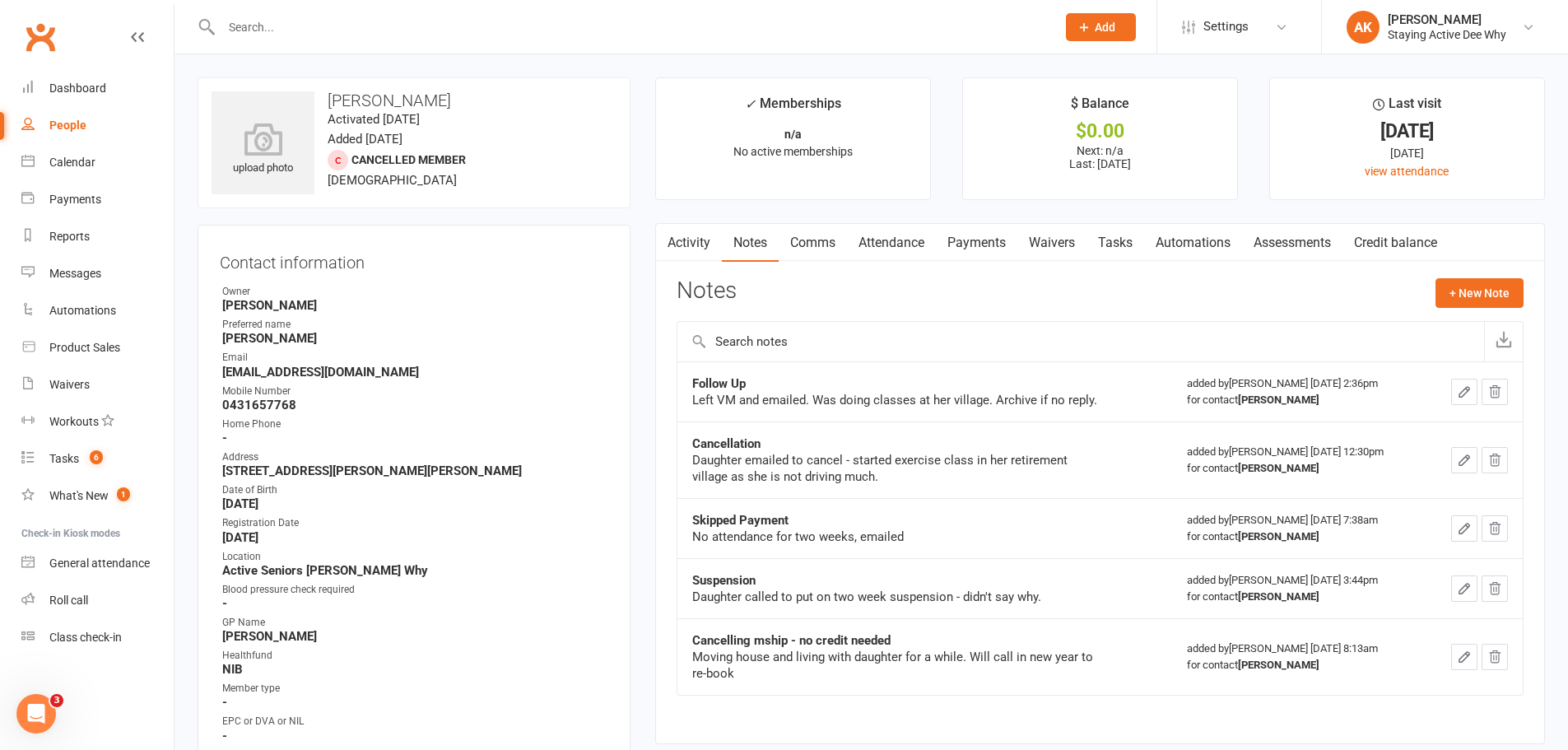
click at [690, 241] on link "Activity" at bounding box center [689, 242] width 65 height 38
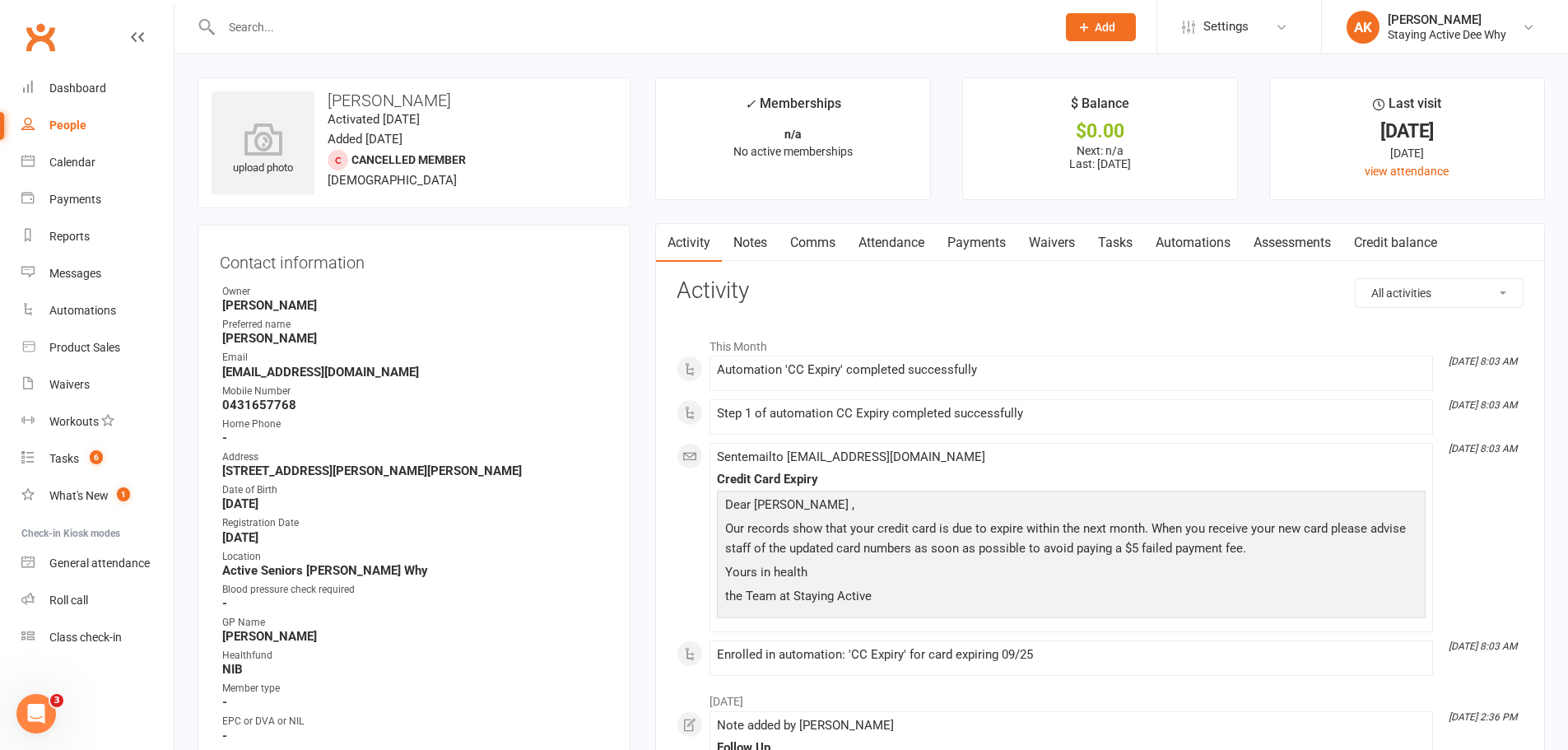
click at [752, 241] on link "Notes" at bounding box center [750, 242] width 57 height 38
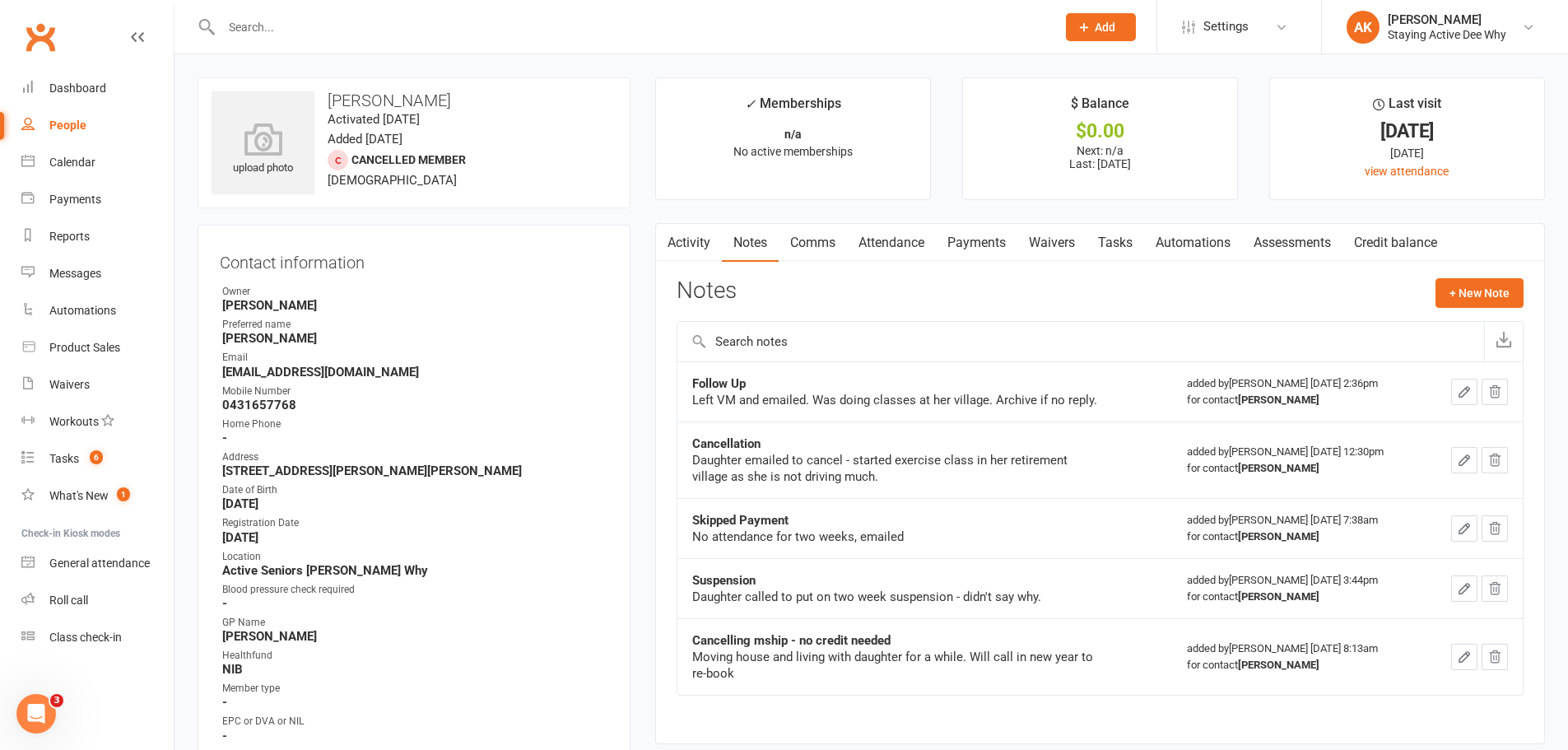
click at [795, 243] on link "Comms" at bounding box center [813, 242] width 68 height 38
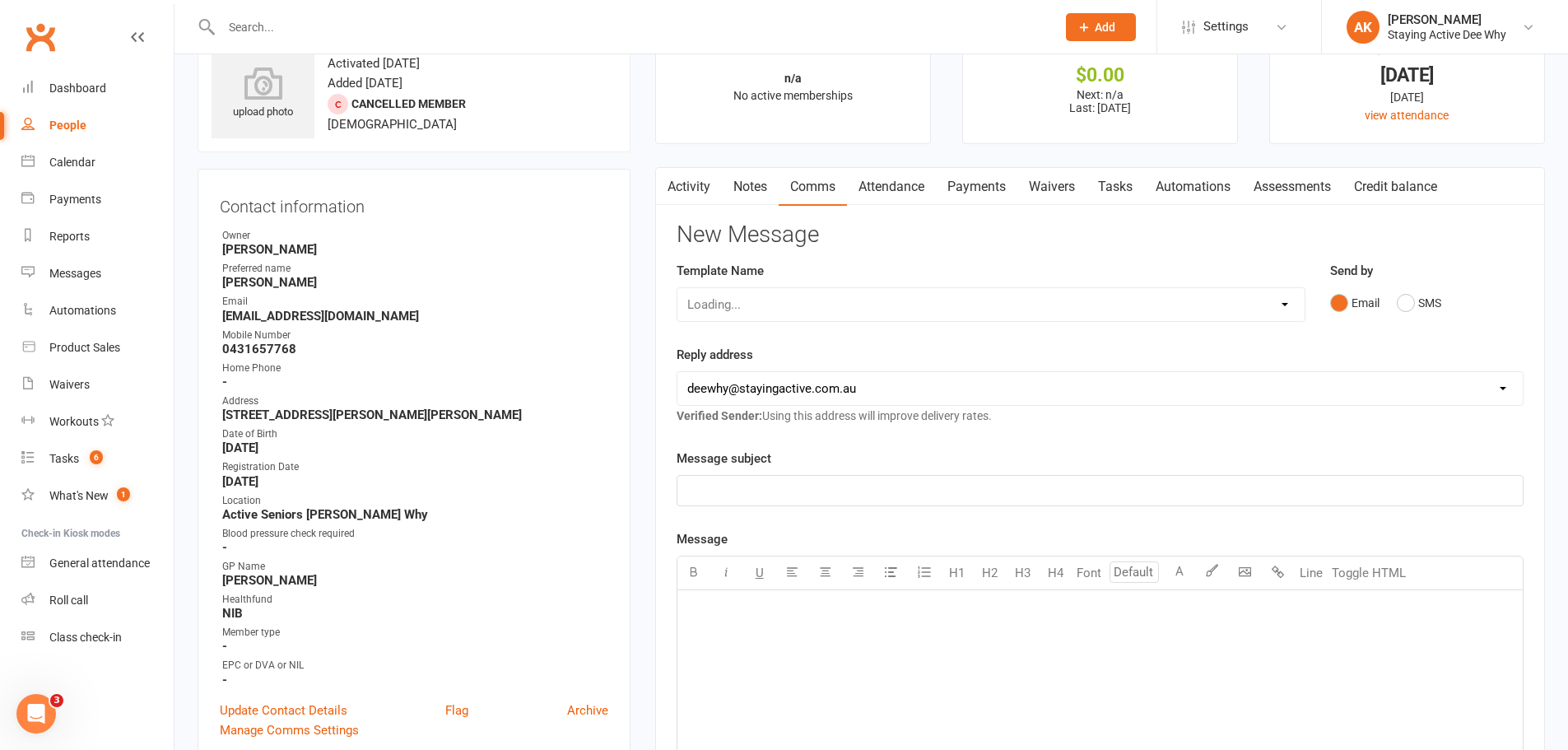
scroll to position [82, 0]
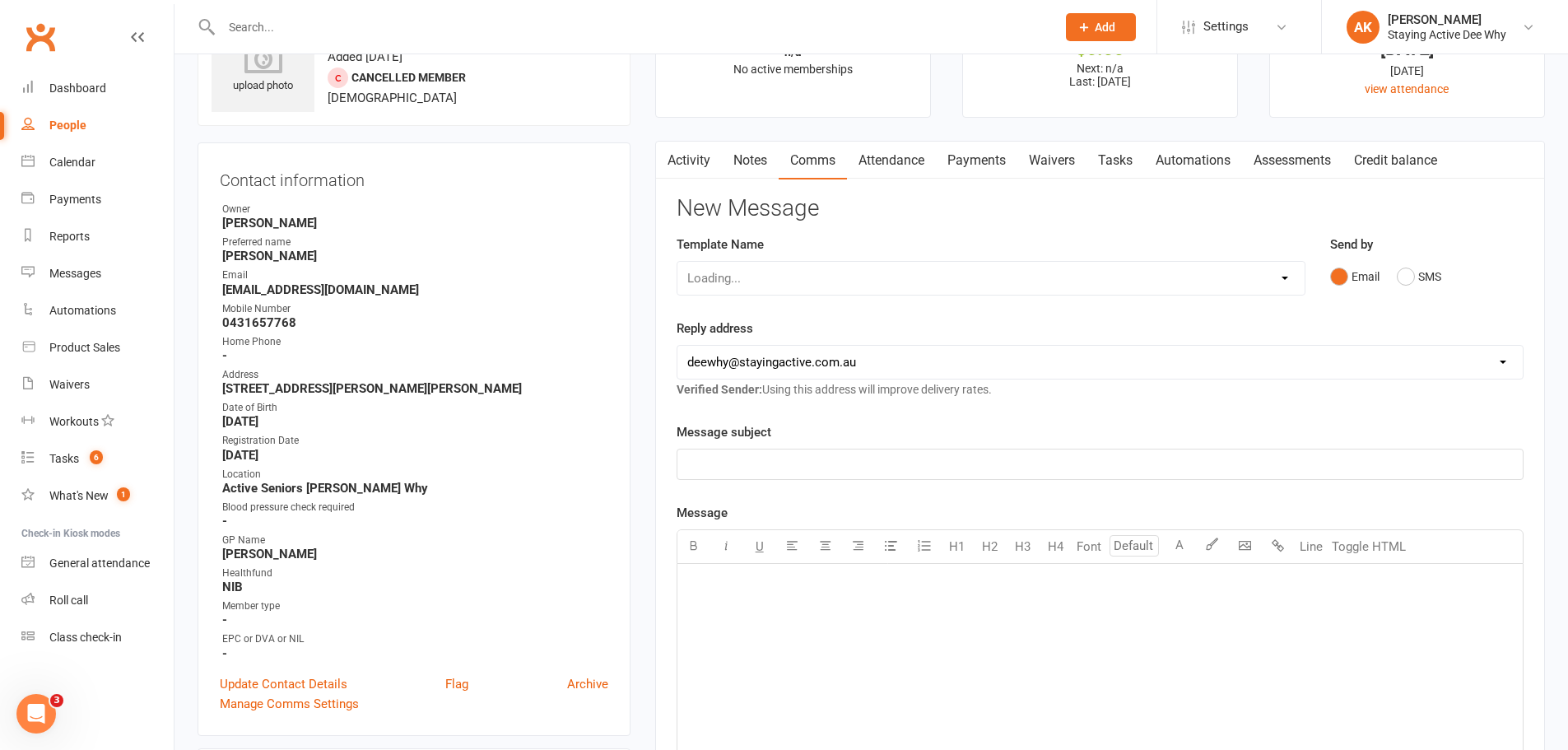
click at [941, 275] on div "Loading..." at bounding box center [991, 278] width 629 height 35
click at [1196, 276] on select "Select Template [Email] 12 month follow-up [Email] 12 week health challenge [Em…" at bounding box center [991, 278] width 628 height 33
select select "3"
click at [678, 262] on select "Select Template [Email] 12 month follow-up [Email] 12 week health challenge [Em…" at bounding box center [991, 278] width 628 height 33
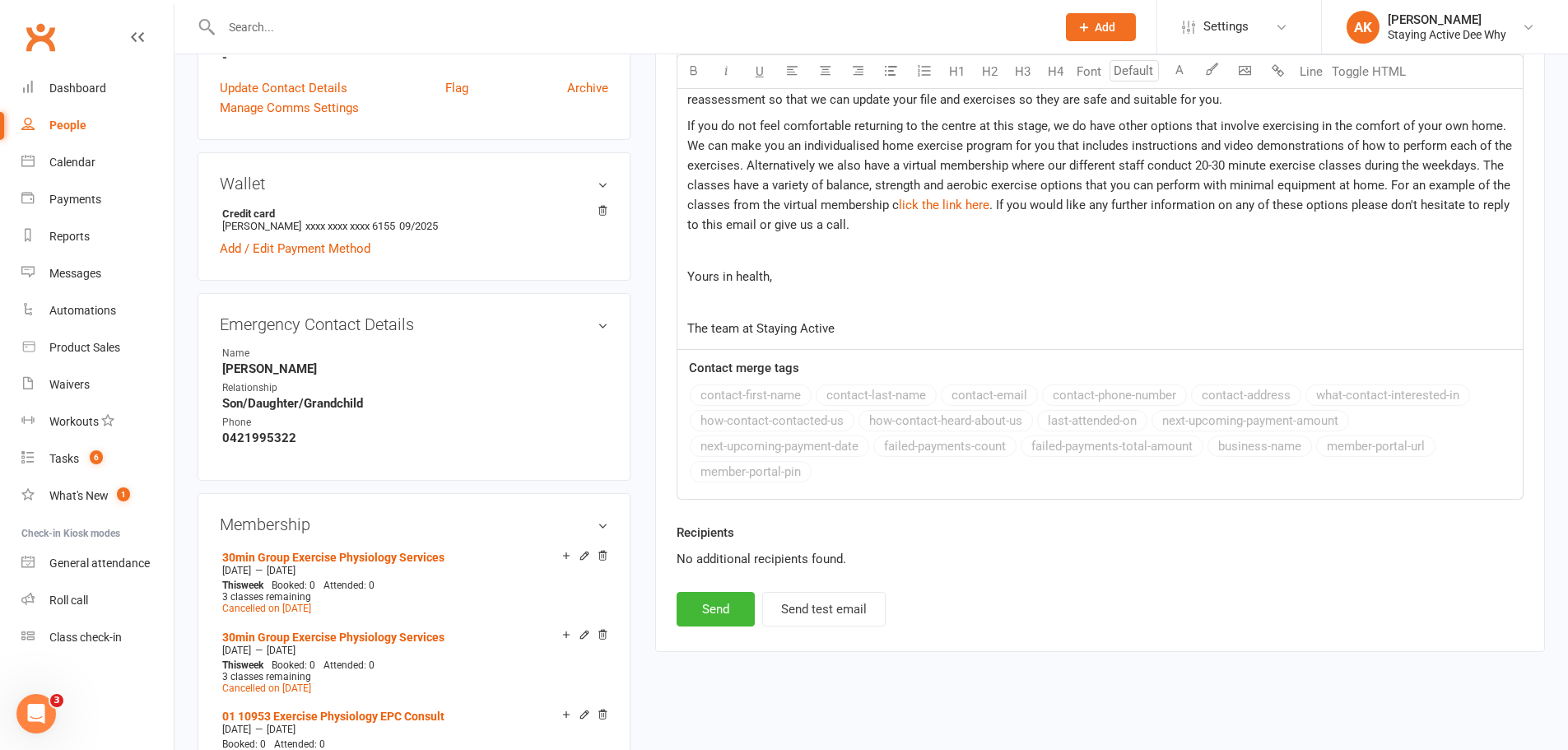
scroll to position [741, 0]
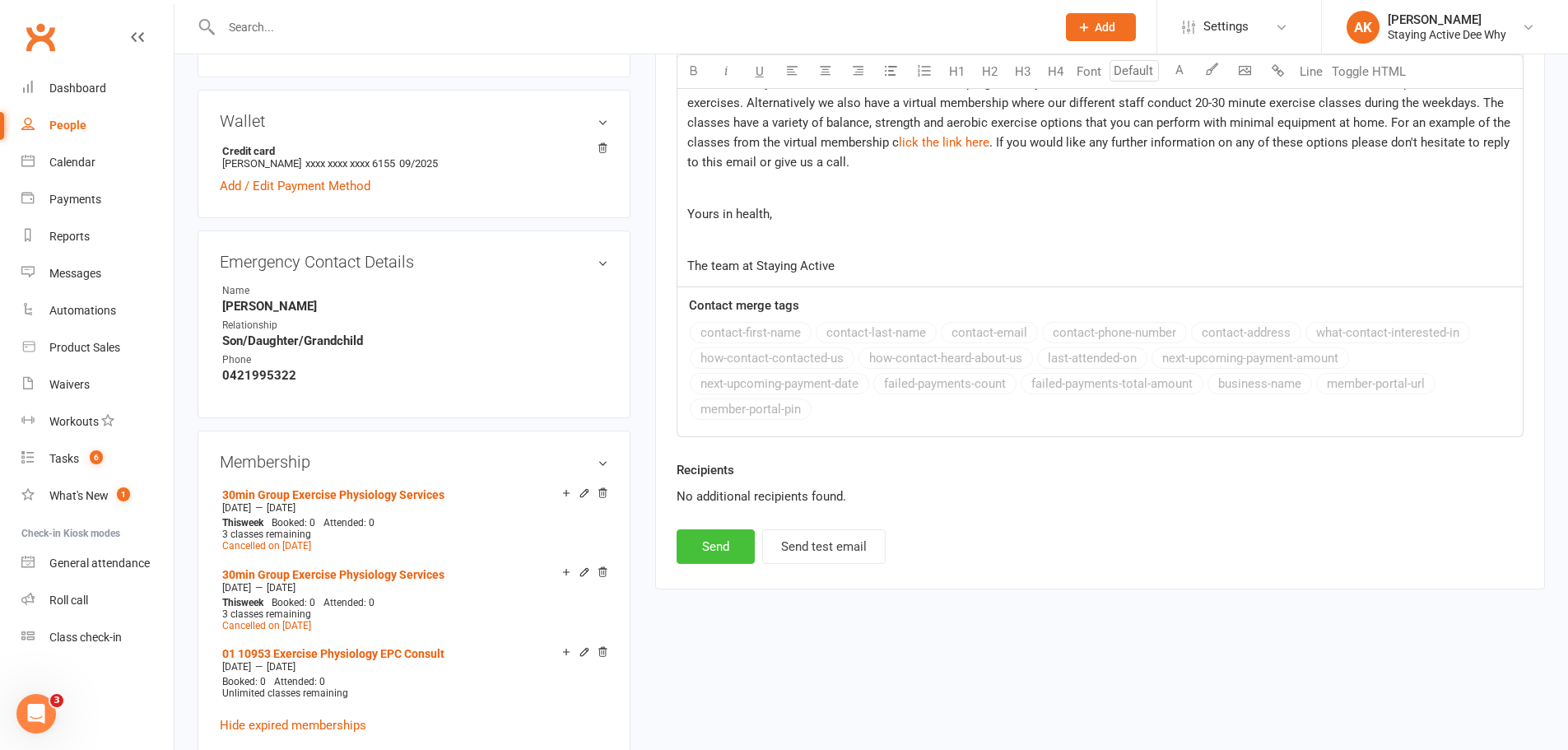
click at [724, 552] on button "Send" at bounding box center [716, 546] width 78 height 35
select select
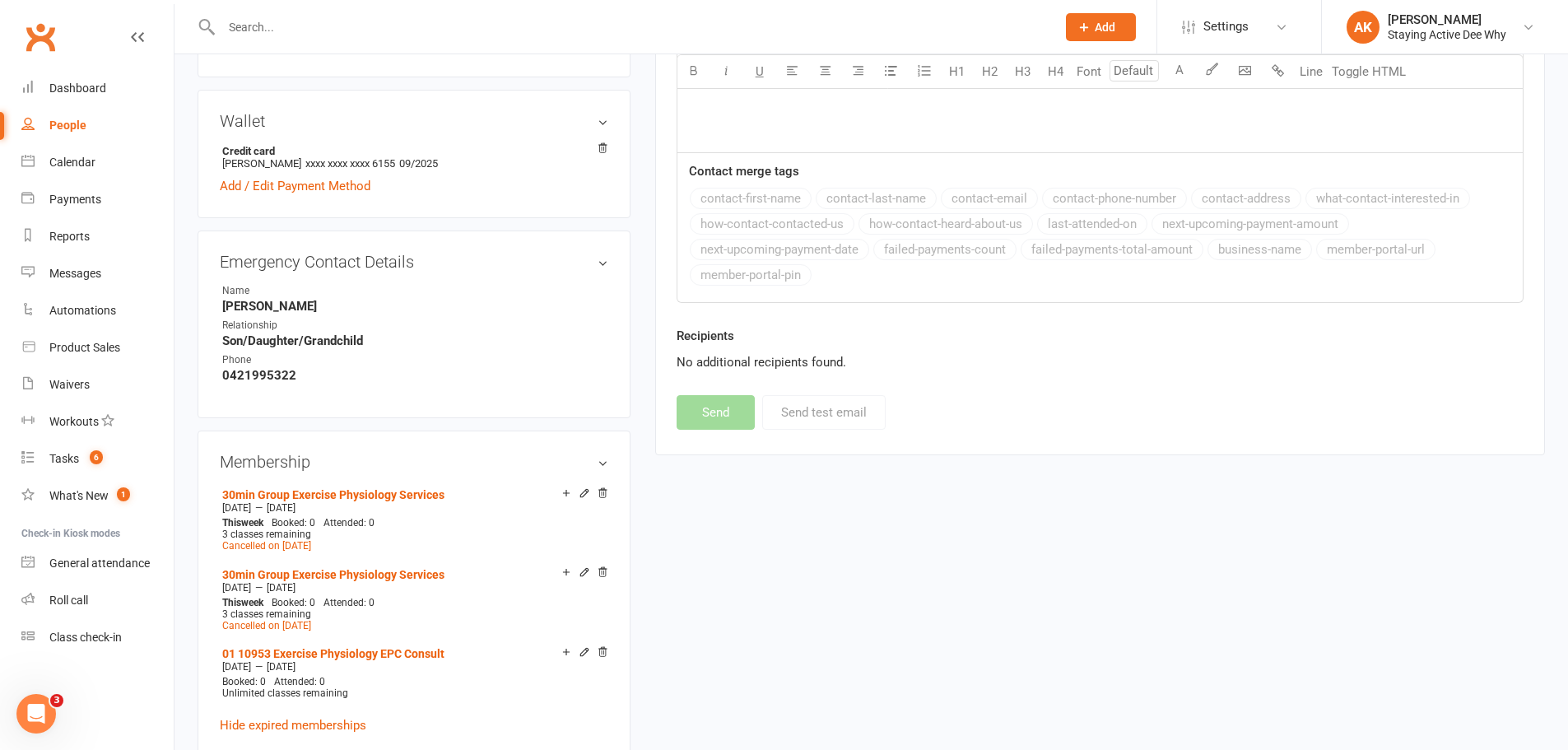
click at [605, 17] on input "text" at bounding box center [631, 26] width 828 height 23
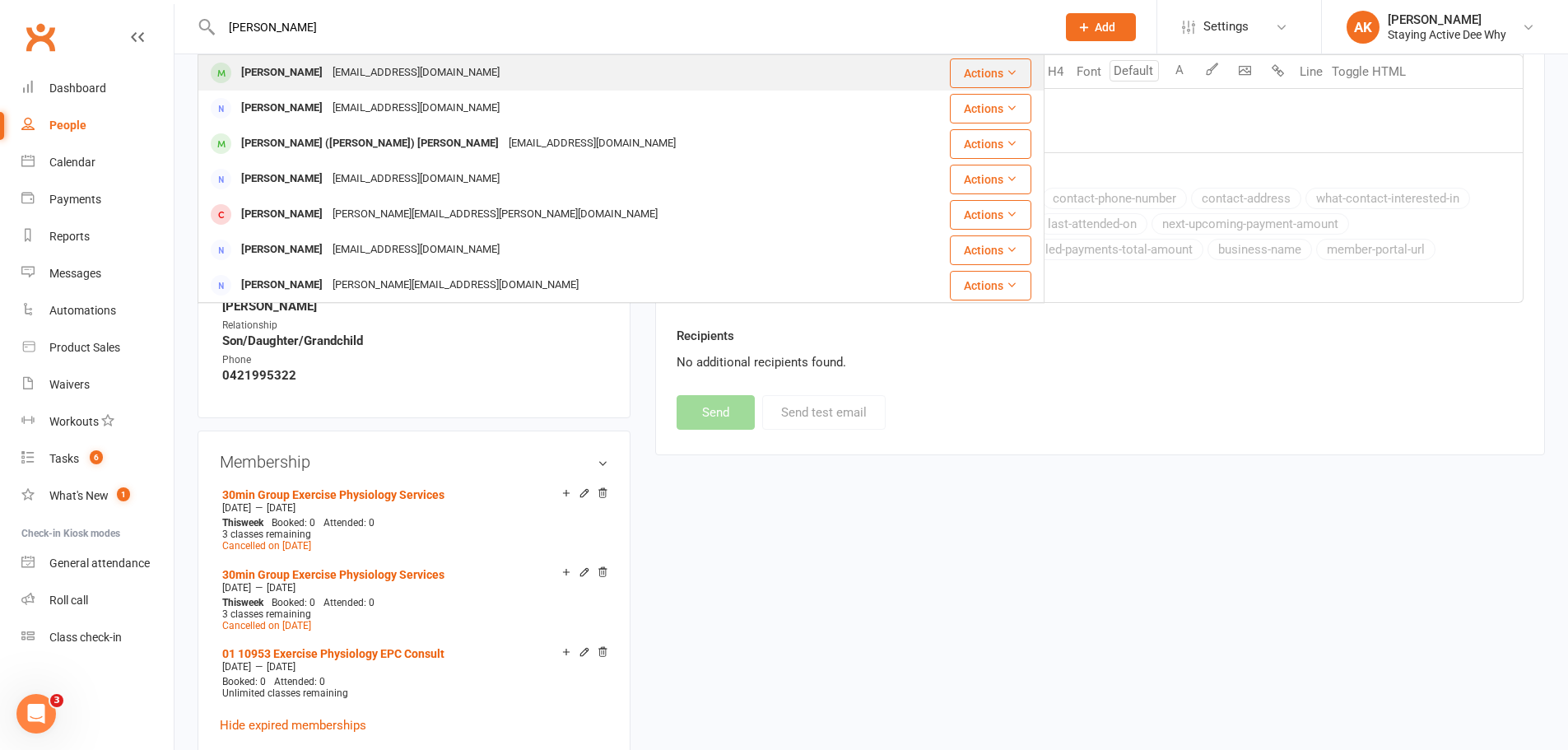
type input "lyndall"
click at [495, 86] on div "Lyndall McIlvain mikemac11@optusnet.com.au" at bounding box center [553, 73] width 707 height 34
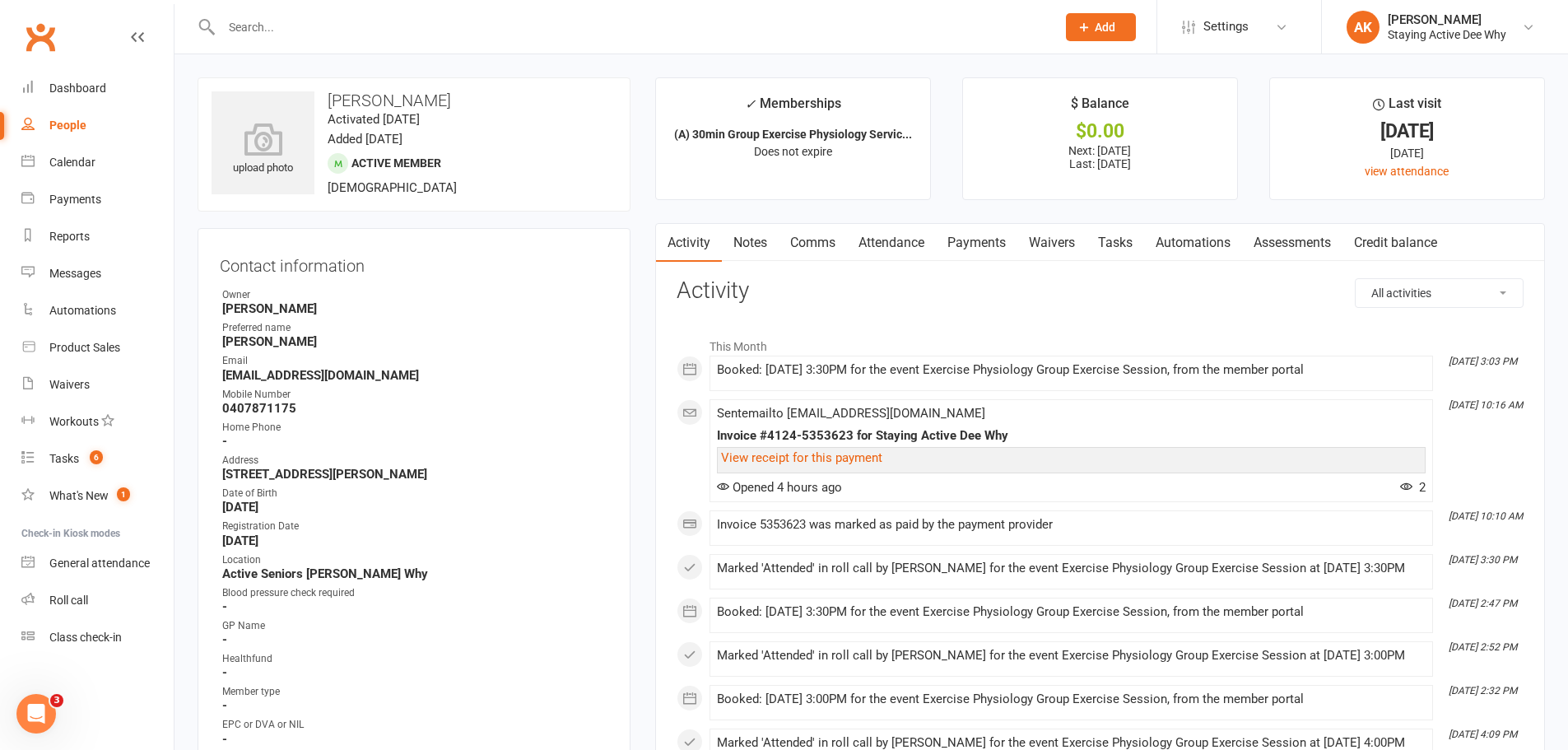
click at [969, 248] on link "Payments" at bounding box center [977, 242] width 82 height 38
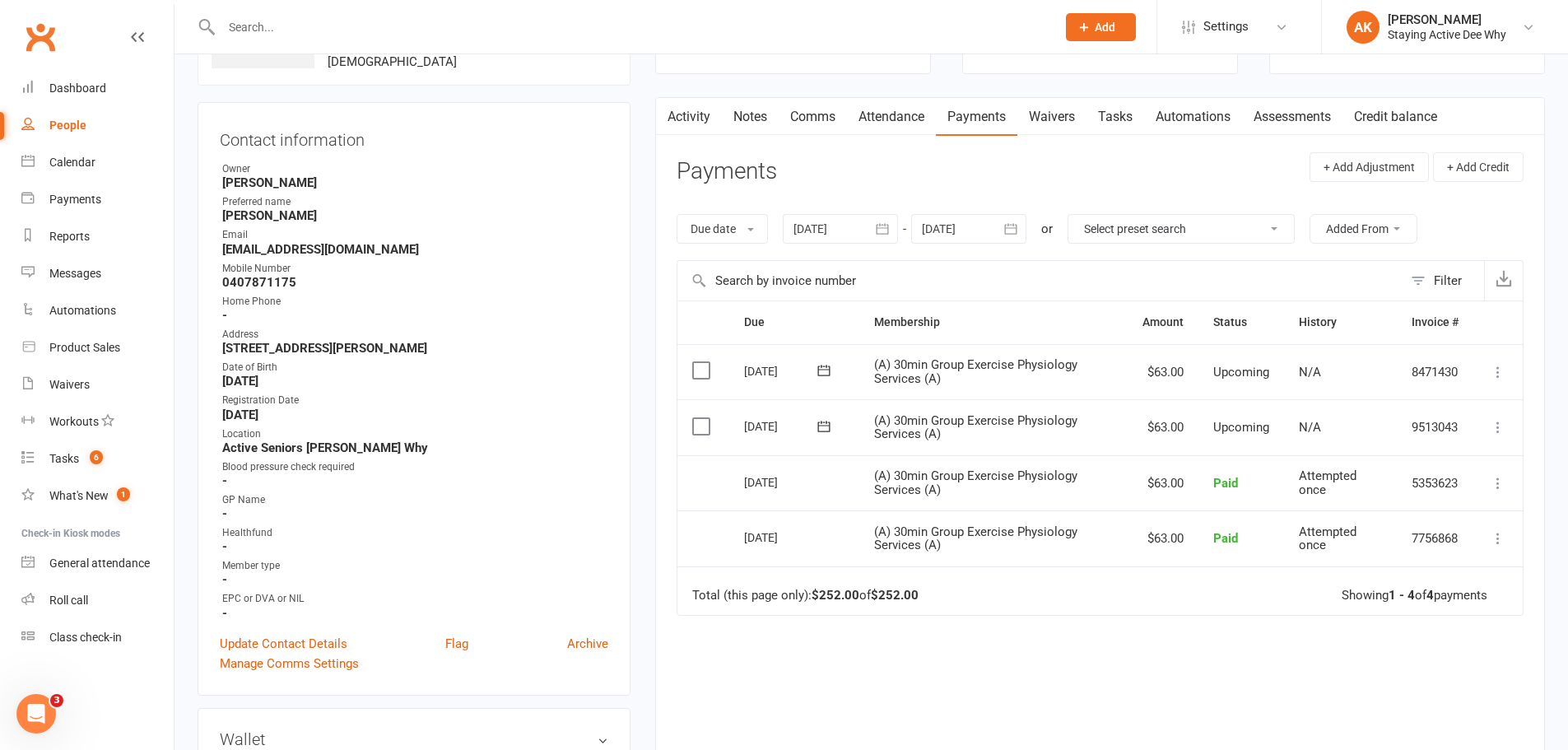
scroll to position [165, 0]
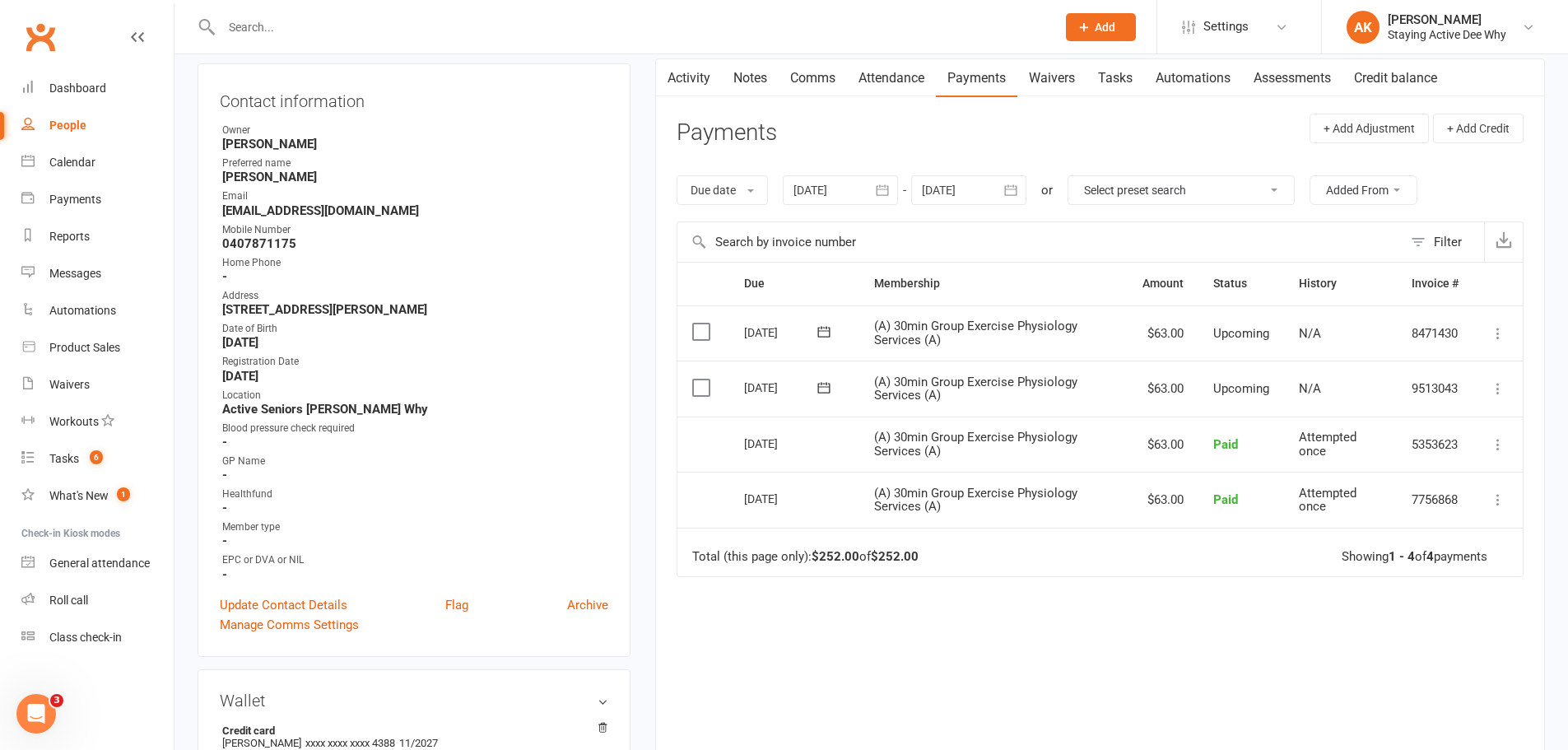
click at [1496, 440] on icon at bounding box center [1497, 444] width 16 height 16
click at [1414, 529] on link "View invoice receipt" at bounding box center [1426, 543] width 163 height 33
click at [1492, 503] on icon at bounding box center [1497, 499] width 16 height 16
click at [1397, 596] on link "View invoice receipt" at bounding box center [1426, 597] width 163 height 33
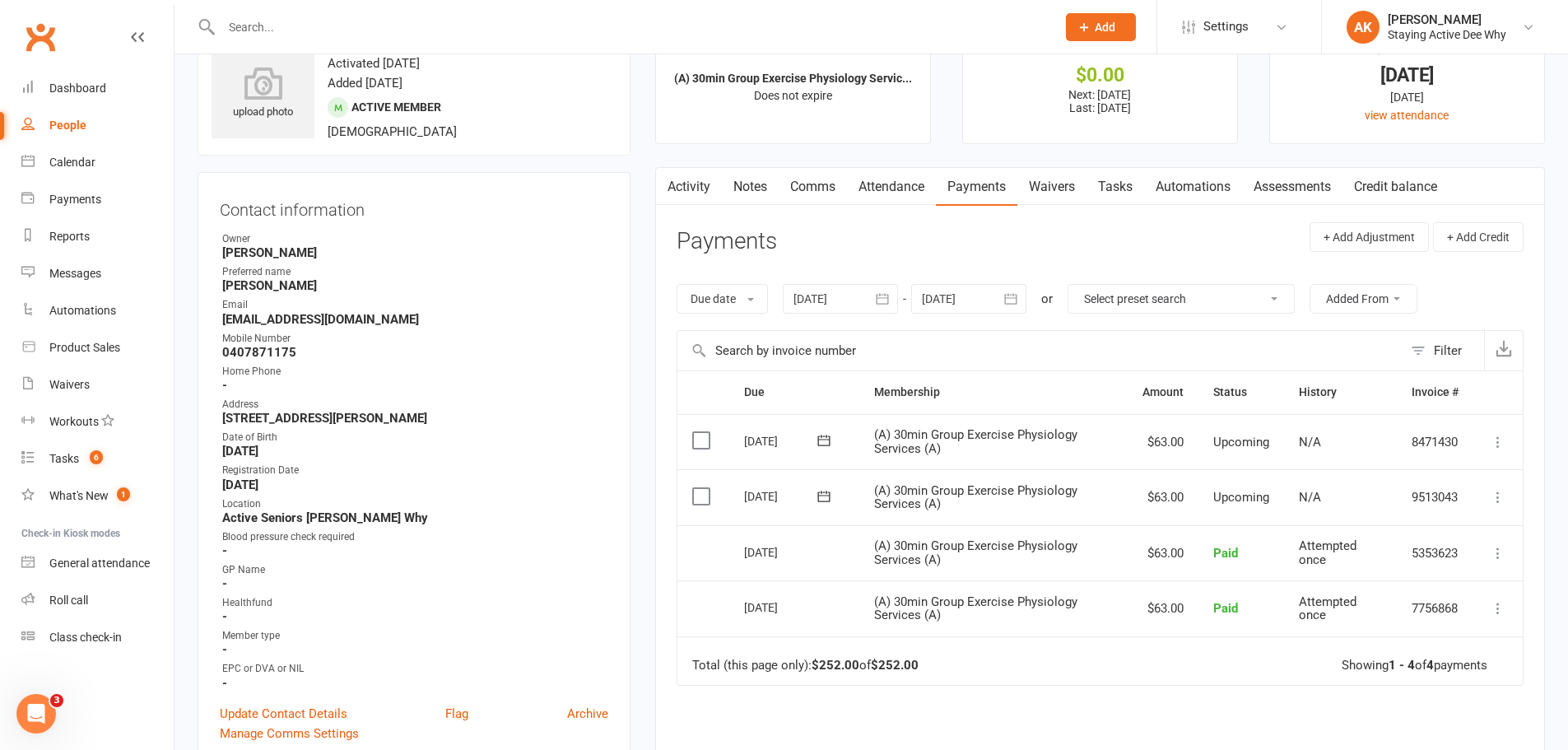
scroll to position [0, 0]
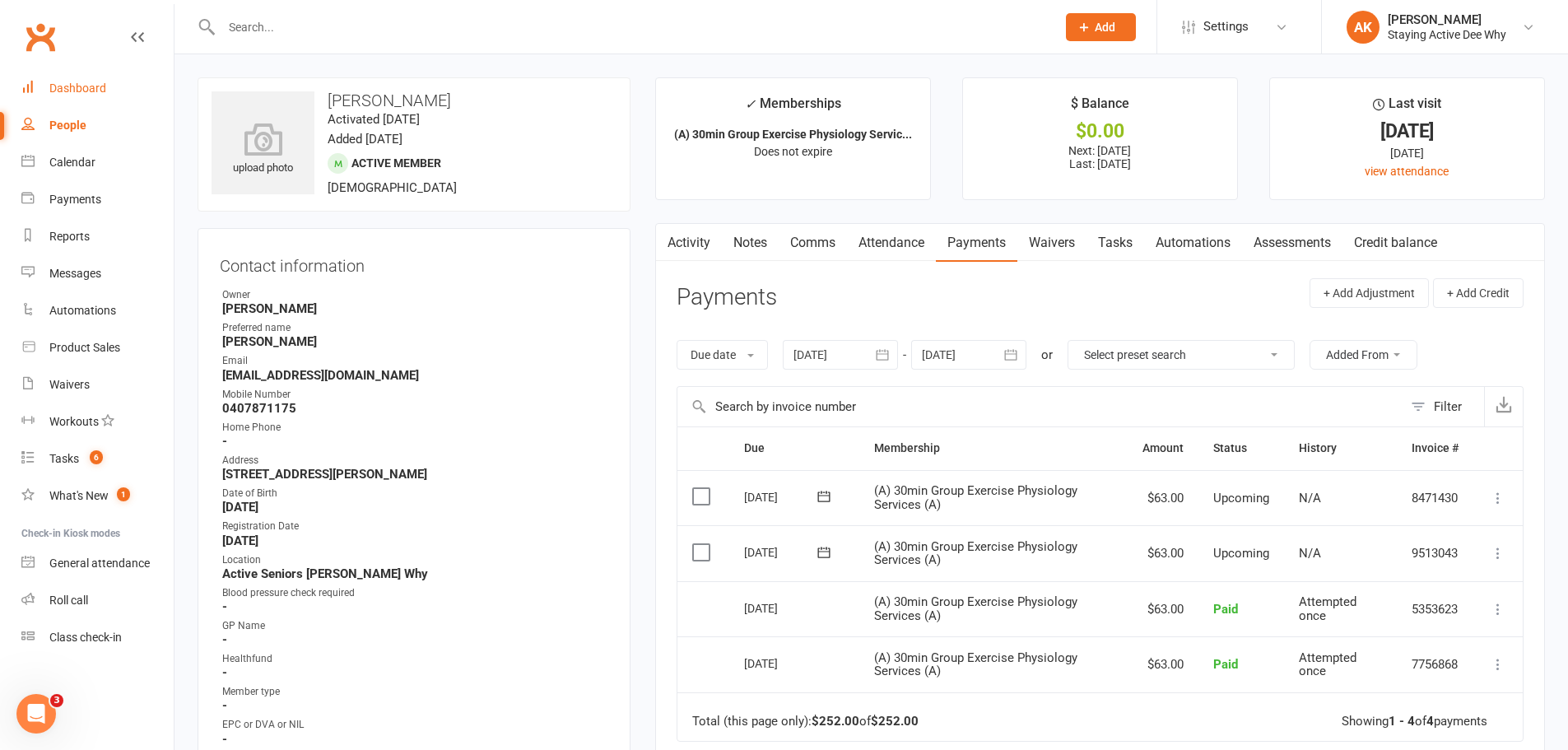
click at [85, 83] on div "Dashboard" at bounding box center [77, 88] width 57 height 13
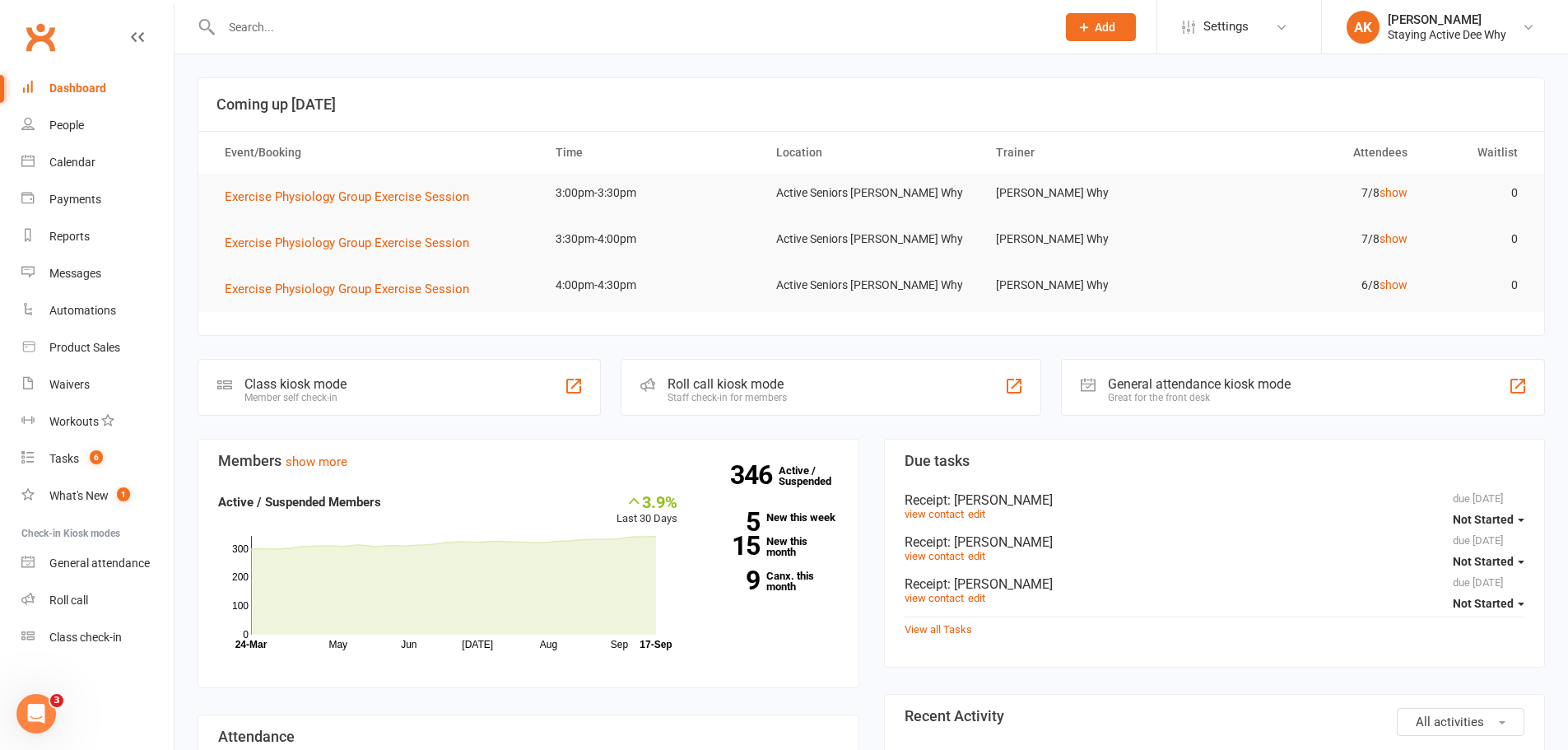
click at [469, 37] on input "text" at bounding box center [631, 26] width 828 height 23
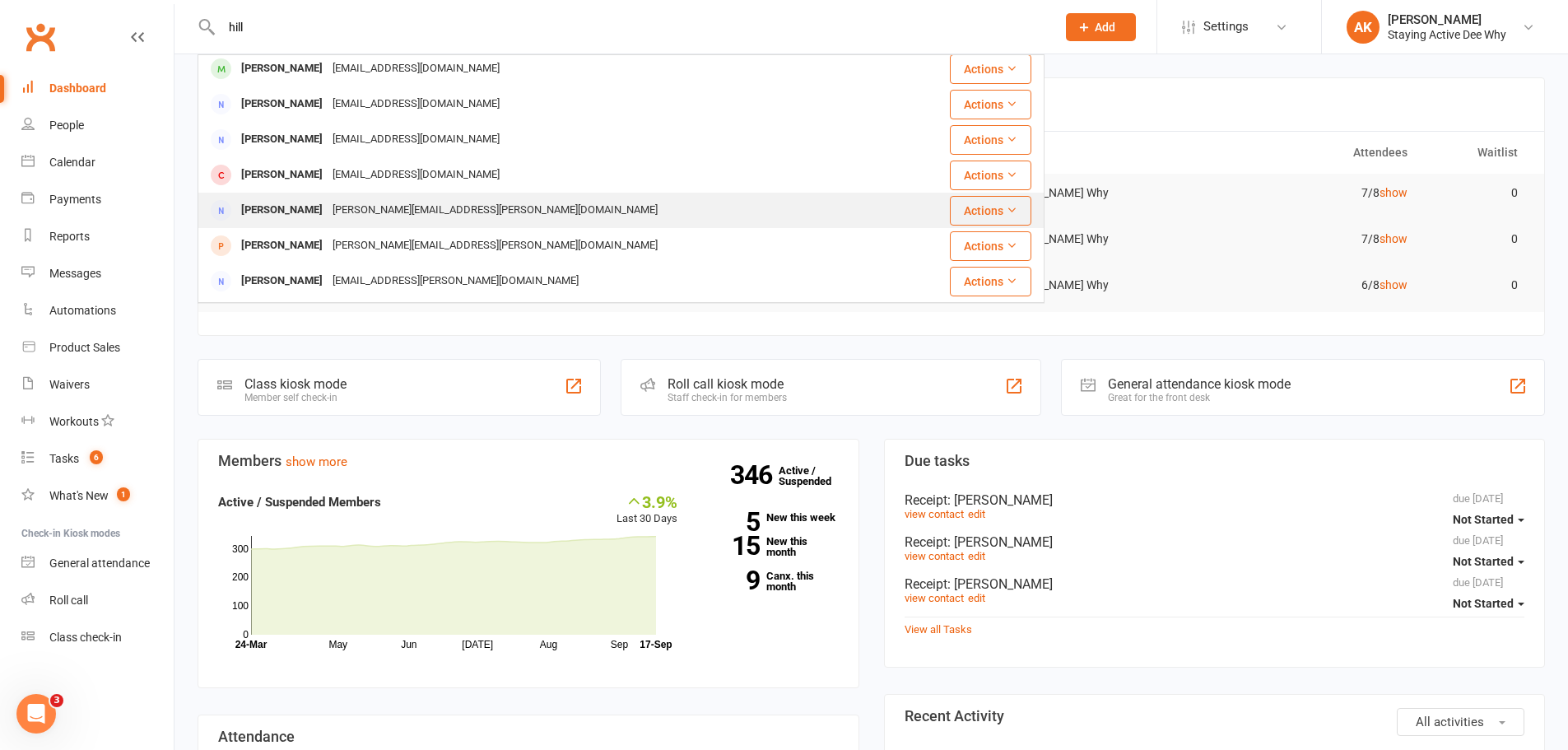
scroll to position [214, 0]
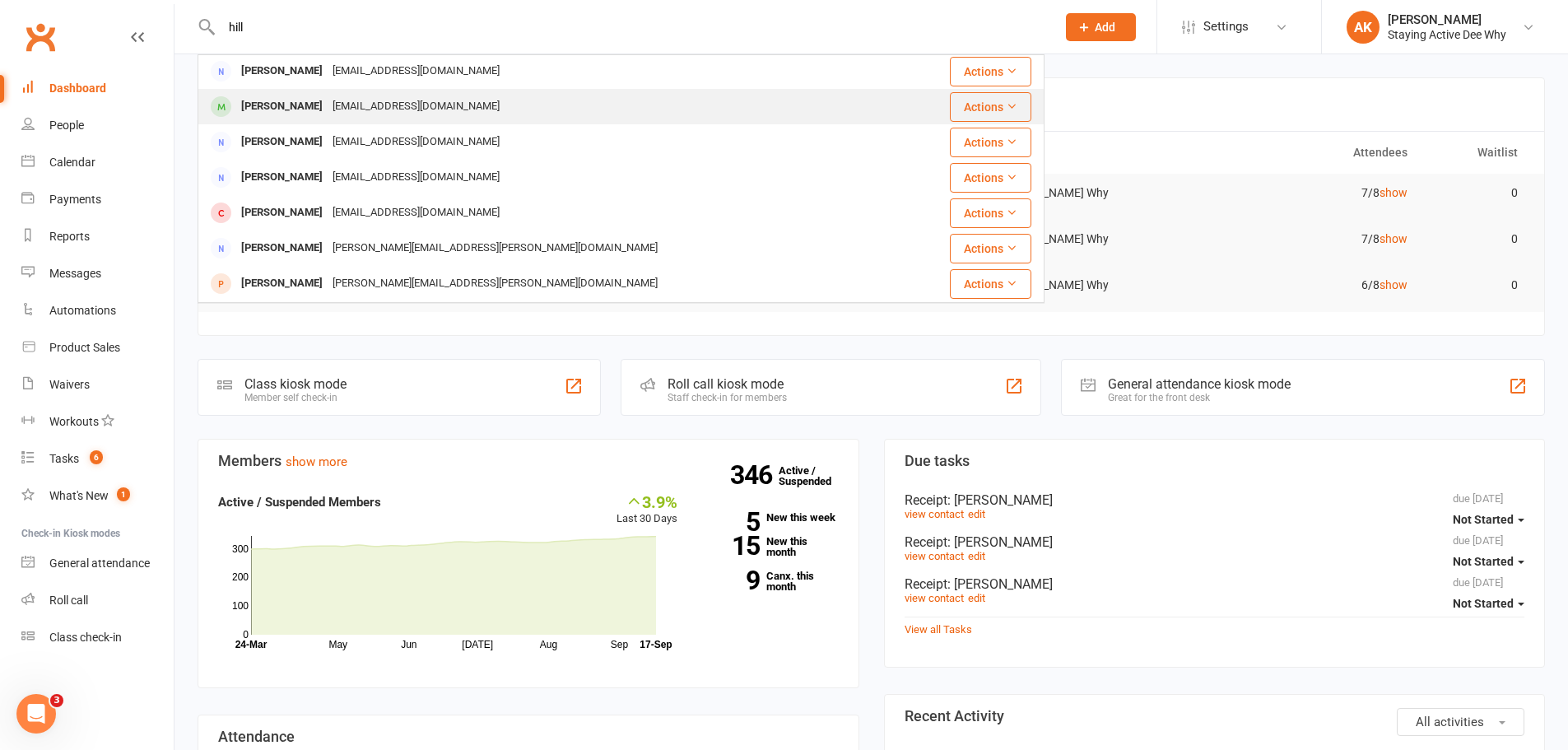
type input "hill"
click at [429, 115] on div "Robert Hill rhill4@bigpond.net.au" at bounding box center [550, 107] width 702 height 34
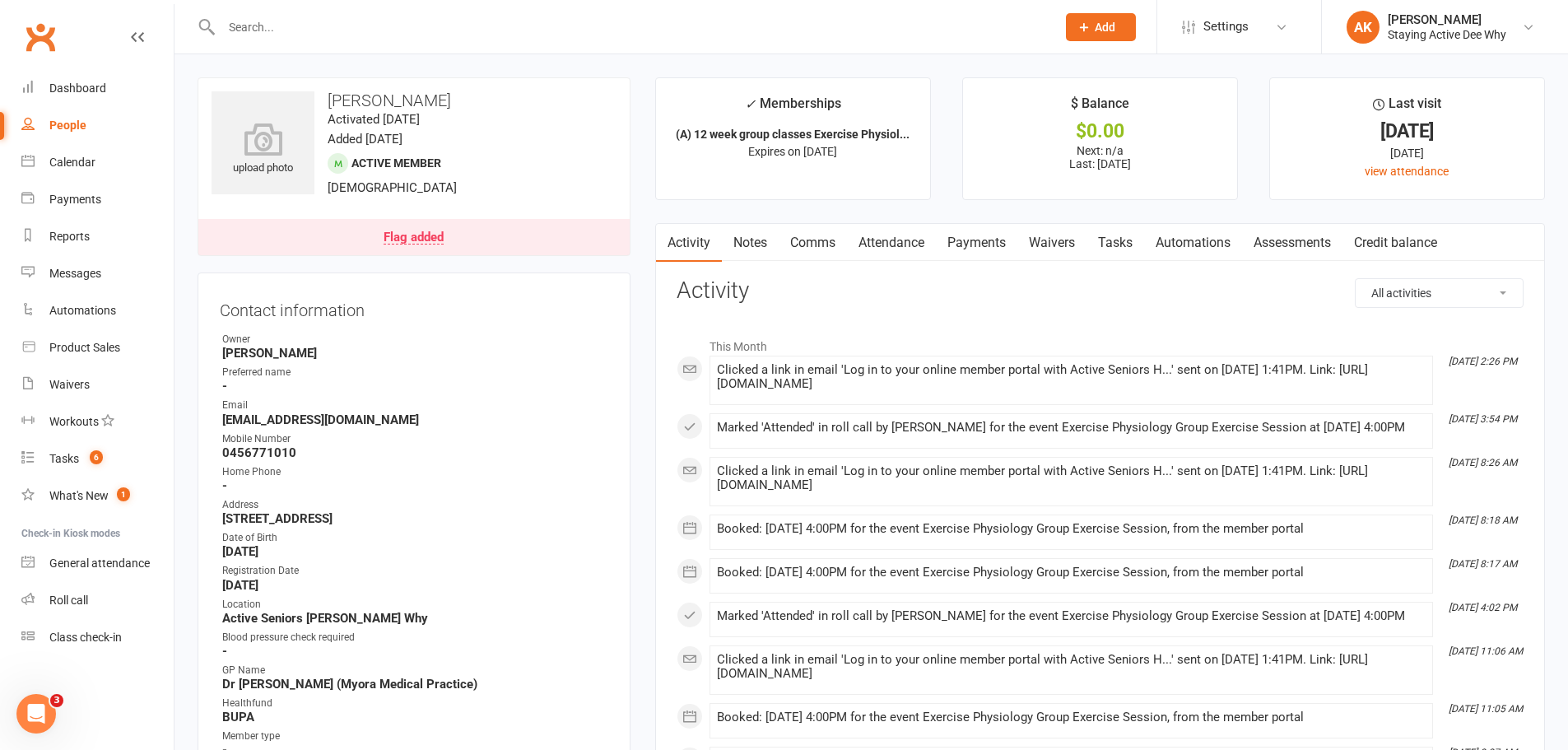
click at [965, 252] on link "Payments" at bounding box center [977, 242] width 82 height 38
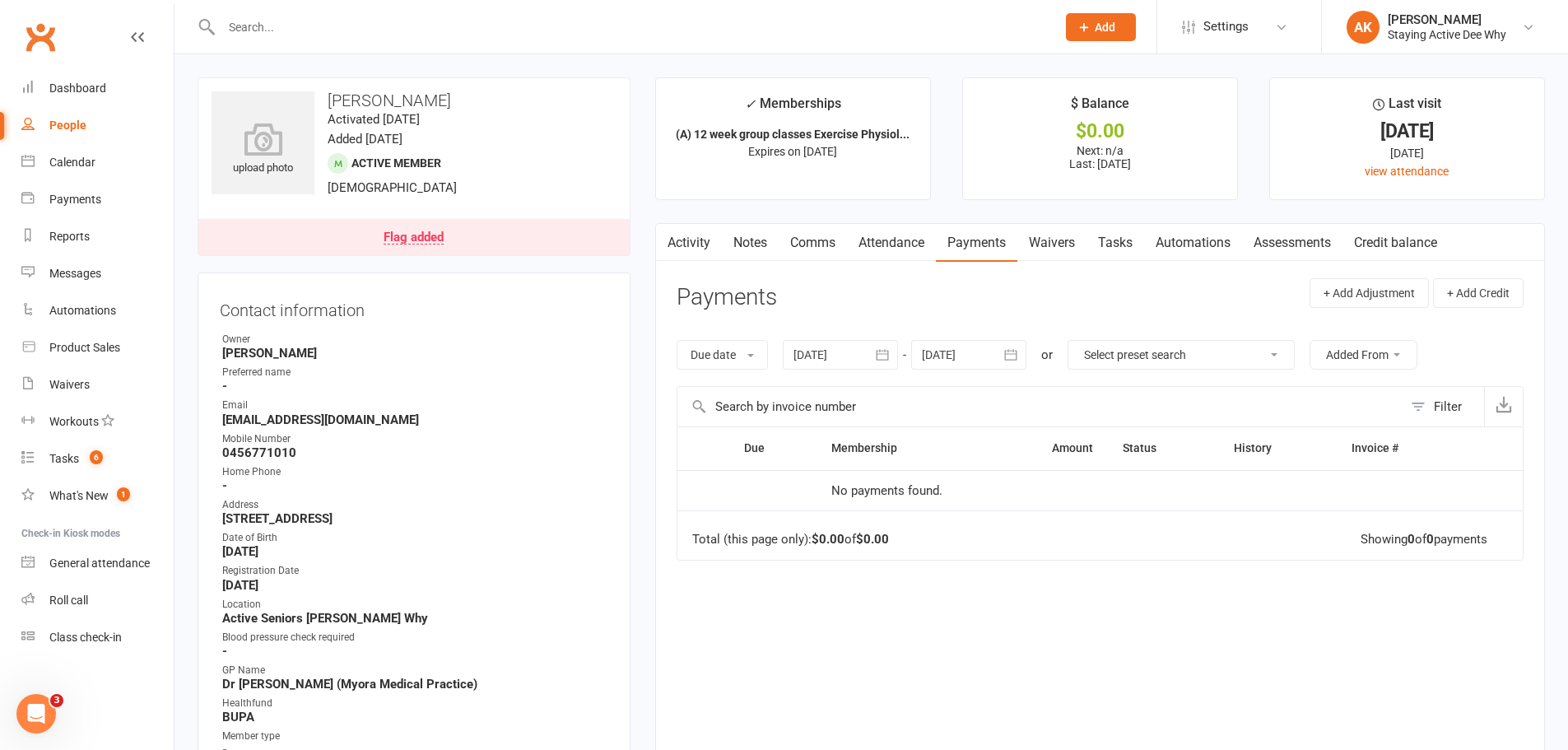
click at [630, 495] on div "Contact information Owner Emma Cooper-Southam Preferred name - Email rhill4@big…" at bounding box center [413, 569] width 433 height 594
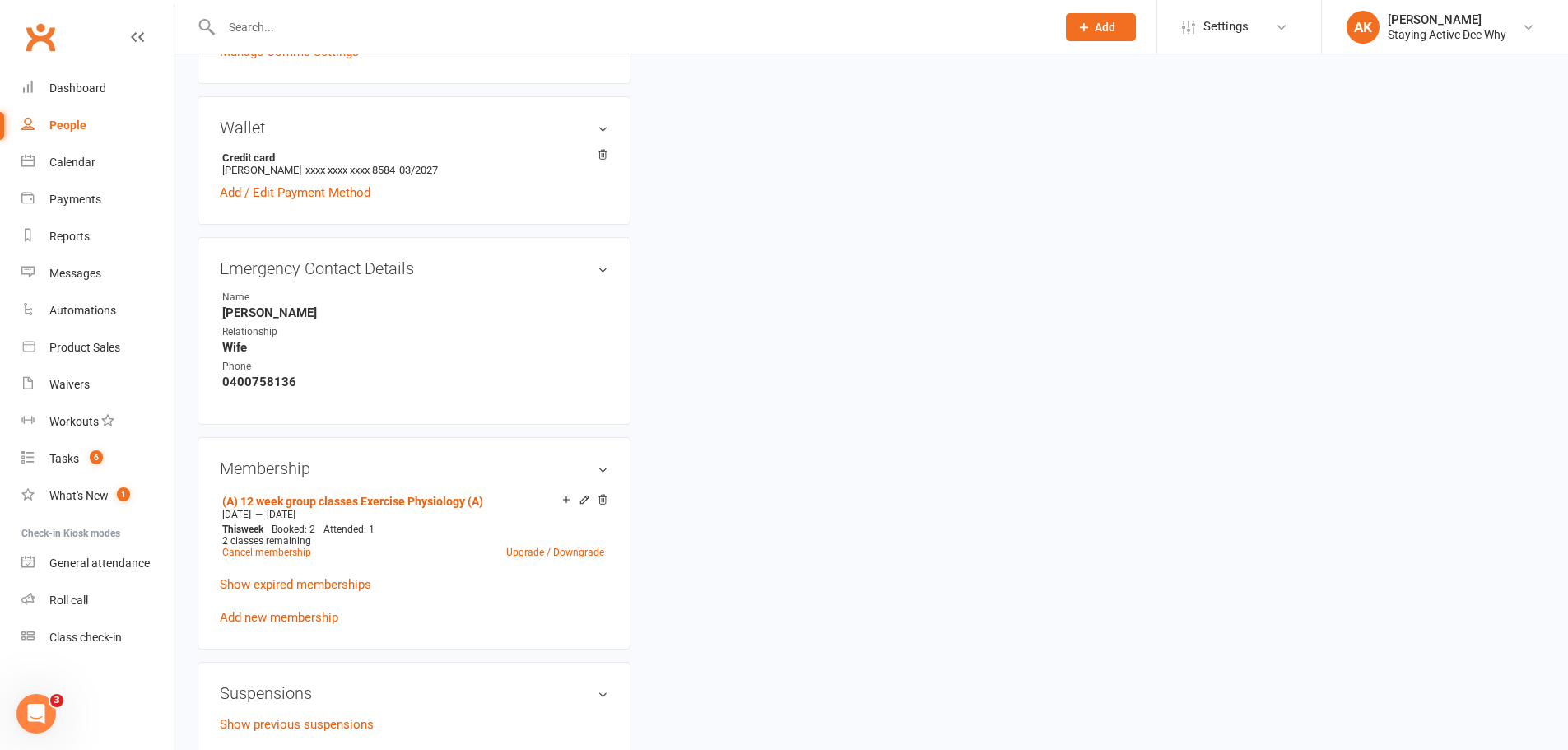
scroll to position [906, 0]
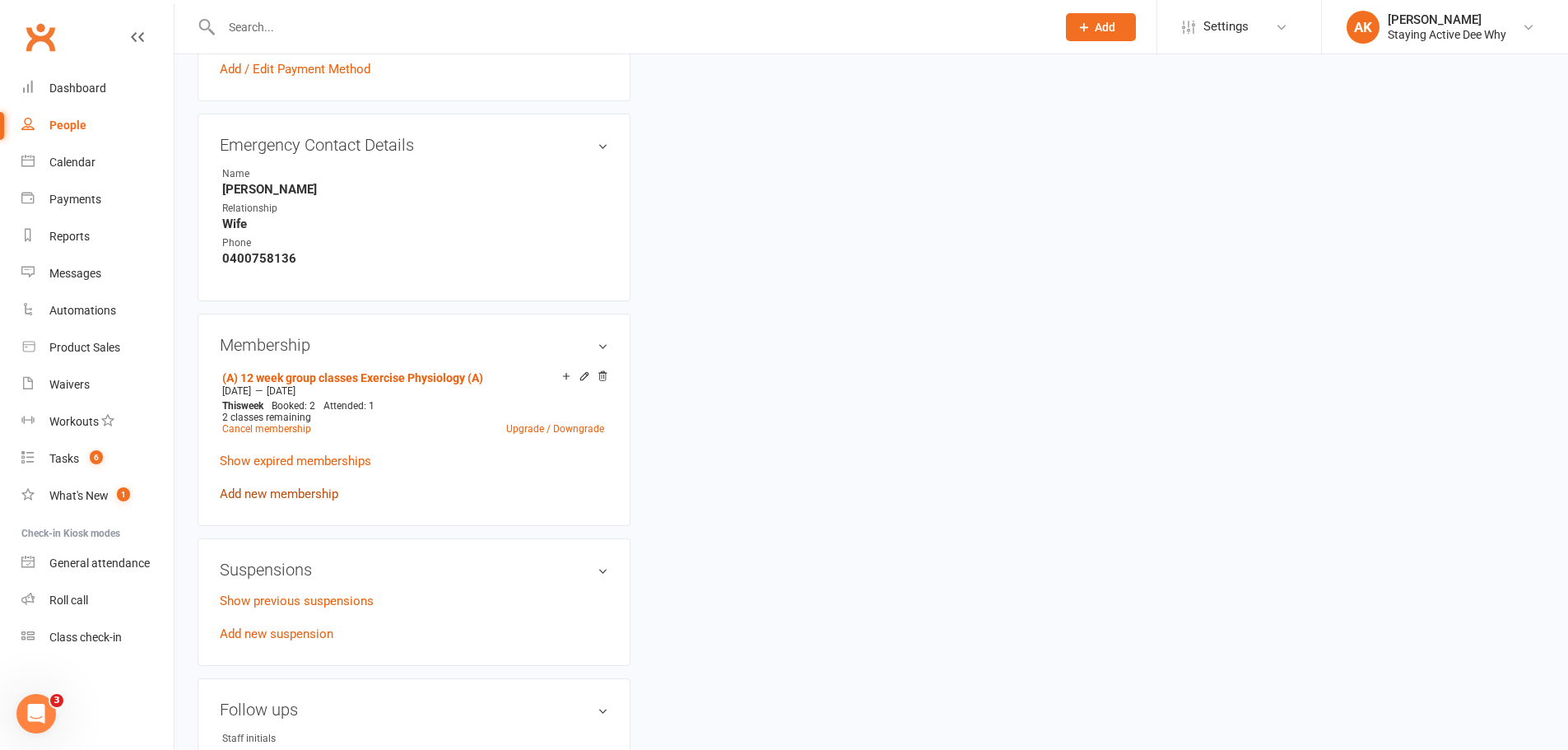
click at [325, 497] on link "Add new membership" at bounding box center [278, 493] width 118 height 14
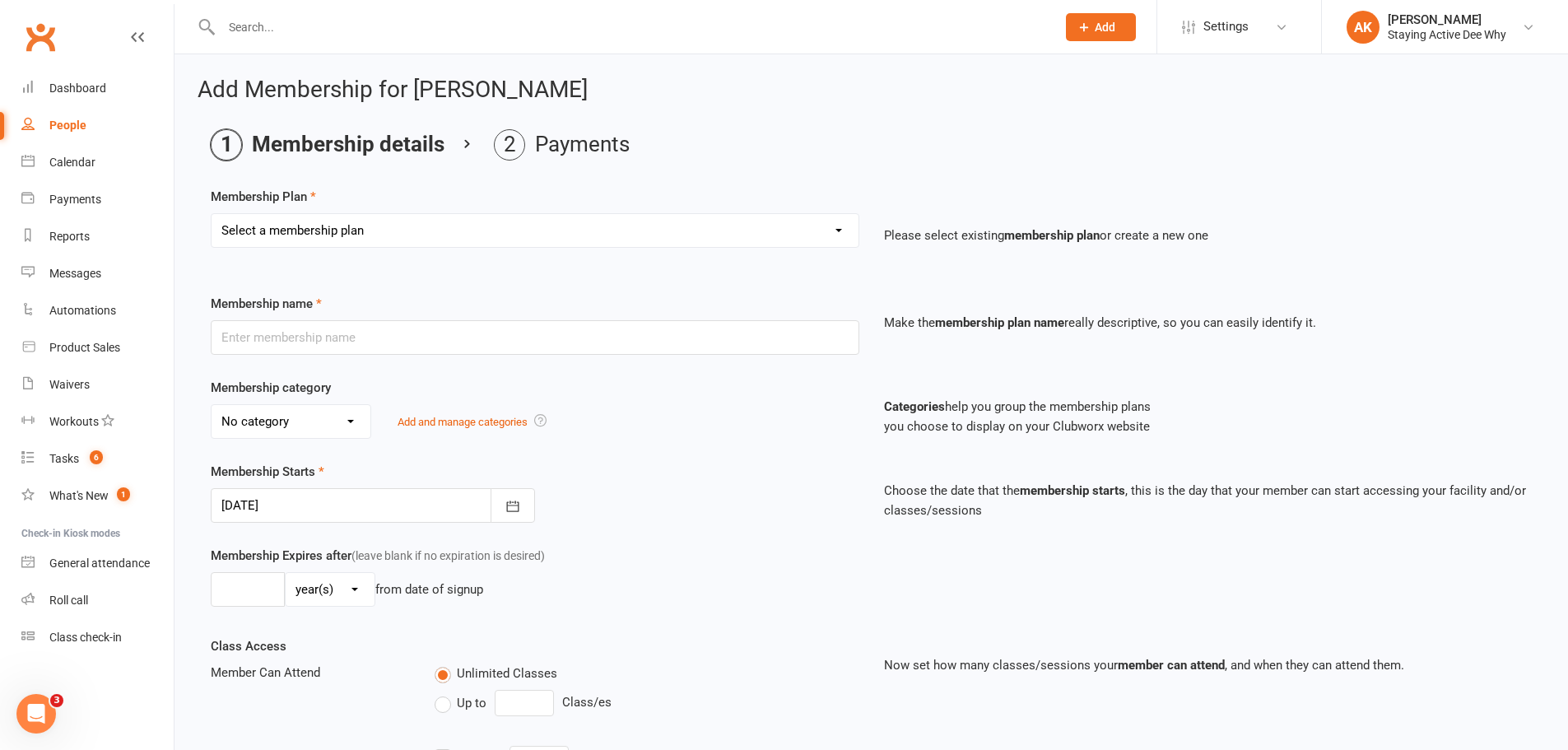
click at [411, 229] on select "Select a membership plan Create new Membership Plan 01 10953 Exercise Physiolog…" at bounding box center [535, 230] width 647 height 33
select select "17"
click at [212, 214] on select "Select a membership plan Create new Membership Plan 01 10953 Exercise Physiolog…" at bounding box center [535, 230] width 647 height 33
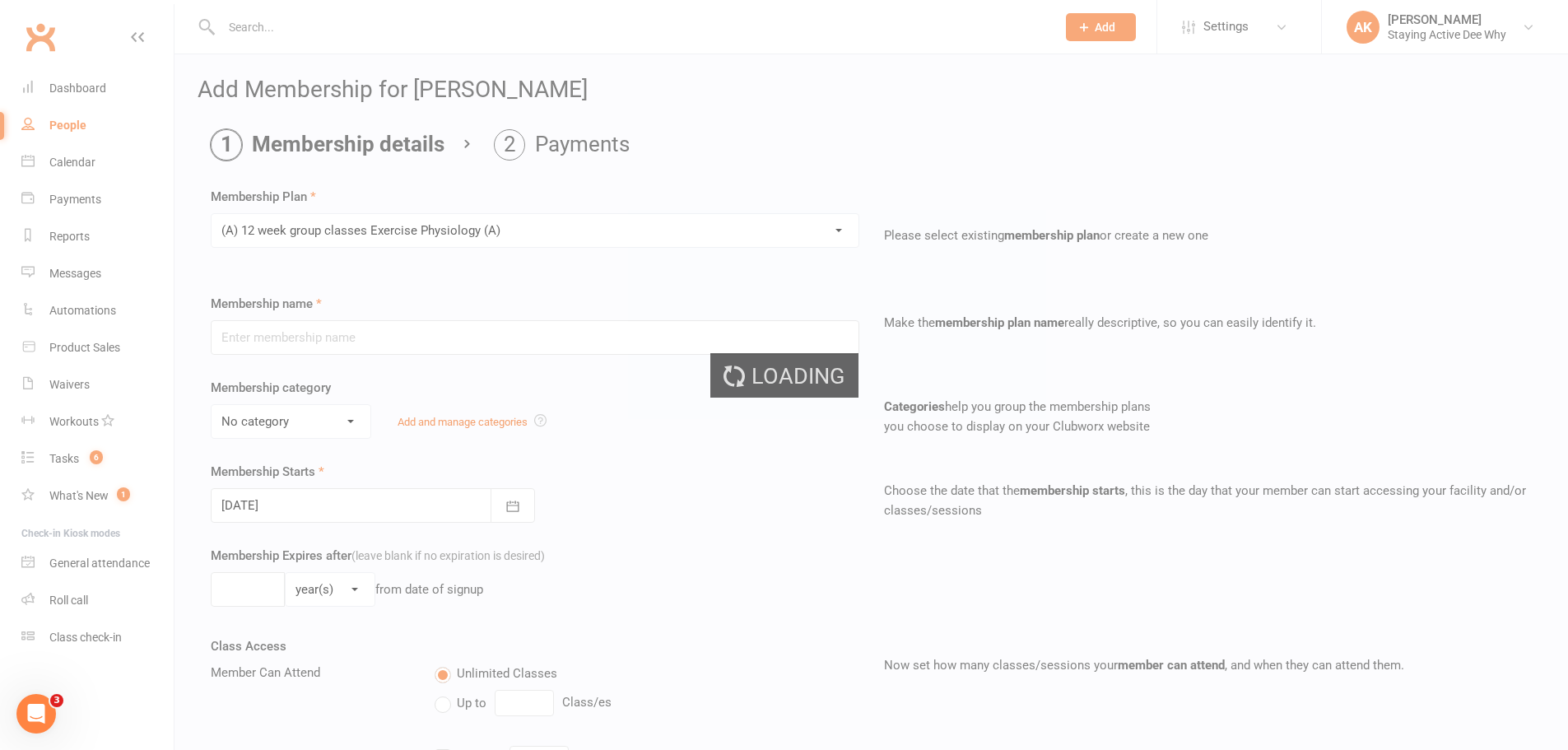
type input "(A) 12 week group classes Exercise Physiology (A)"
select select "0"
type input "12"
select select "1"
type input "4"
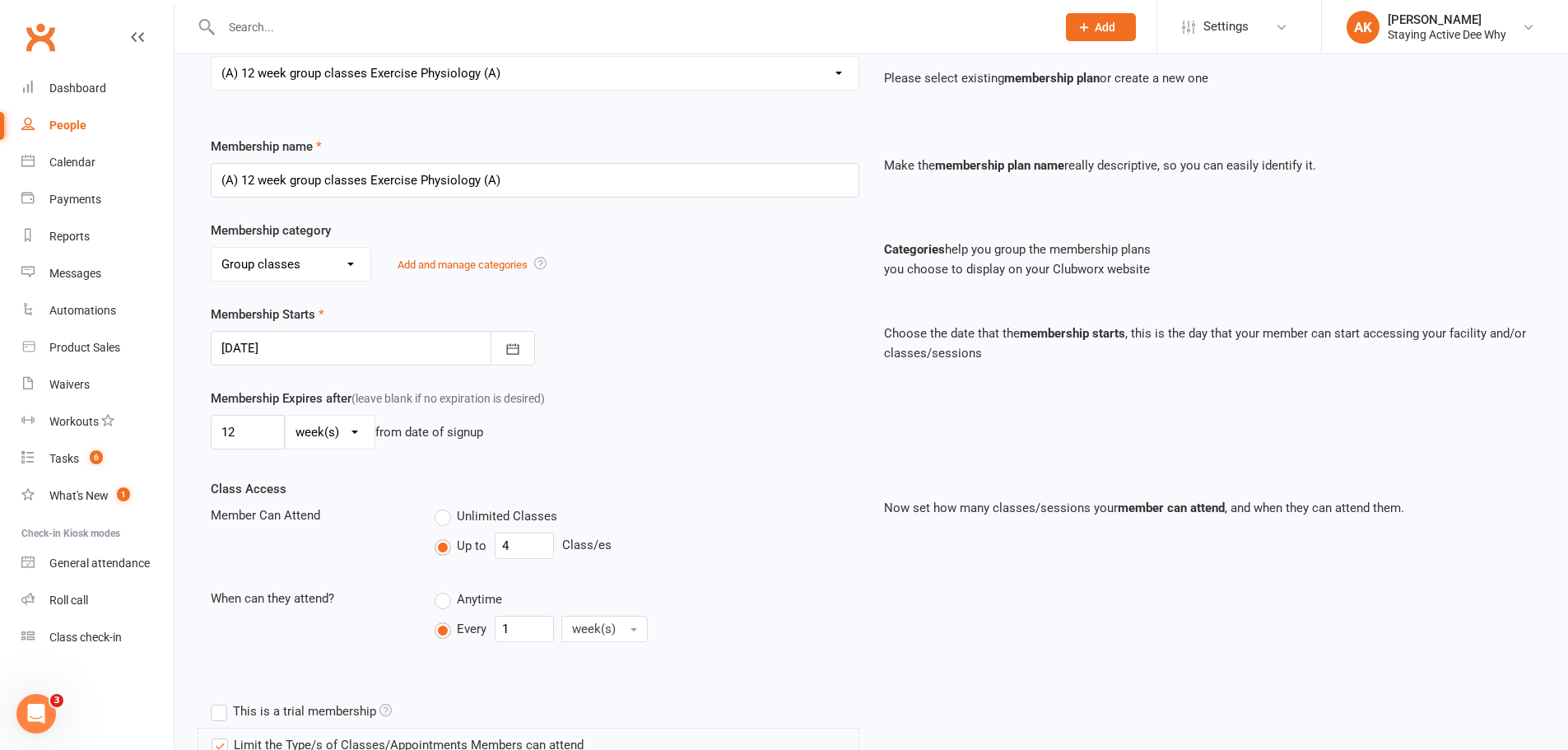
scroll to position [165, 0]
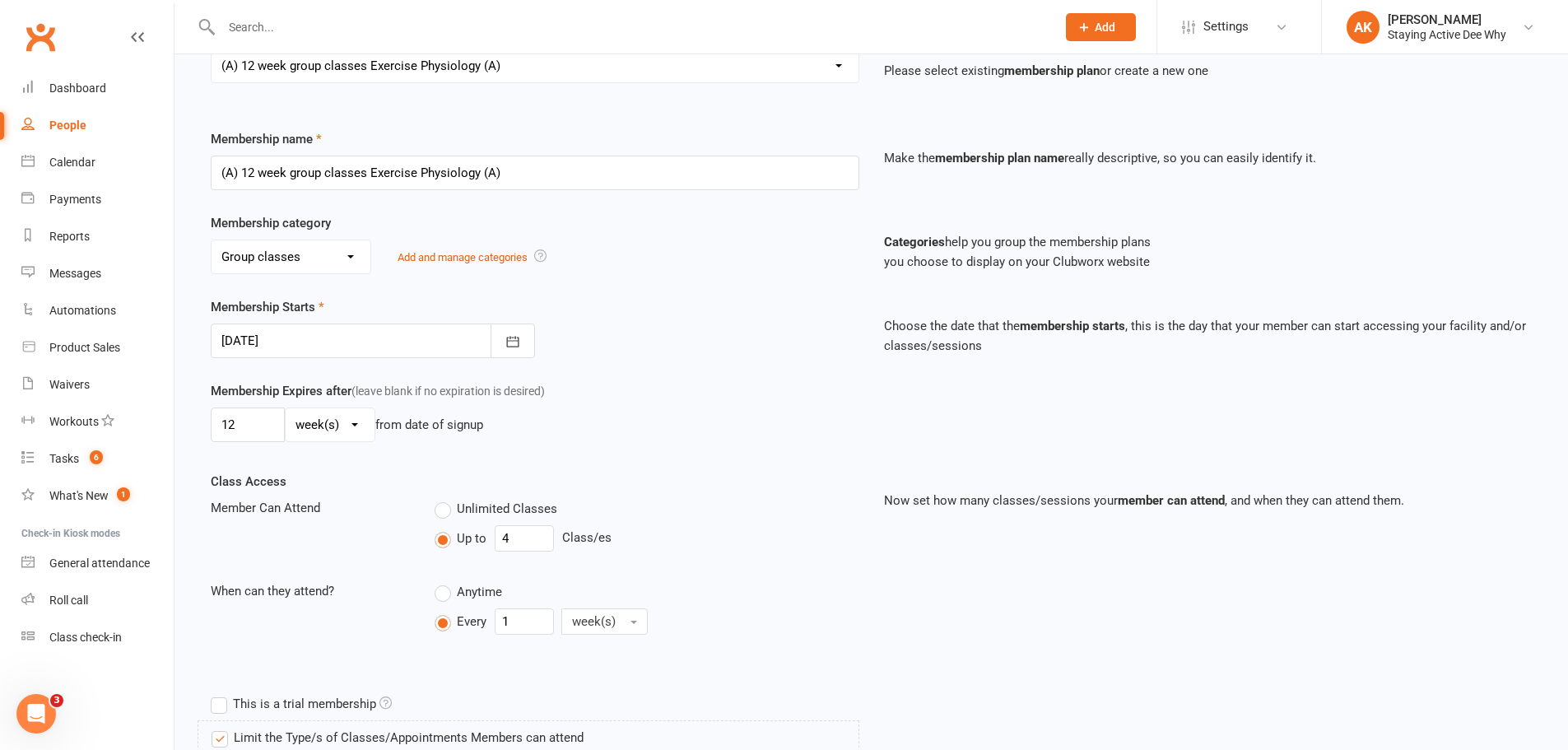
click at [318, 341] on div at bounding box center [372, 340] width 324 height 35
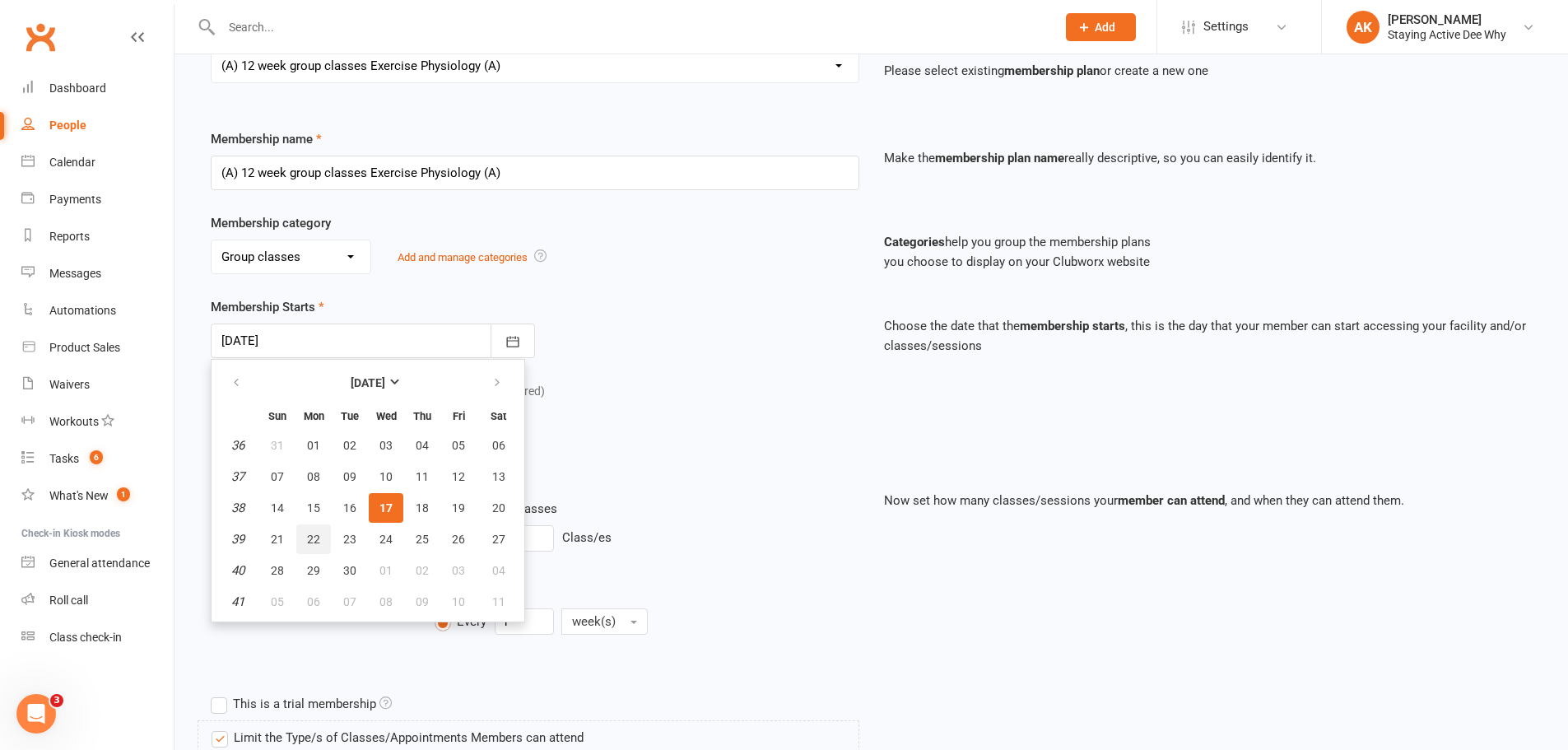
click at [312, 550] on button "22" at bounding box center [313, 539] width 35 height 30
type input "22 Sep 2025"
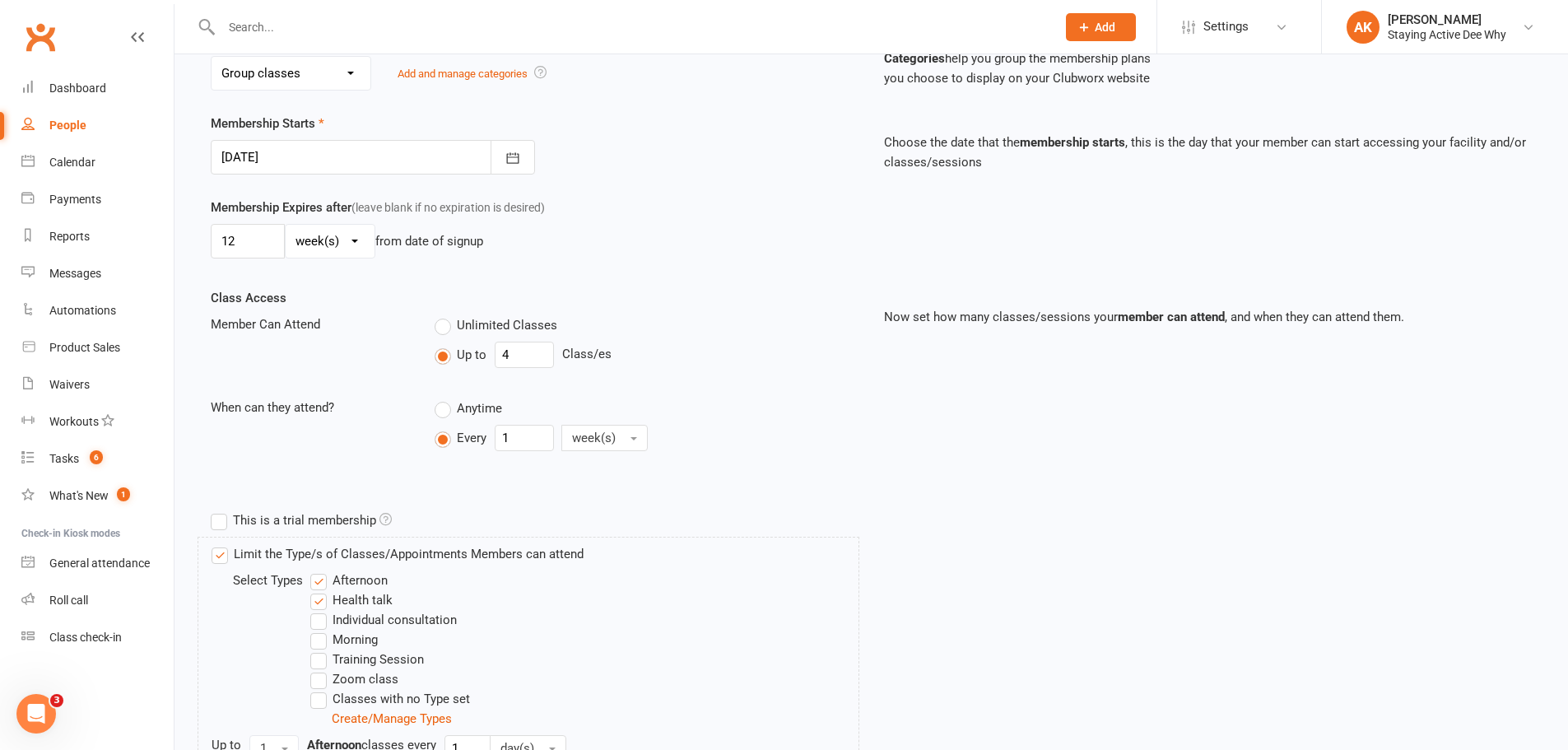
scroll to position [571, 0]
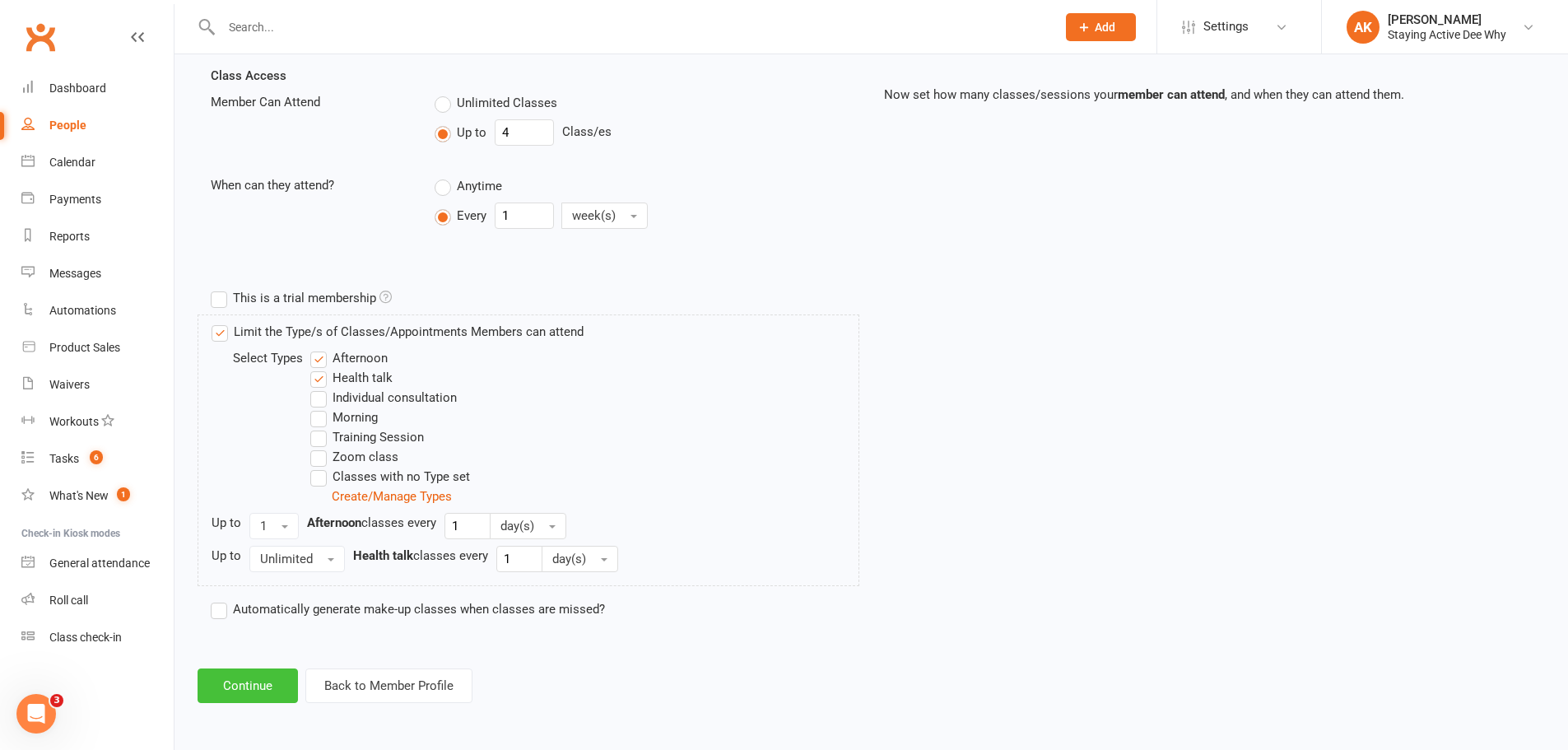
click at [256, 691] on button "Continue" at bounding box center [247, 685] width 100 height 35
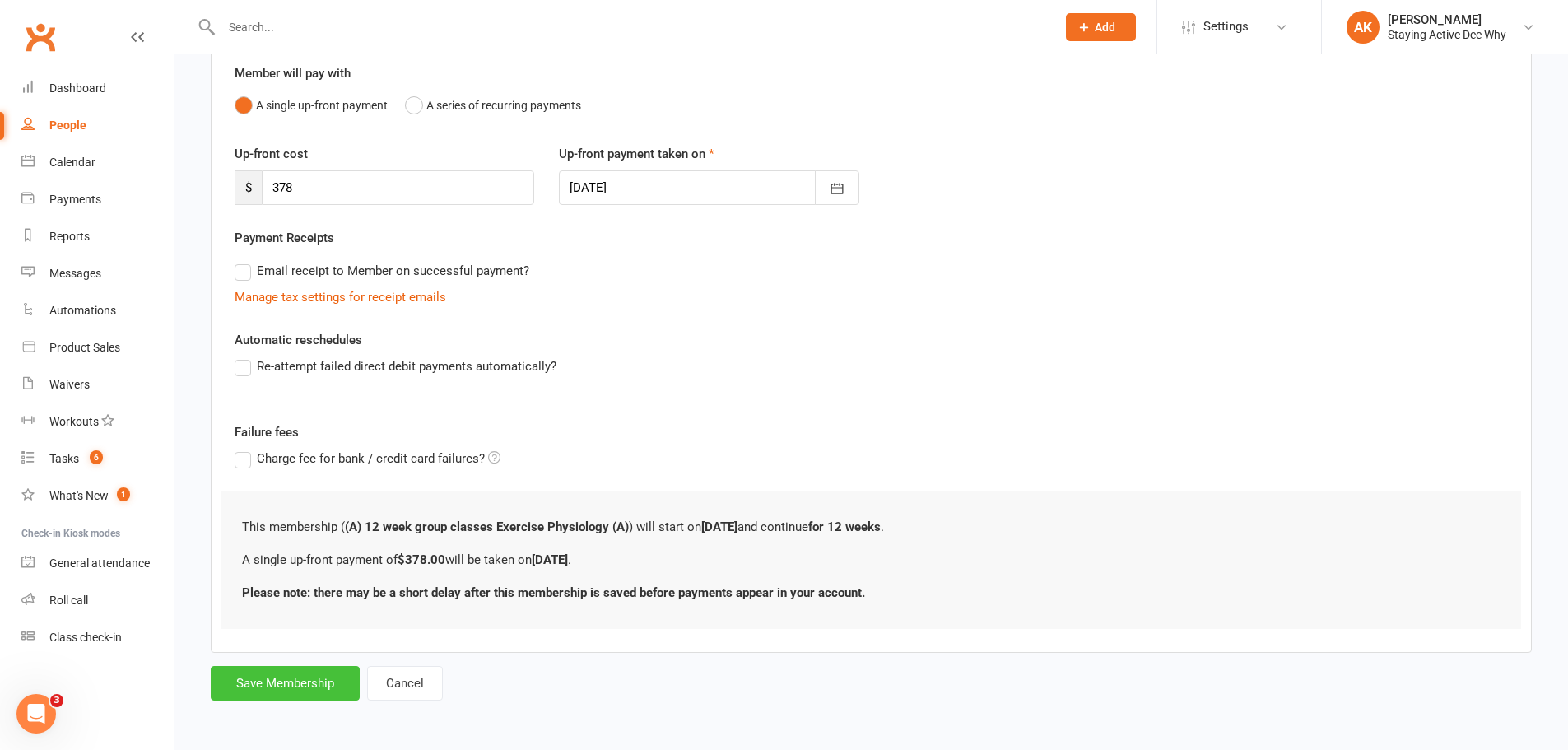
scroll to position [146, 0]
click at [304, 686] on button "Save Membership" at bounding box center [285, 682] width 149 height 35
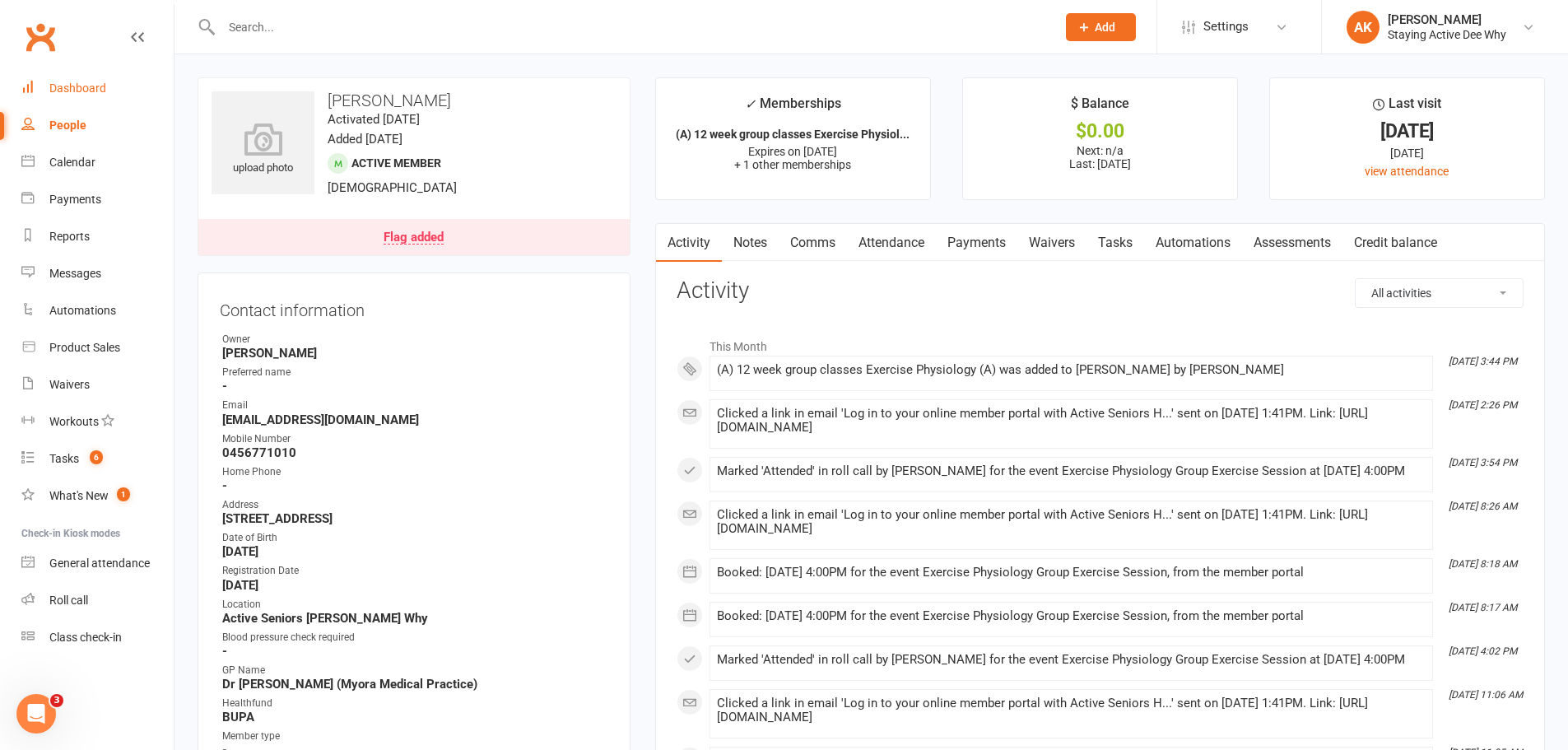
click at [71, 88] on div "Dashboard" at bounding box center [77, 88] width 57 height 13
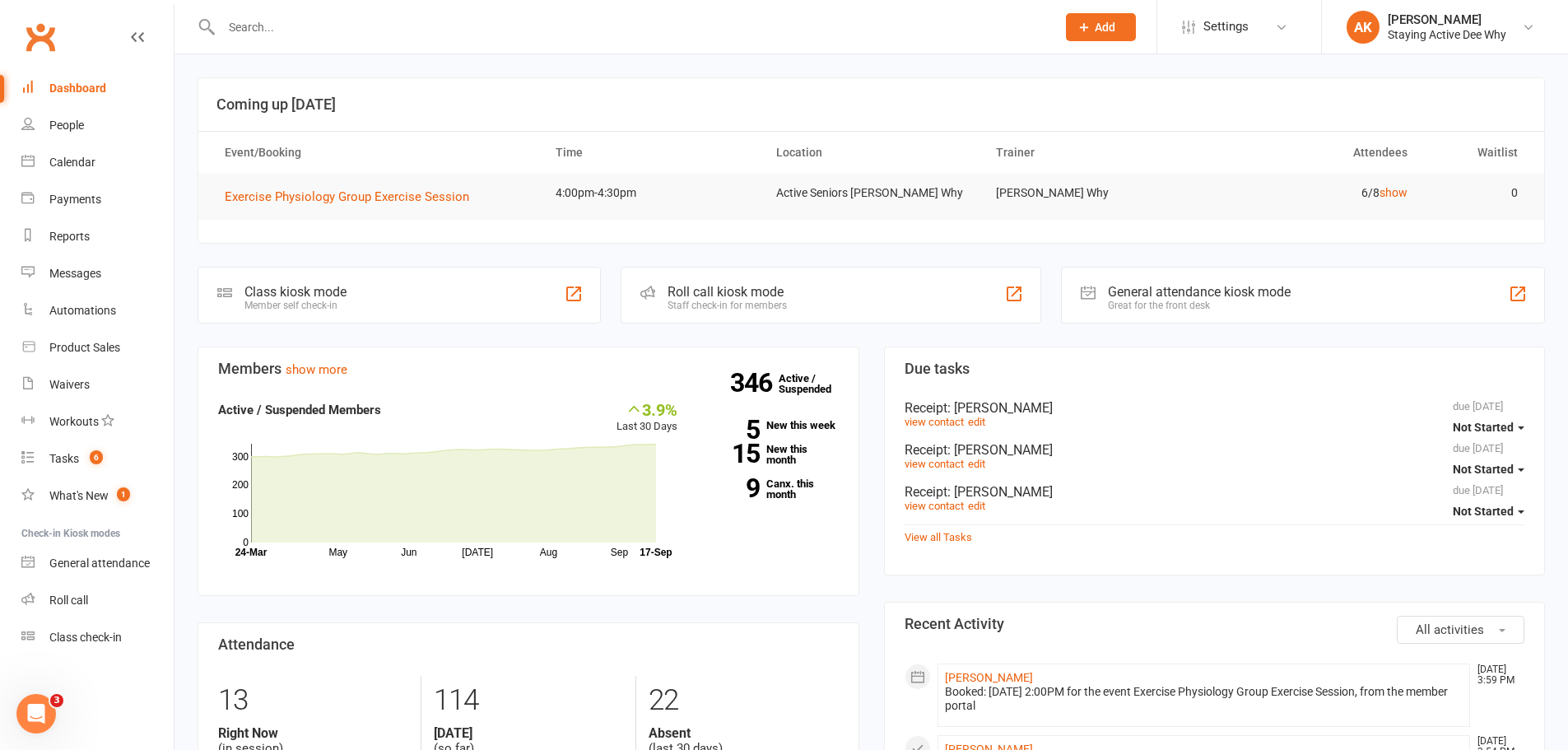
click at [736, 293] on div "Roll call kiosk mode" at bounding box center [727, 292] width 119 height 15
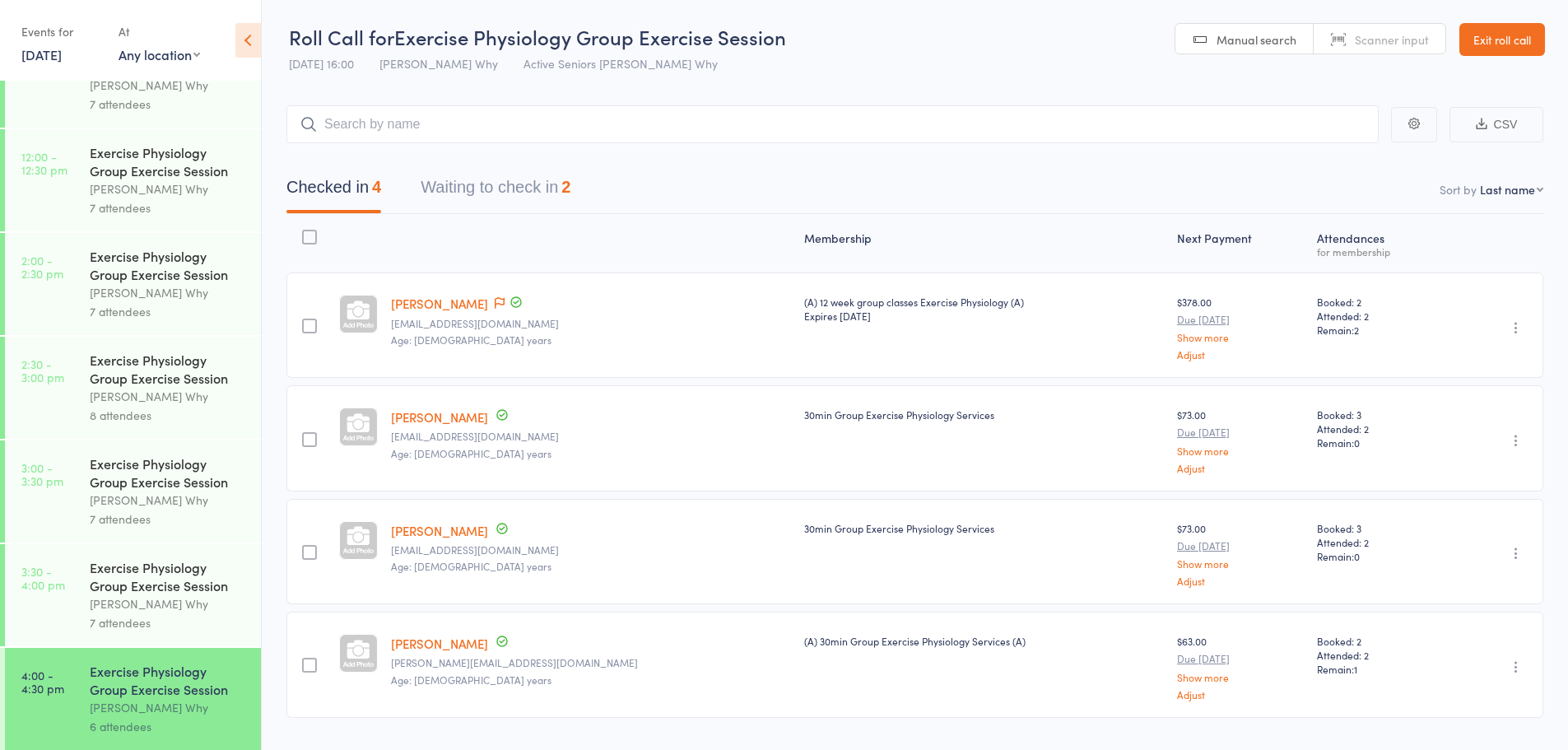
scroll to position [1094, 0]
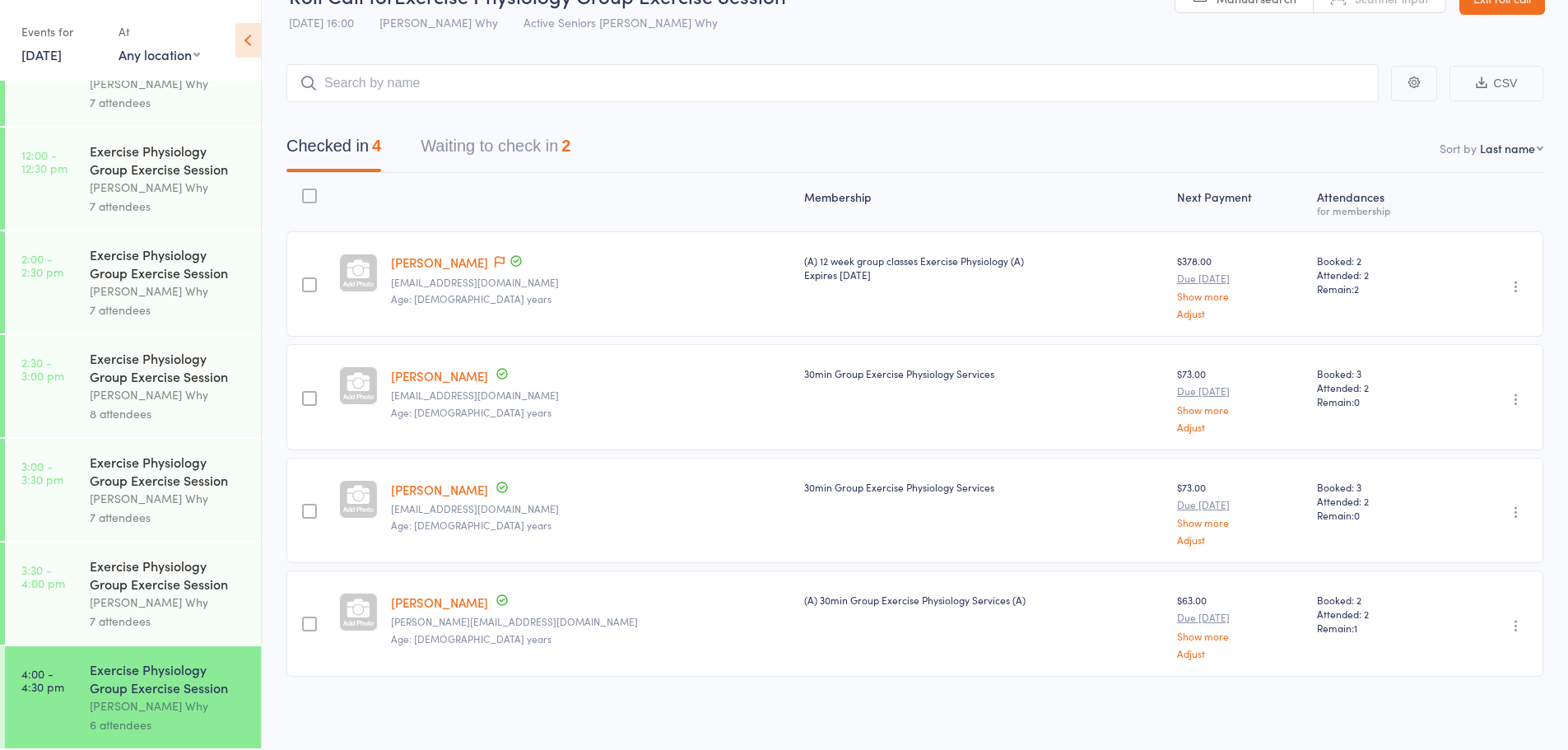
click at [503, 162] on button "Waiting to check in 2" at bounding box center [496, 150] width 150 height 43
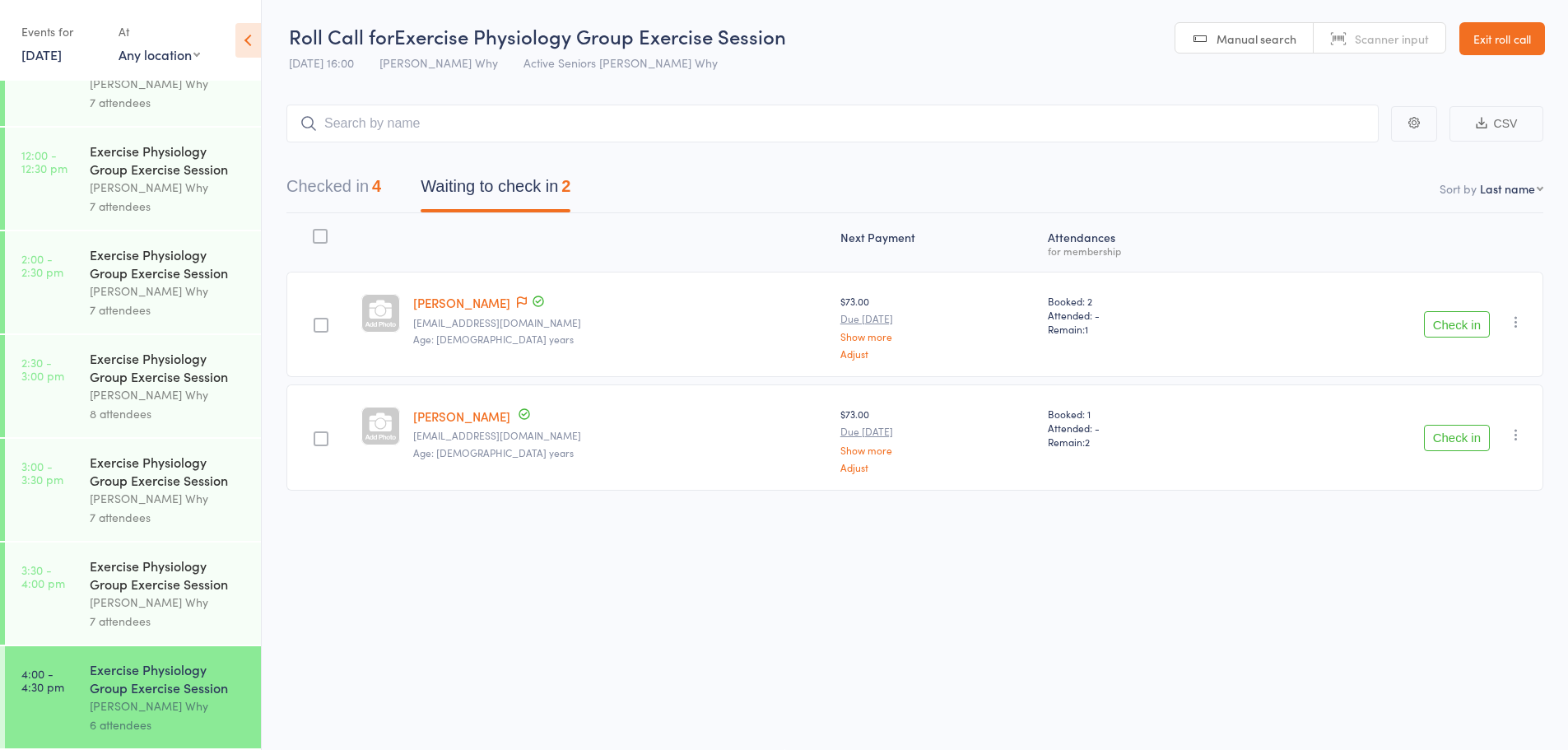
click at [1432, 441] on button "Check in" at bounding box center [1457, 438] width 65 height 26
